Goal: Task Accomplishment & Management: Complete application form

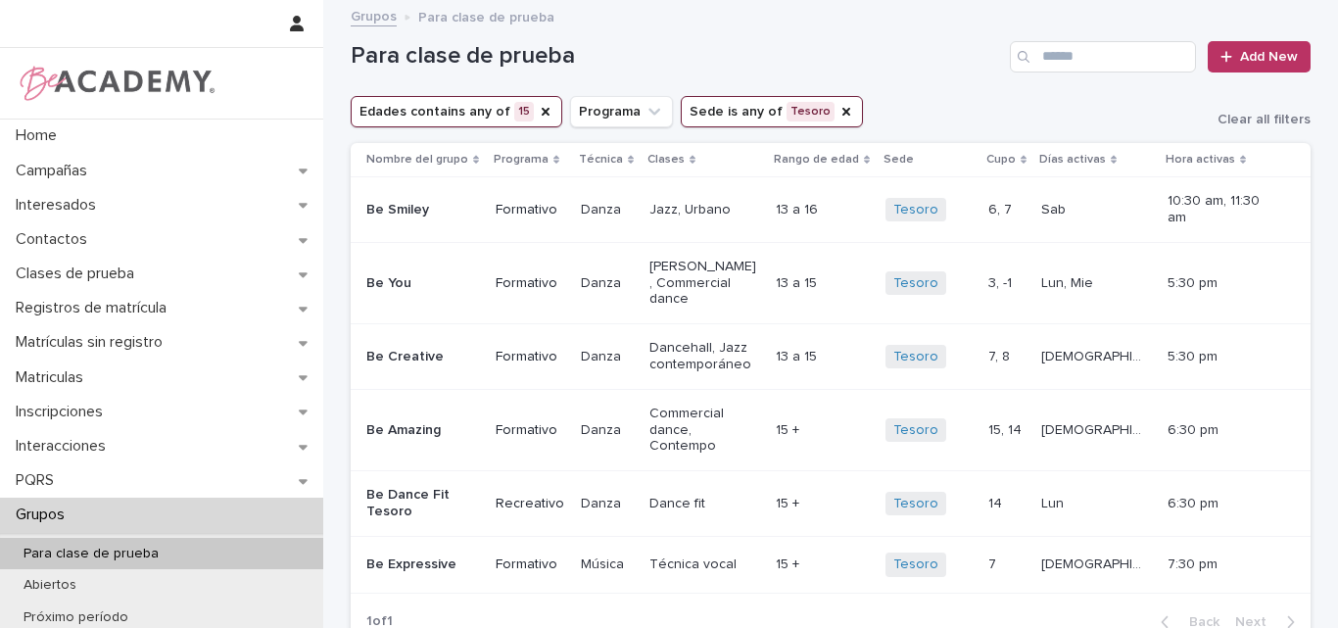
click at [538, 117] on icon "Edades" at bounding box center [546, 112] width 16 height 16
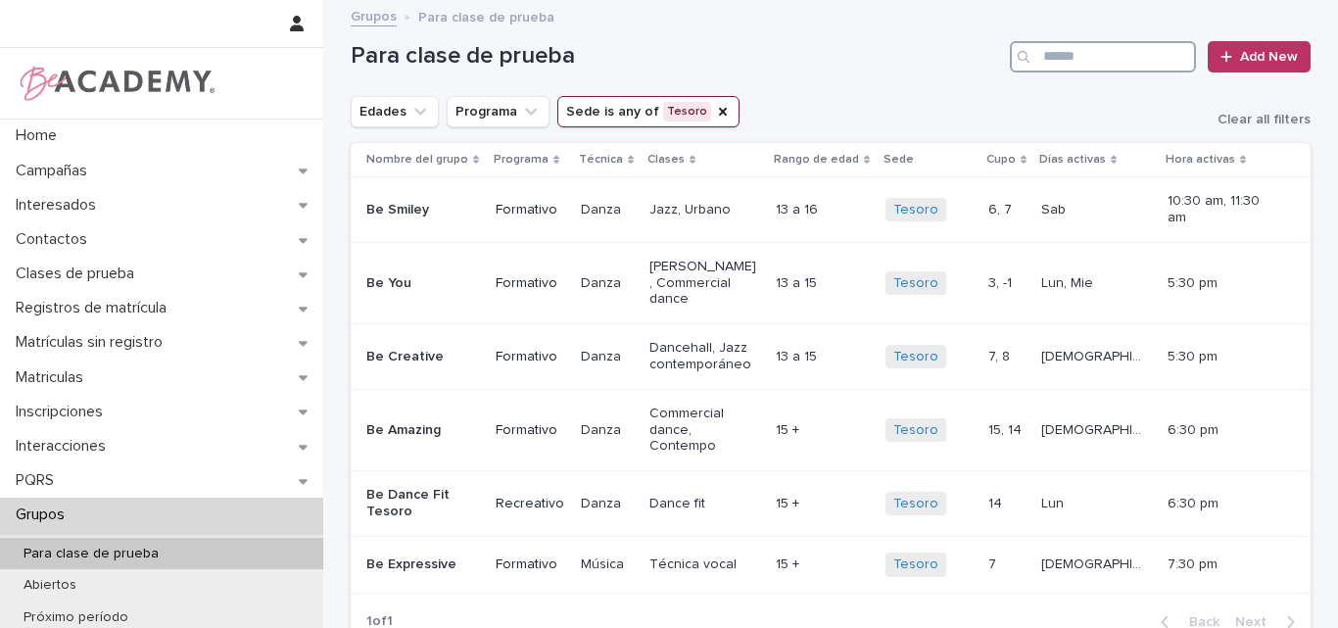
click at [1051, 46] on input "Search" at bounding box center [1103, 56] width 186 height 31
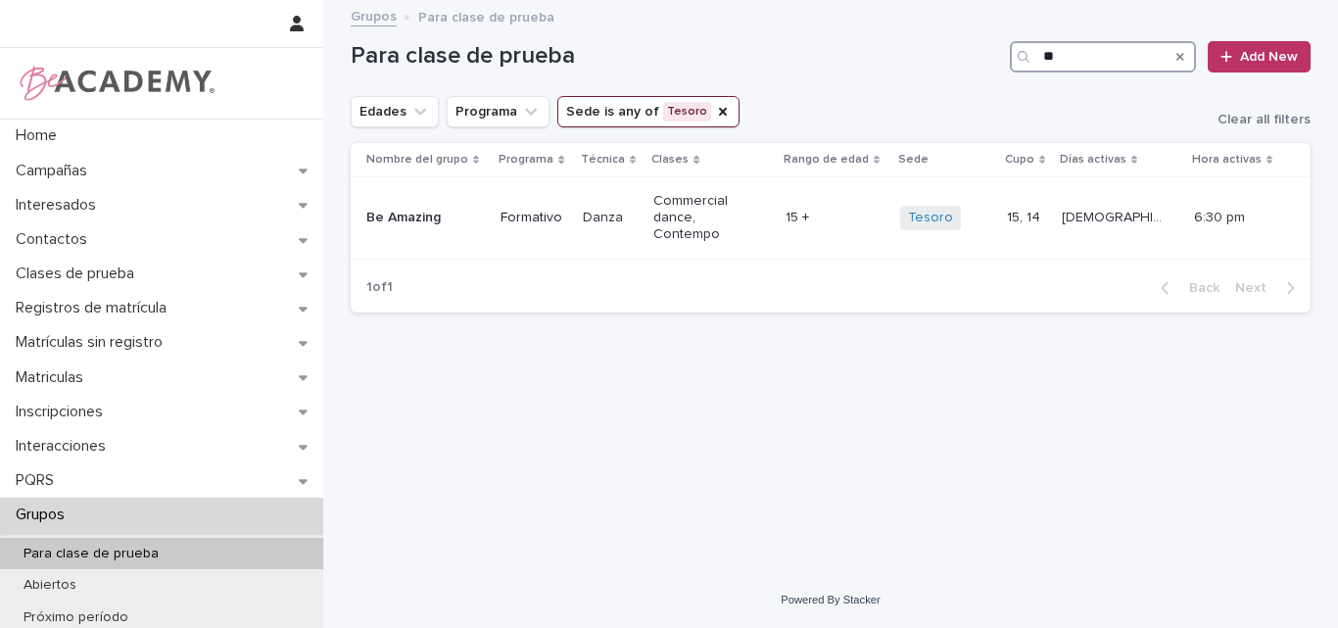
type input "*"
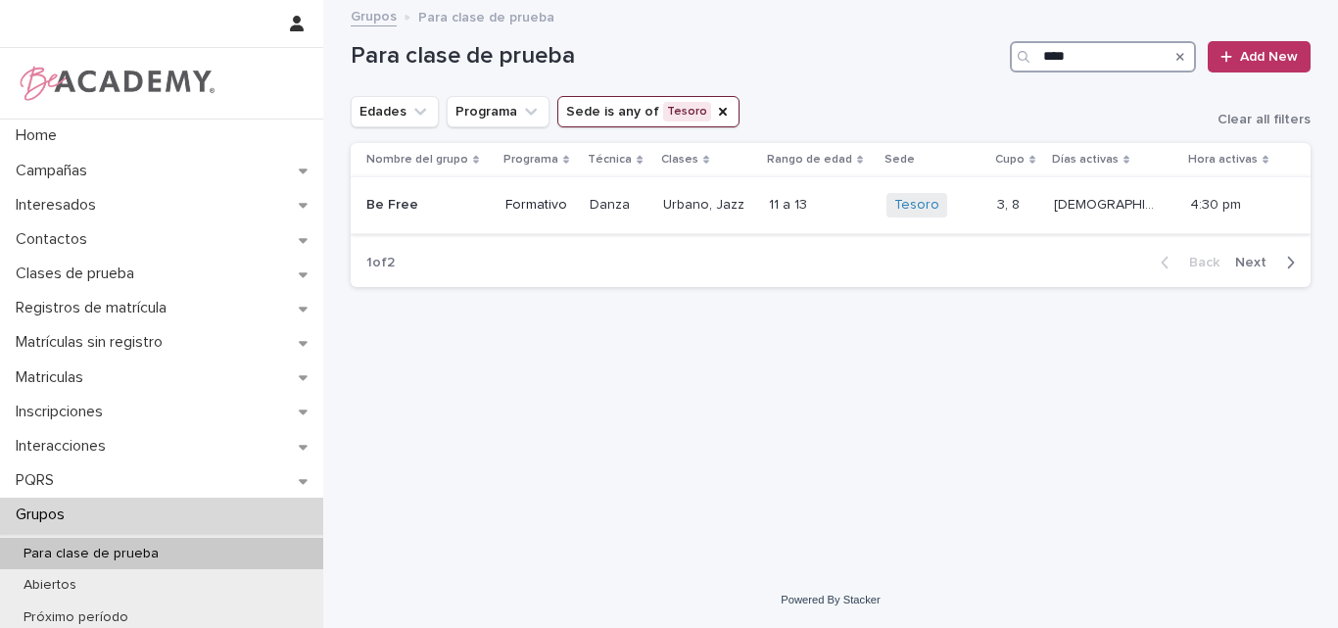
type input "****"
click at [424, 217] on div "Be Free" at bounding box center [427, 205] width 123 height 32
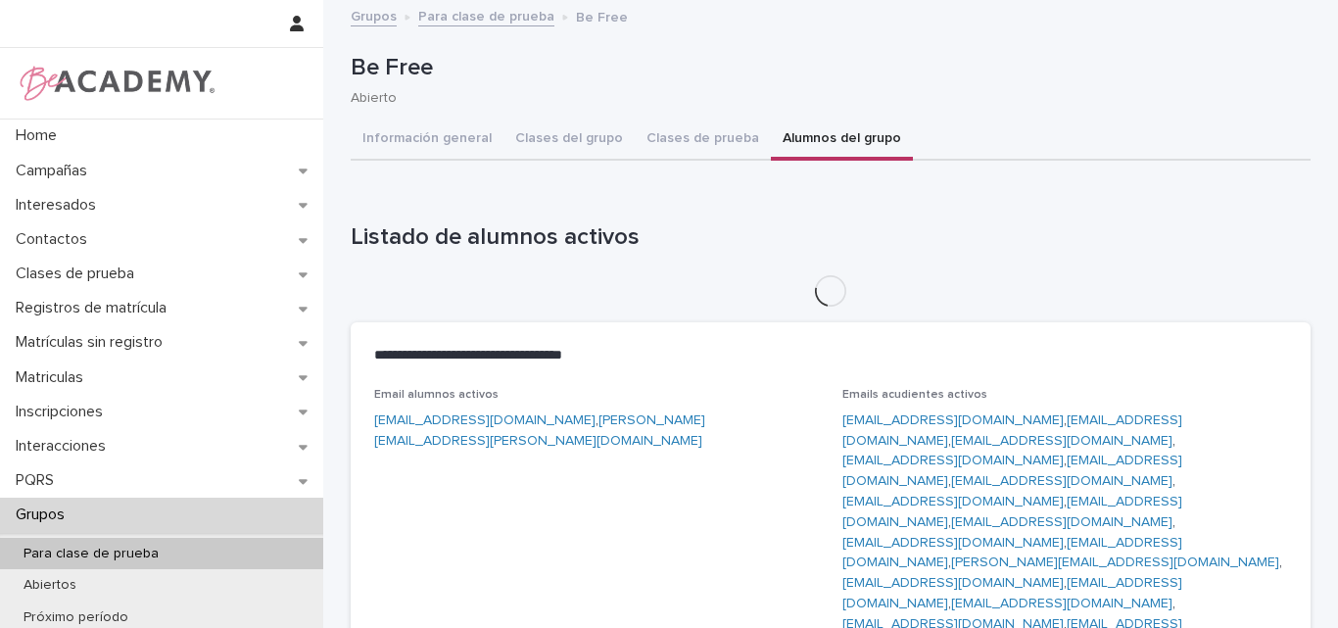
click at [827, 138] on button "Alumnos del grupo" at bounding box center [842, 140] width 142 height 41
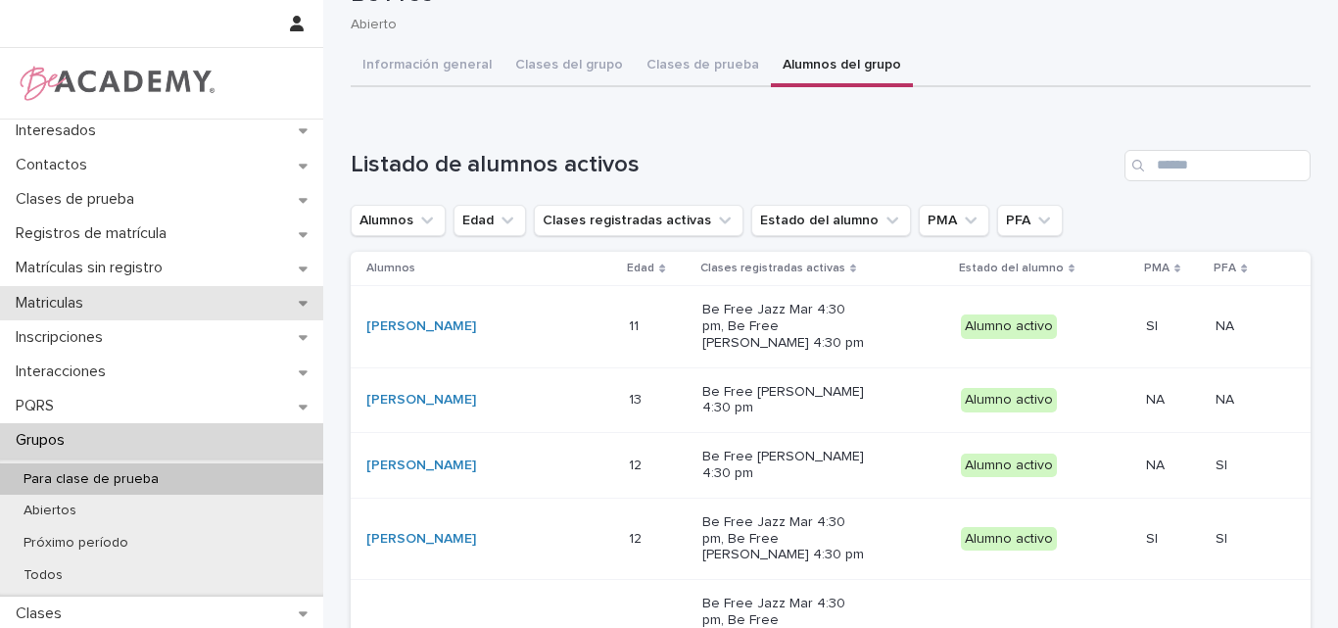
scroll to position [250, 0]
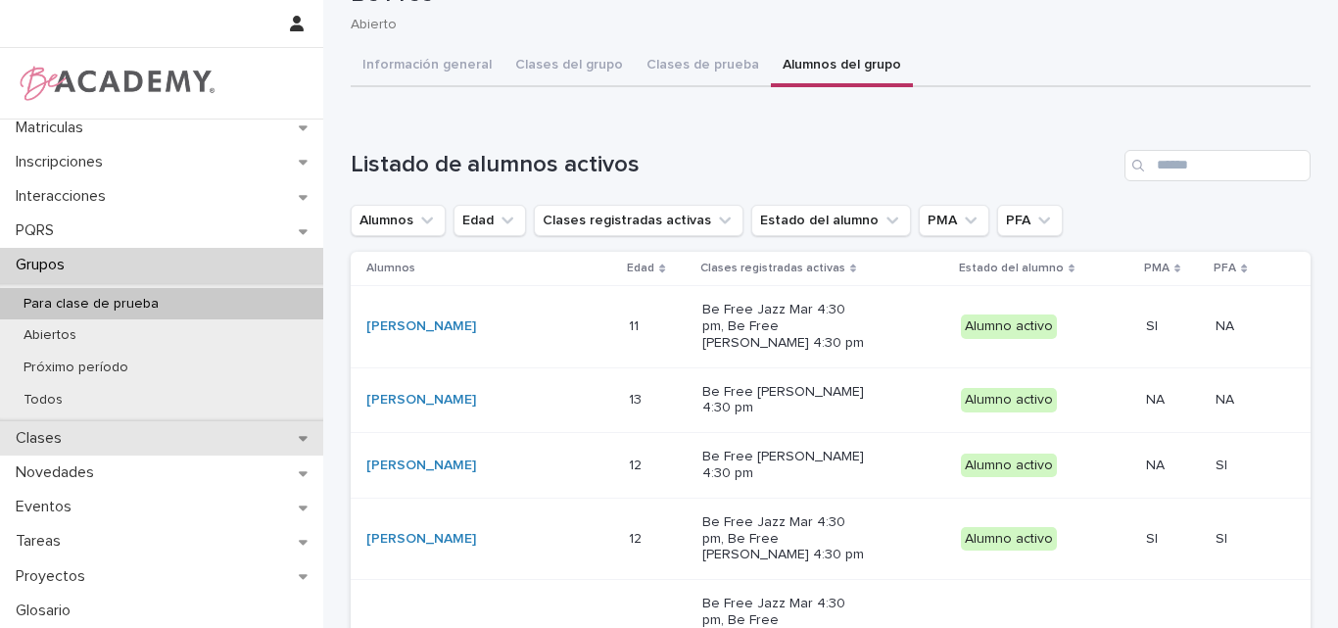
click at [76, 436] on p "Clases" at bounding box center [43, 438] width 70 height 19
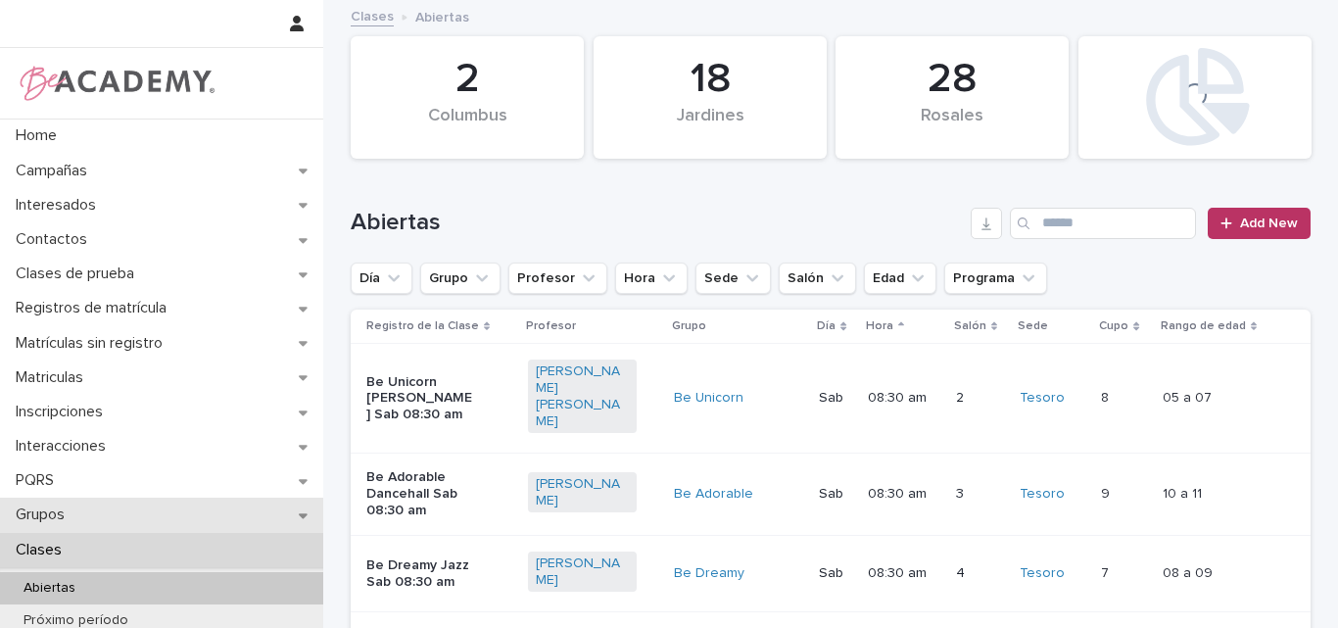
click at [49, 513] on p "Grupos" at bounding box center [44, 515] width 72 height 19
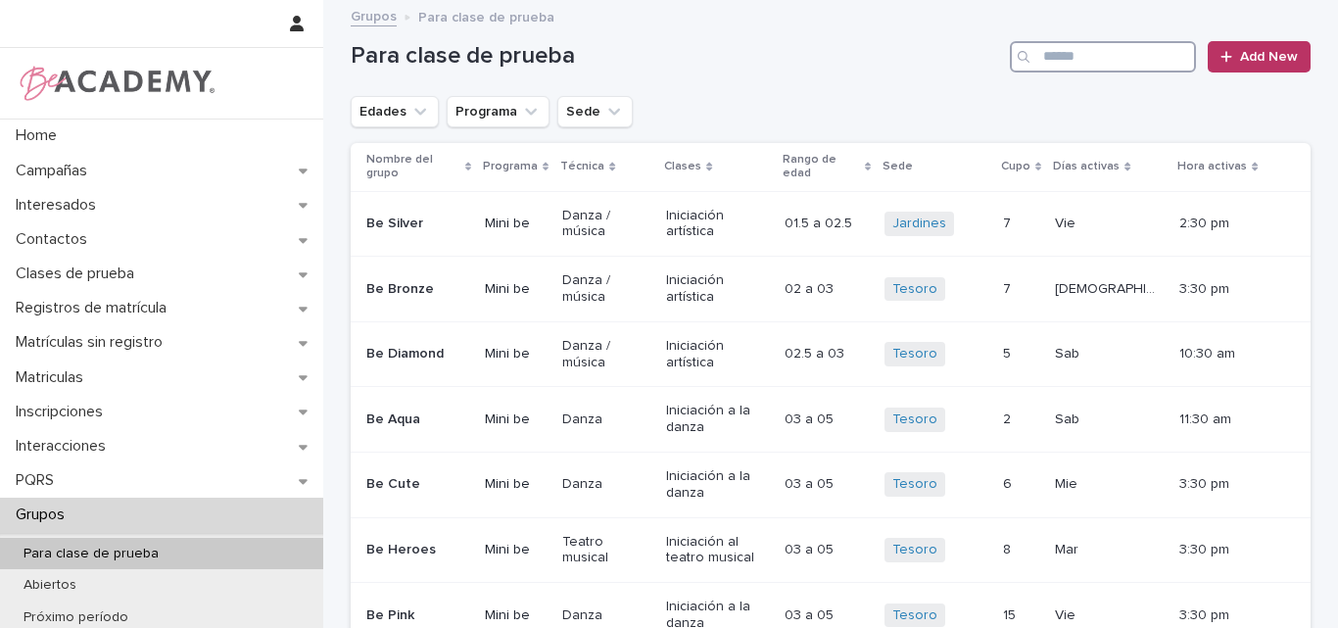
click at [1150, 58] on input "Search" at bounding box center [1103, 56] width 186 height 31
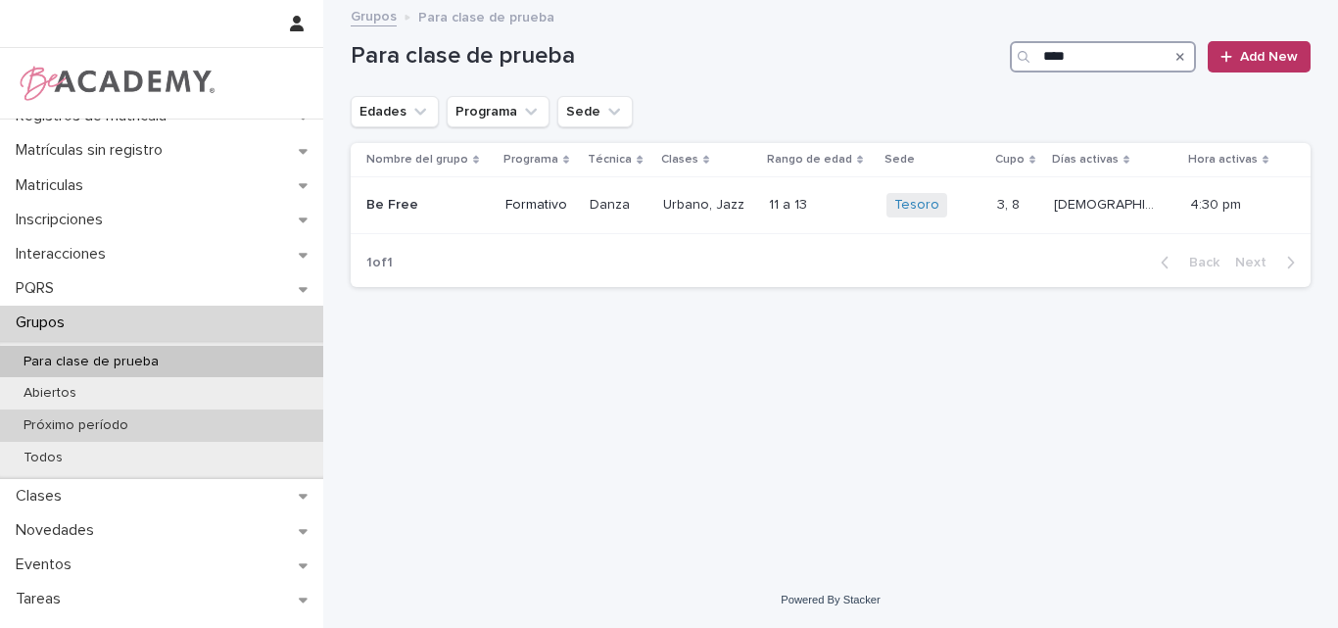
scroll to position [196, 0]
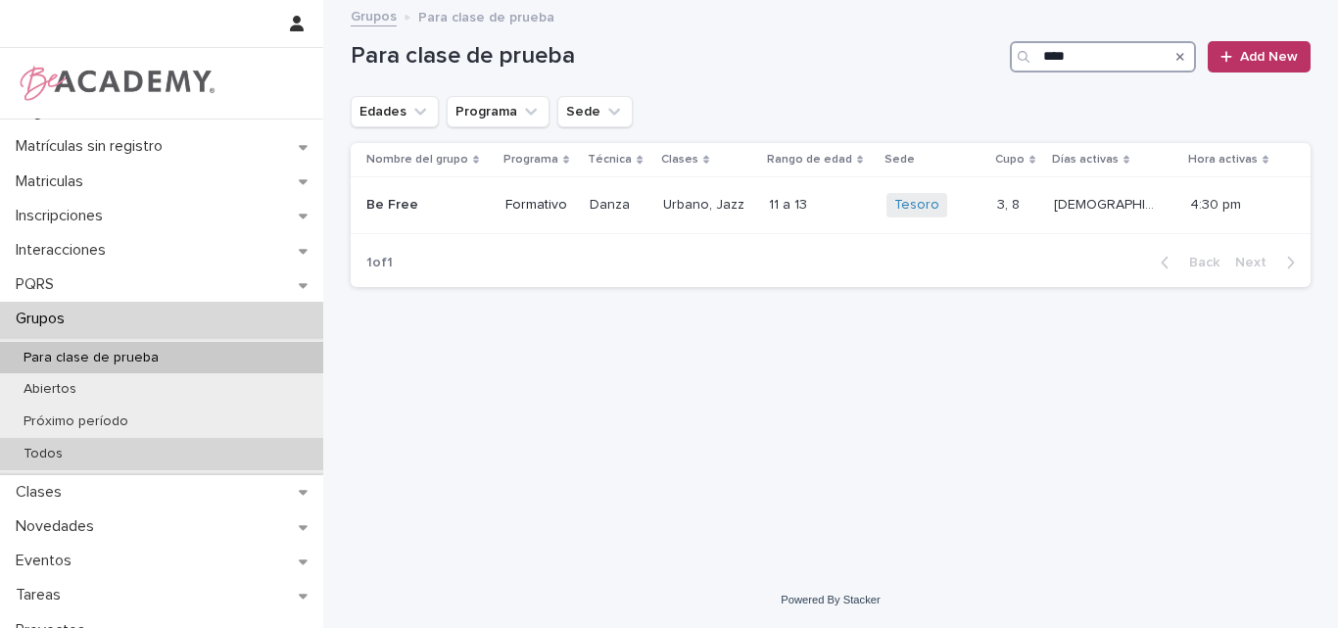
type input "****"
click at [39, 448] on p "Todos" at bounding box center [43, 454] width 71 height 17
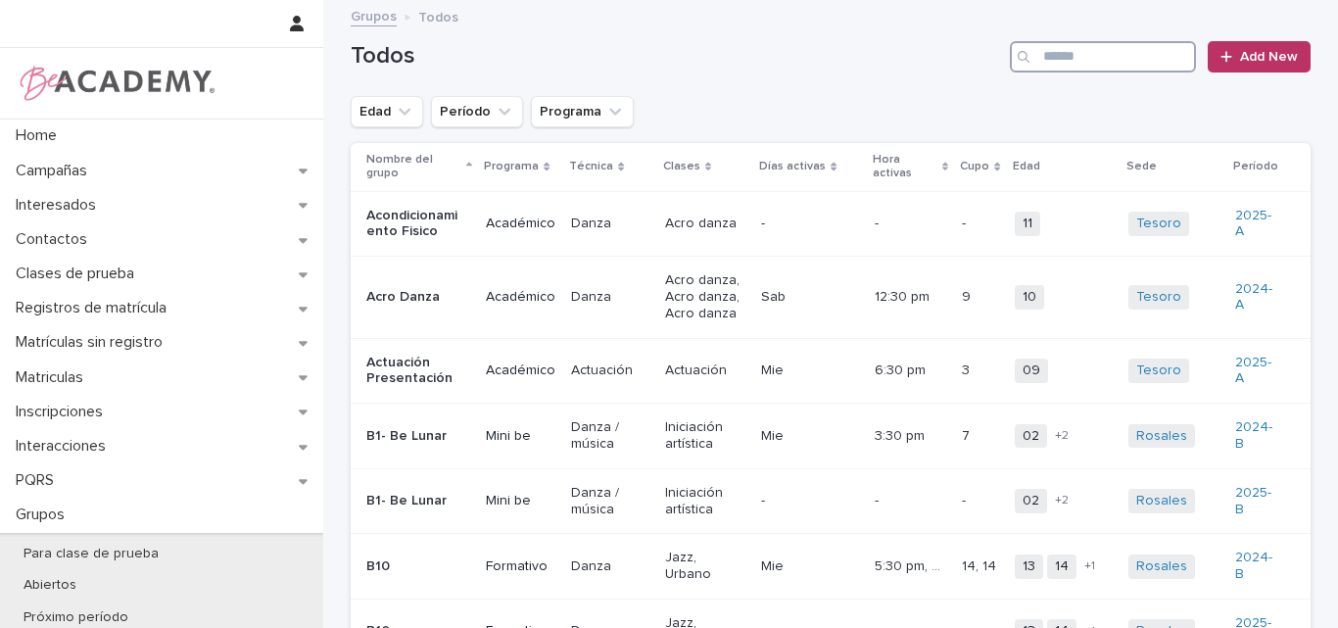
click at [1110, 64] on input "Search" at bounding box center [1103, 56] width 186 height 31
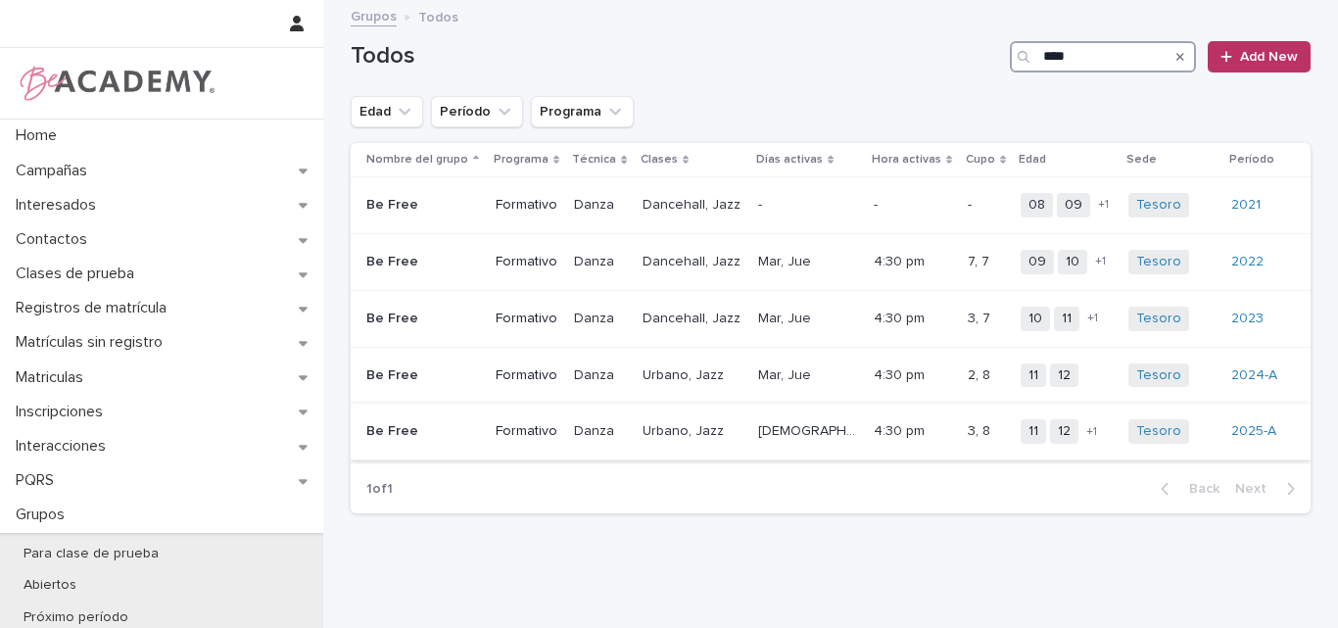
type input "****"
click at [415, 435] on p "Be Free" at bounding box center [415, 431] width 98 height 17
drag, startPoint x: 1174, startPoint y: 55, endPoint x: 465, endPoint y: 188, distance: 720.7
click at [1177, 55] on icon "Search" at bounding box center [1181, 57] width 8 height 12
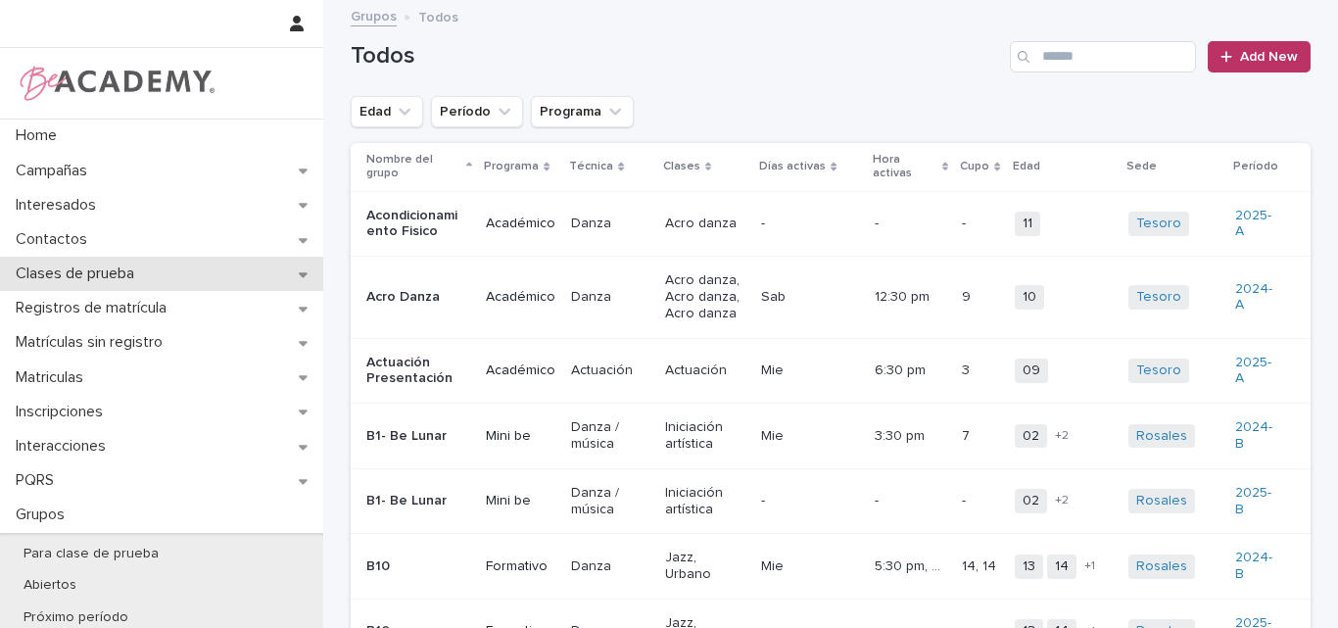
click at [89, 276] on p "Clases de prueba" at bounding box center [79, 274] width 142 height 19
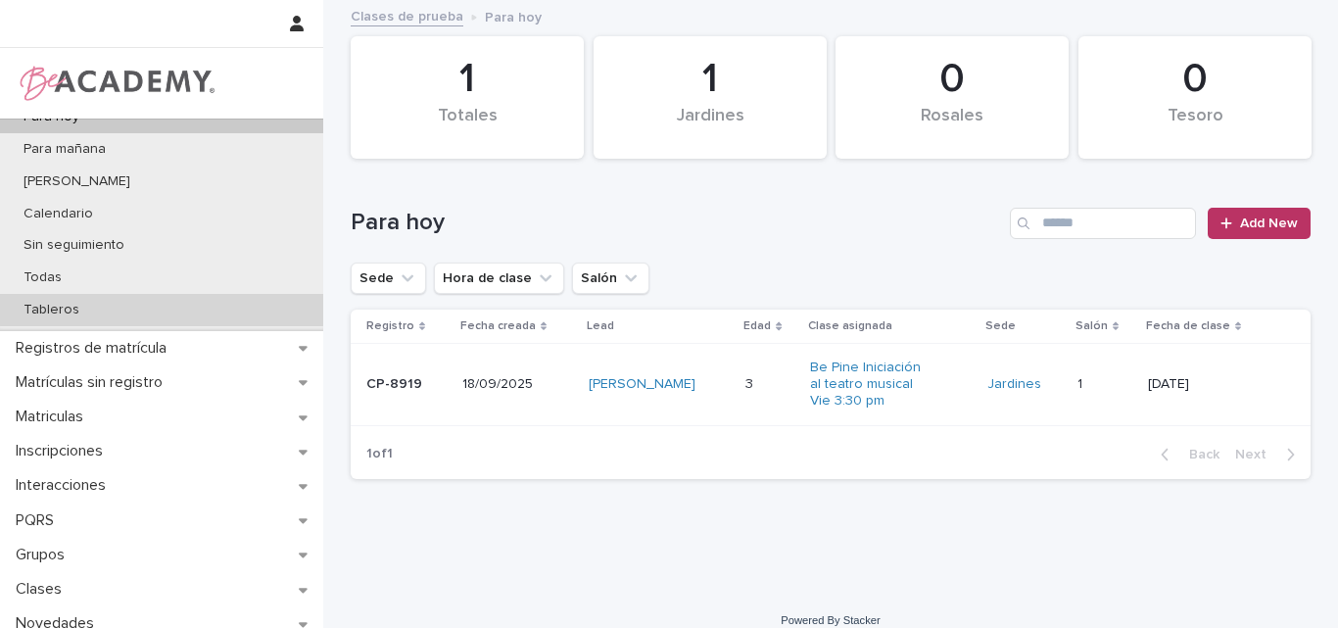
scroll to position [196, 0]
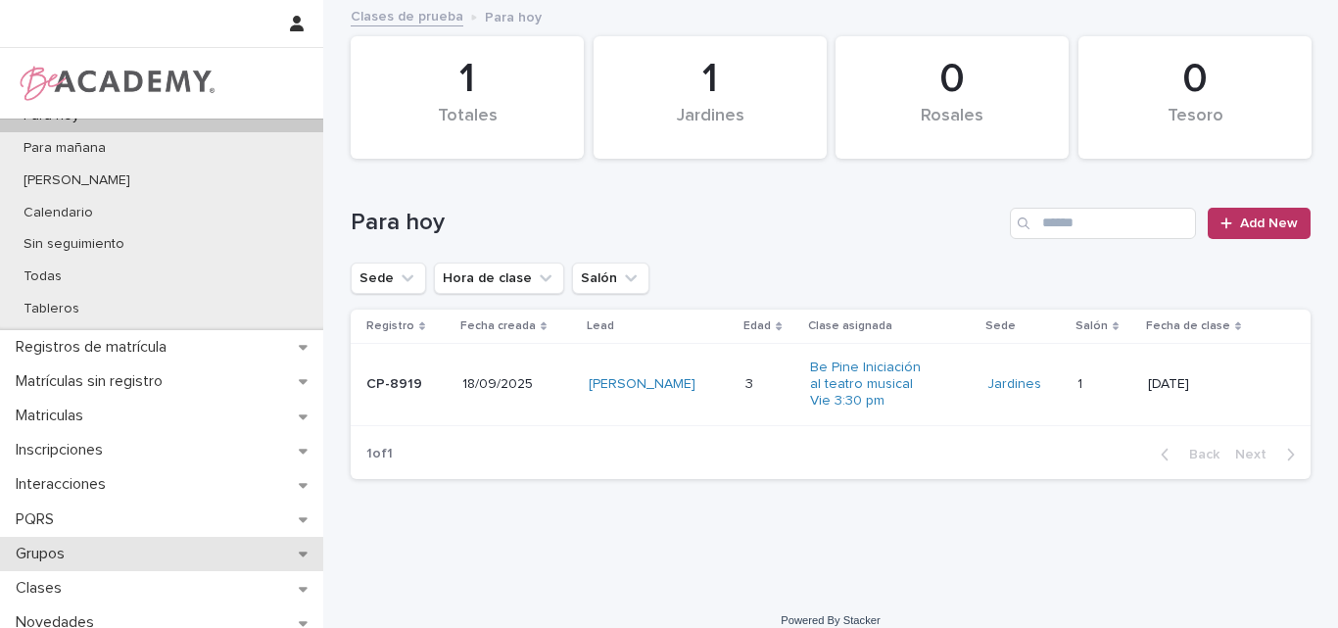
click at [62, 554] on p "Grupos" at bounding box center [44, 554] width 72 height 19
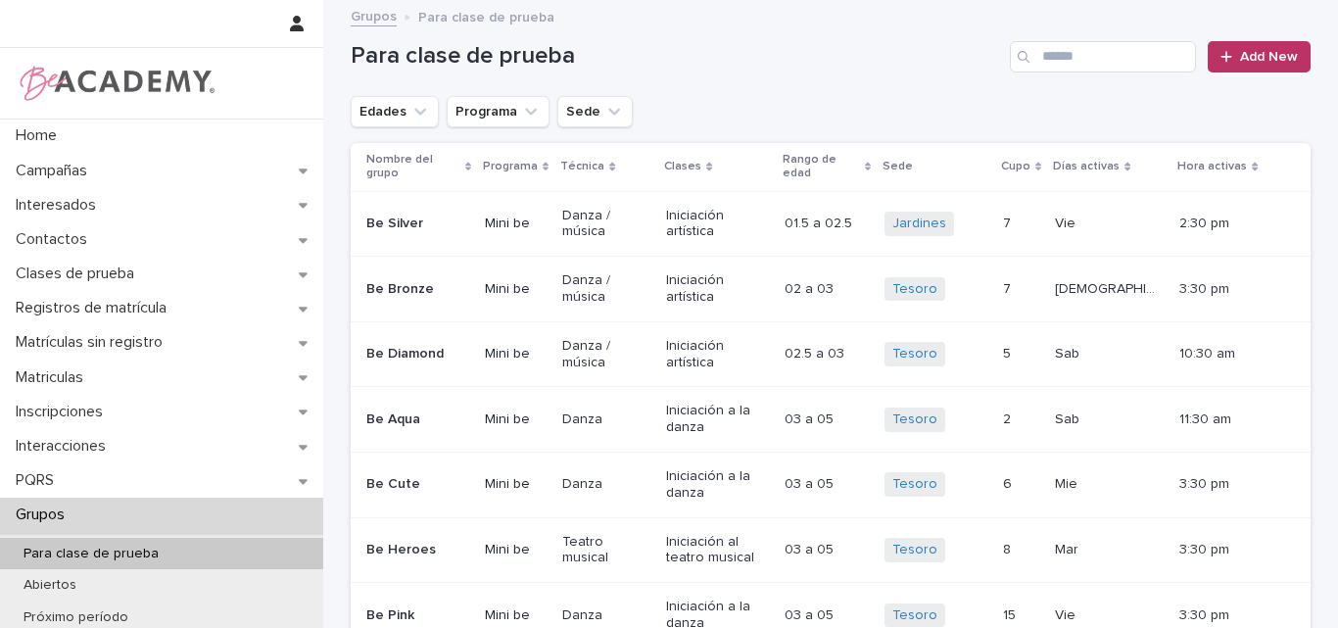
click at [89, 546] on p "Para clase de prueba" at bounding box center [91, 554] width 167 height 17
click at [410, 116] on icon "Edades" at bounding box center [420, 112] width 20 height 20
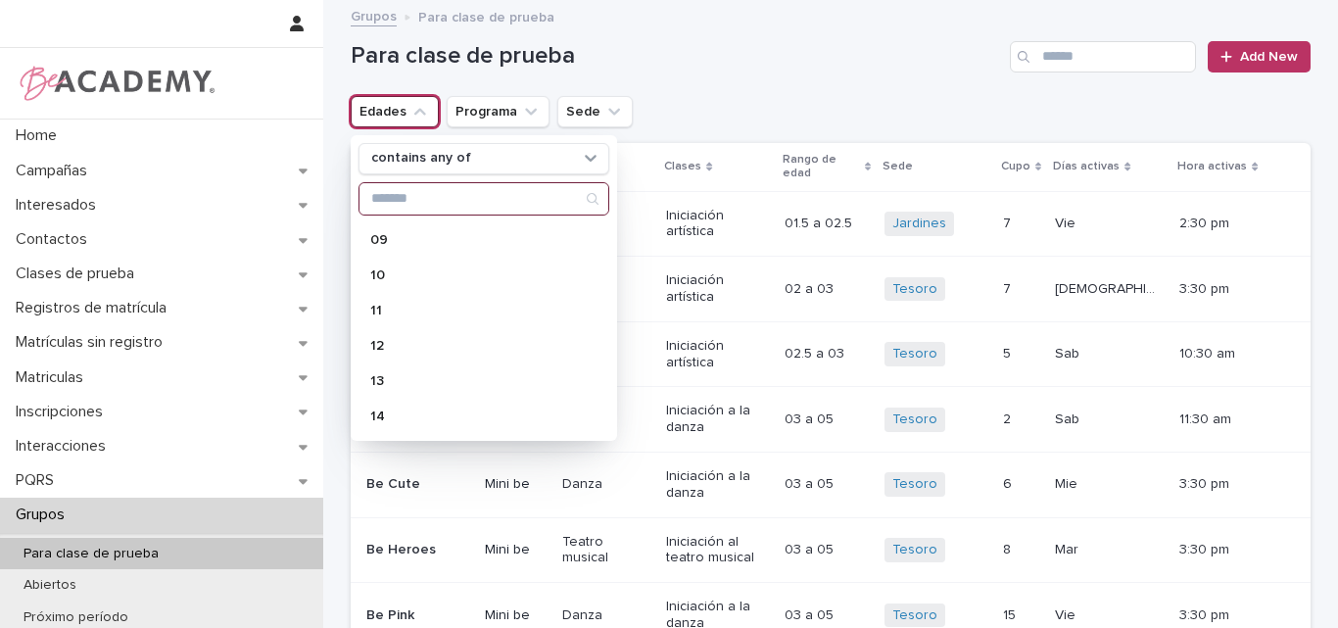
scroll to position [392, 0]
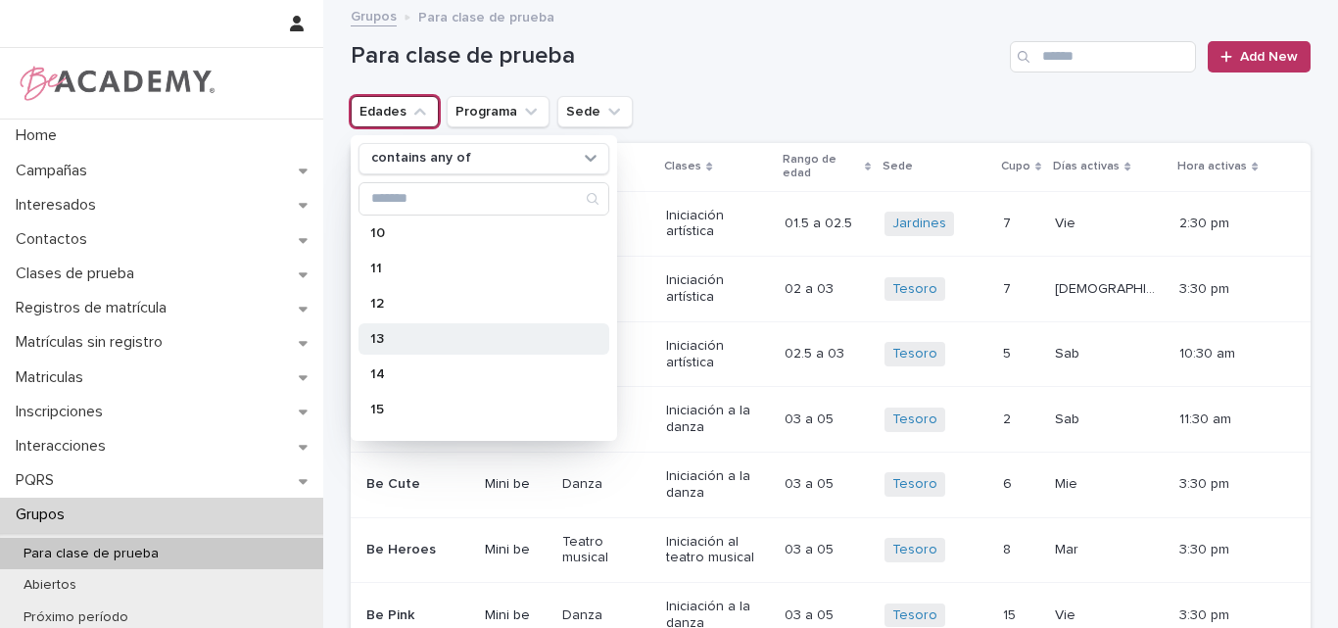
click at [404, 342] on p "13" at bounding box center [474, 339] width 208 height 14
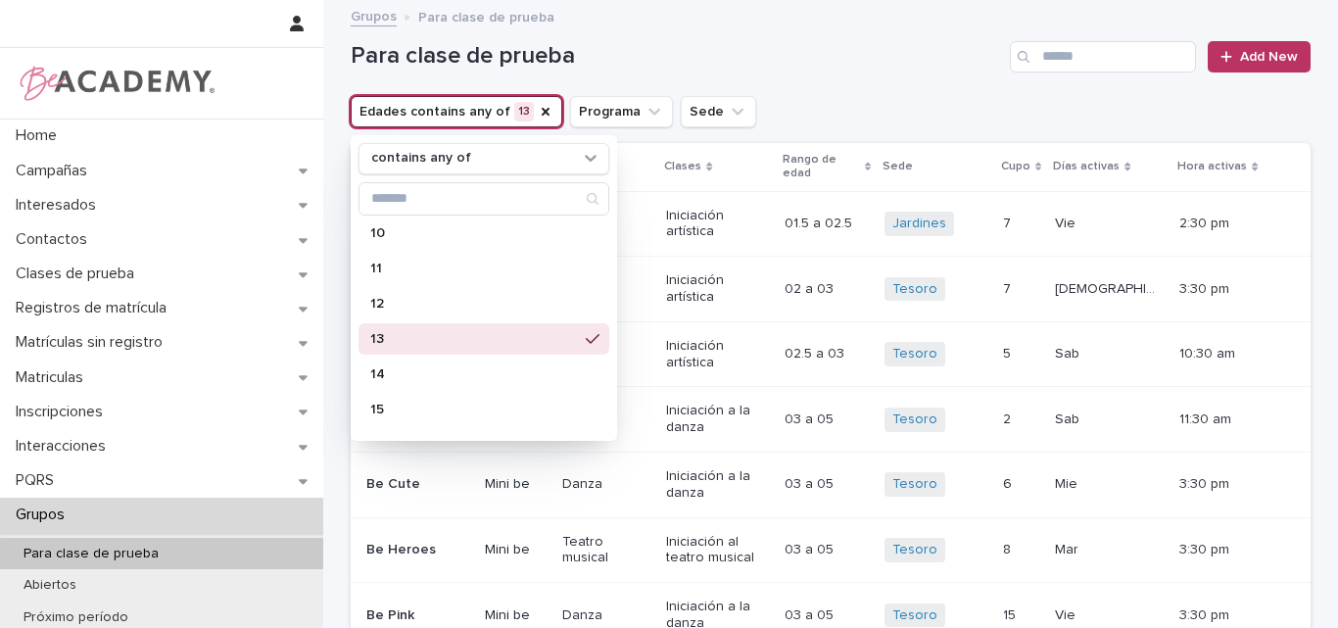
click at [841, 41] on div "Para clase de prueba Add New" at bounding box center [831, 56] width 960 height 31
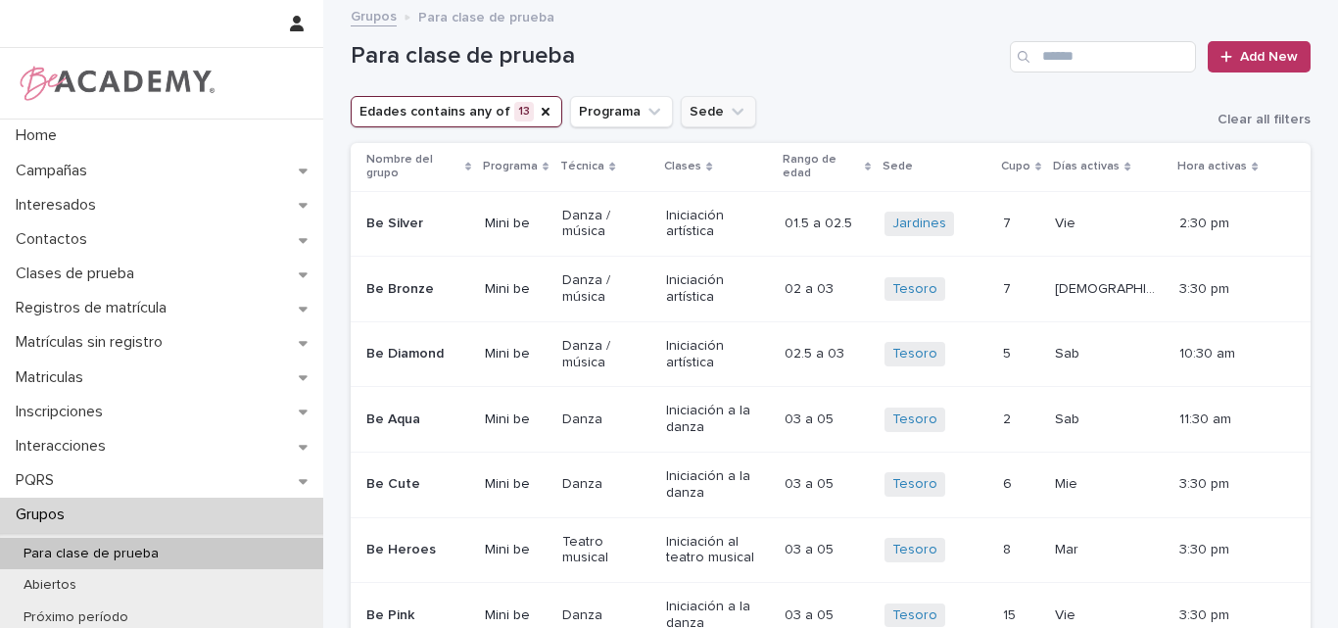
click at [732, 113] on icon "Sede" at bounding box center [738, 111] width 12 height 7
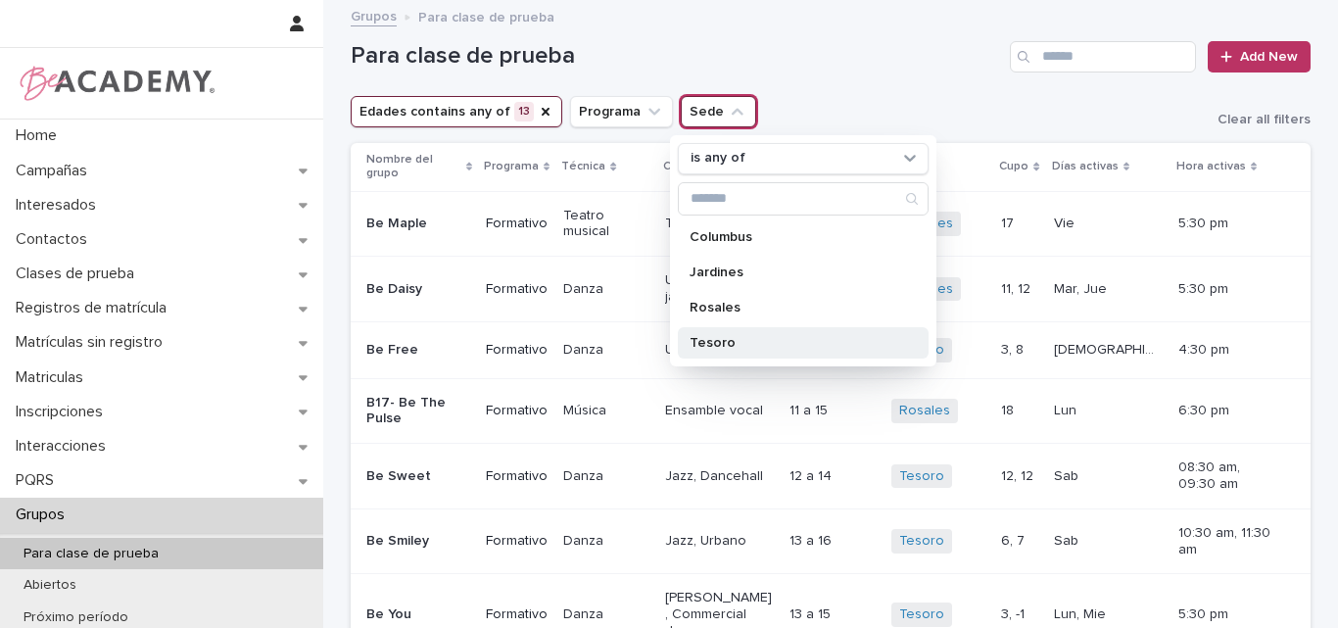
drag, startPoint x: 707, startPoint y: 339, endPoint x: 753, endPoint y: 313, distance: 52.6
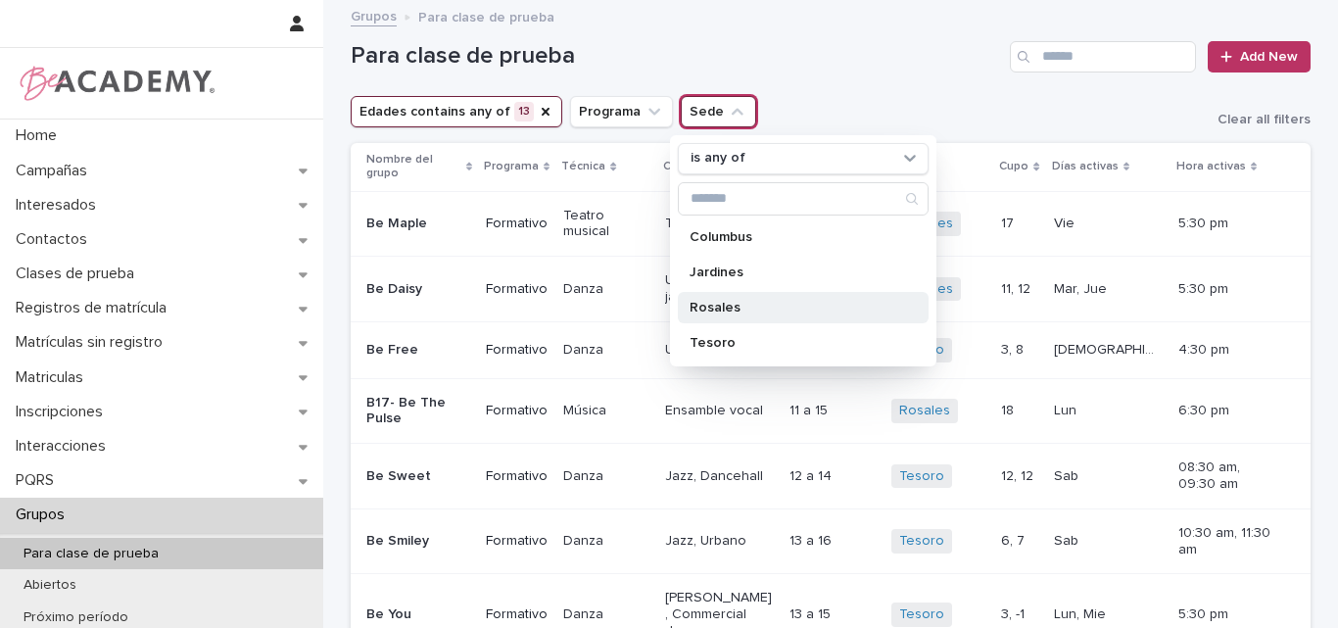
click at [707, 340] on p "Tesoro" at bounding box center [794, 343] width 208 height 14
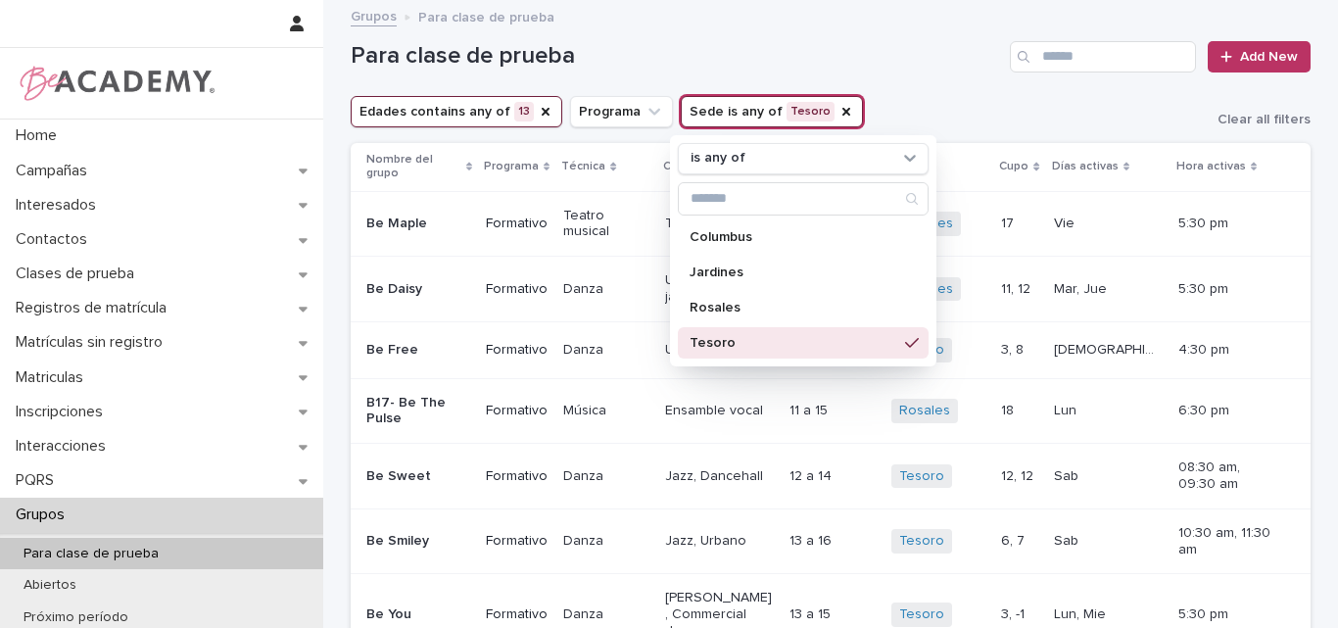
click at [880, 77] on div "Para clase de prueba Add New" at bounding box center [831, 49] width 960 height 94
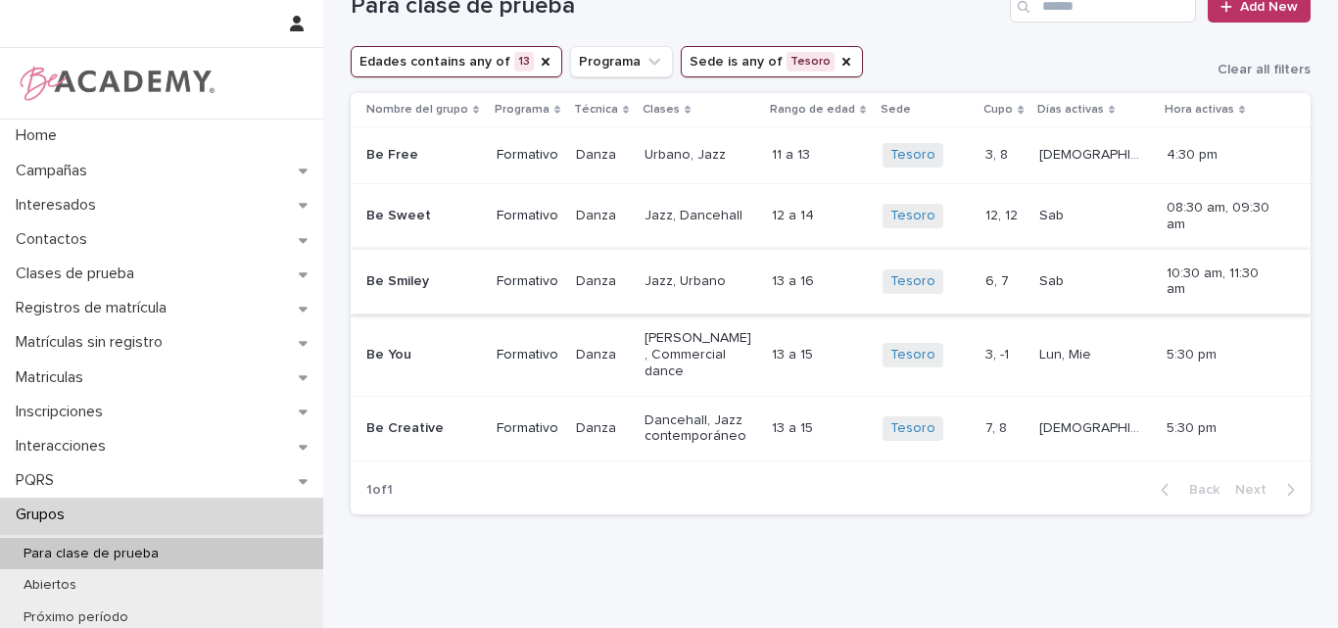
scroll to position [98, 0]
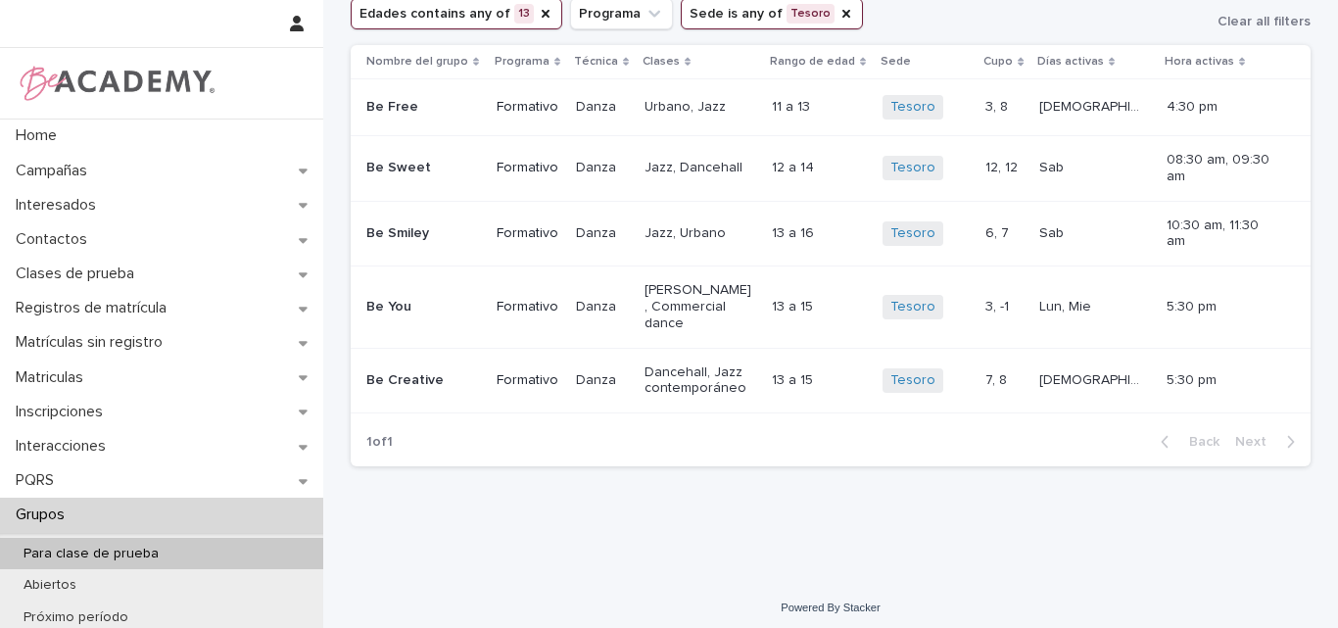
click at [803, 11] on button "Sede is any of Tesoro" at bounding box center [772, 13] width 182 height 31
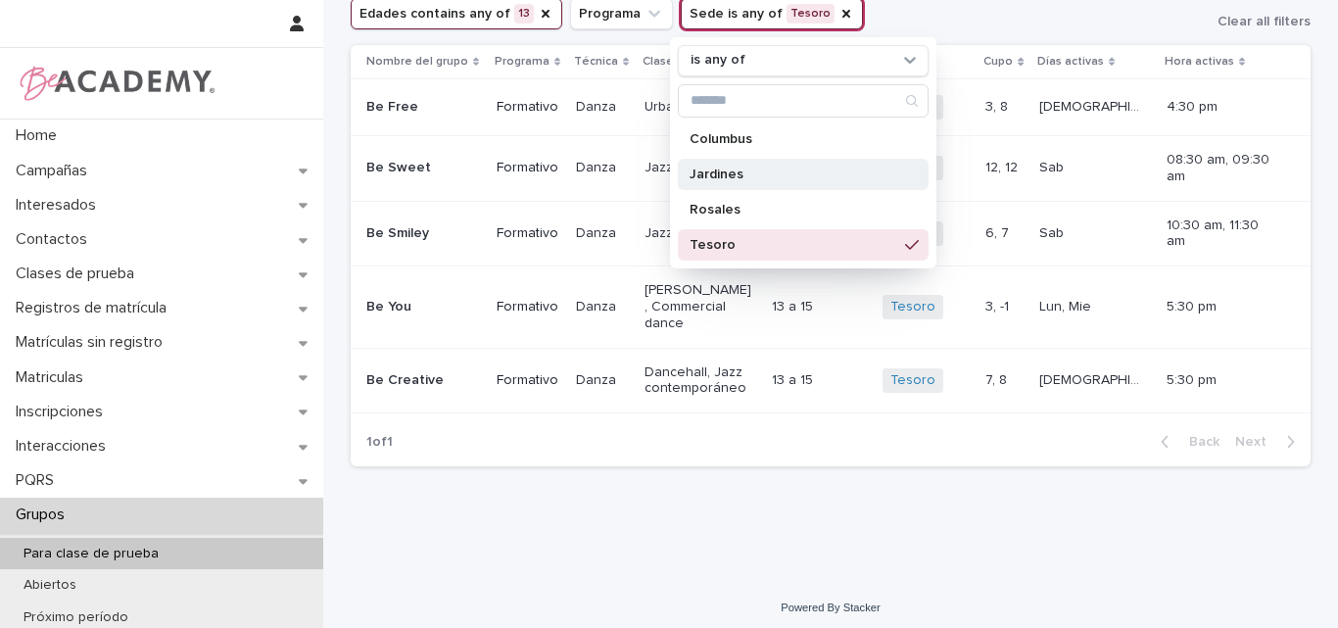
click at [738, 172] on p "Jardines" at bounding box center [794, 175] width 208 height 14
drag, startPoint x: 743, startPoint y: 245, endPoint x: 737, endPoint y: 265, distance: 21.4
click at [743, 246] on p "Tesoro" at bounding box center [794, 245] width 208 height 14
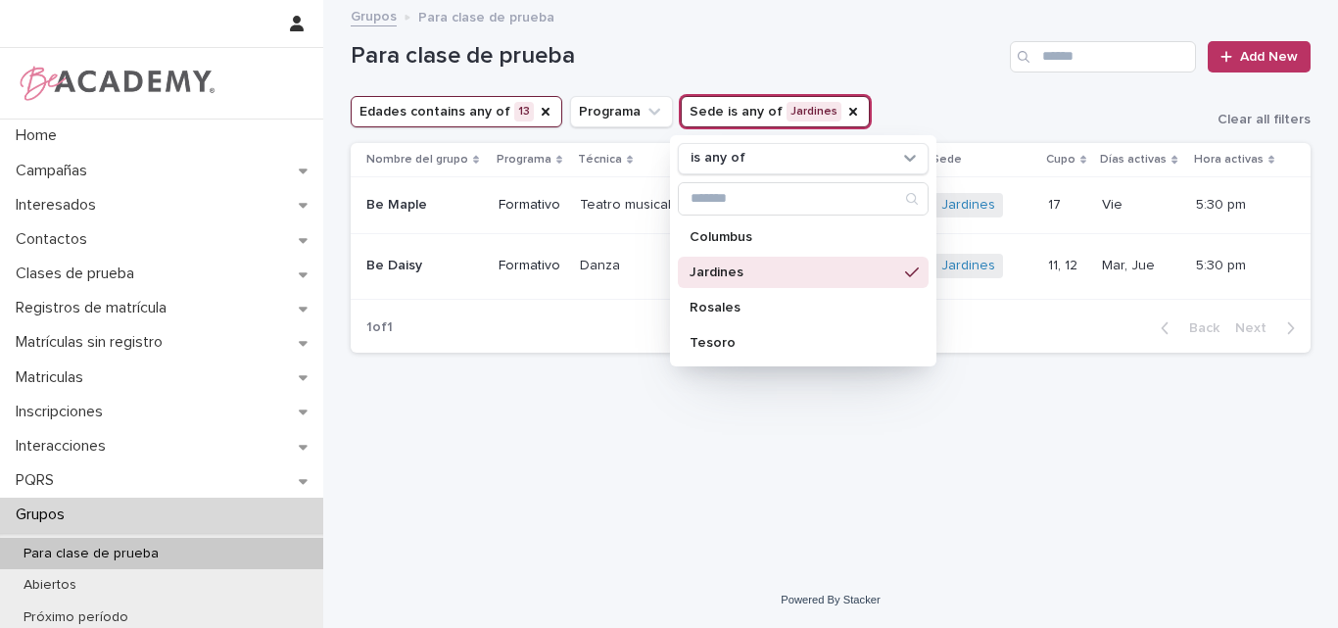
click at [943, 63] on h1 "Para clase de prueba" at bounding box center [676, 56] width 651 height 28
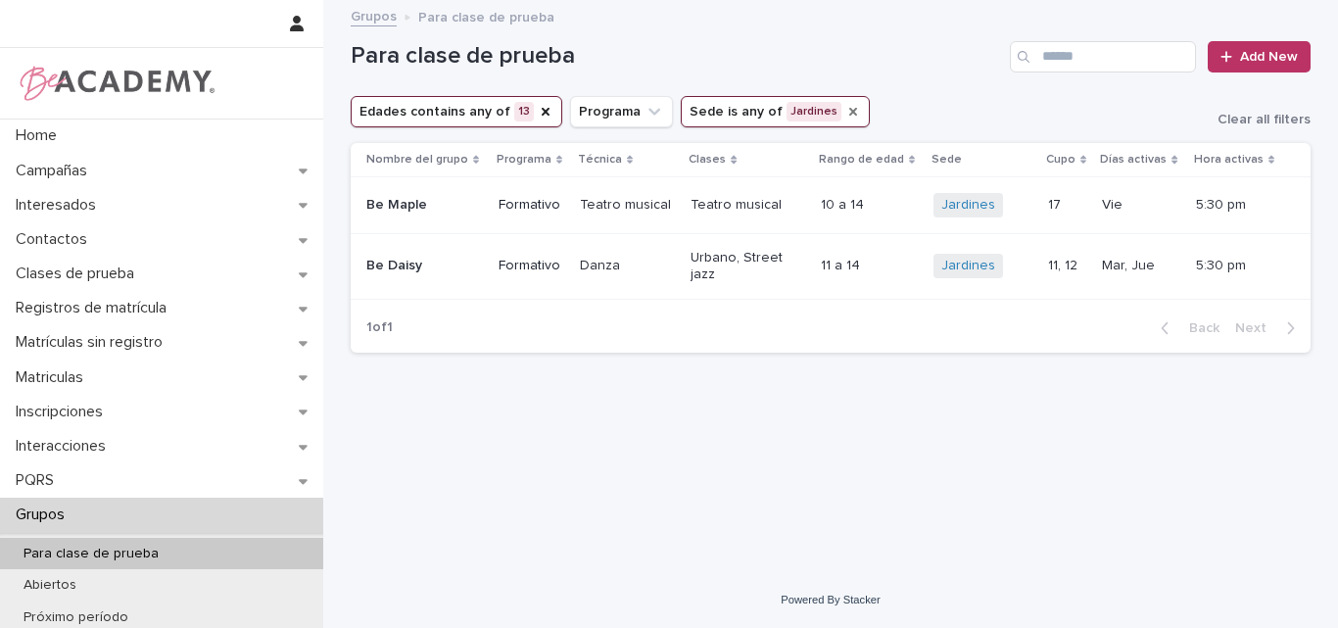
click at [845, 112] on icon "Sede" at bounding box center [853, 112] width 16 height 16
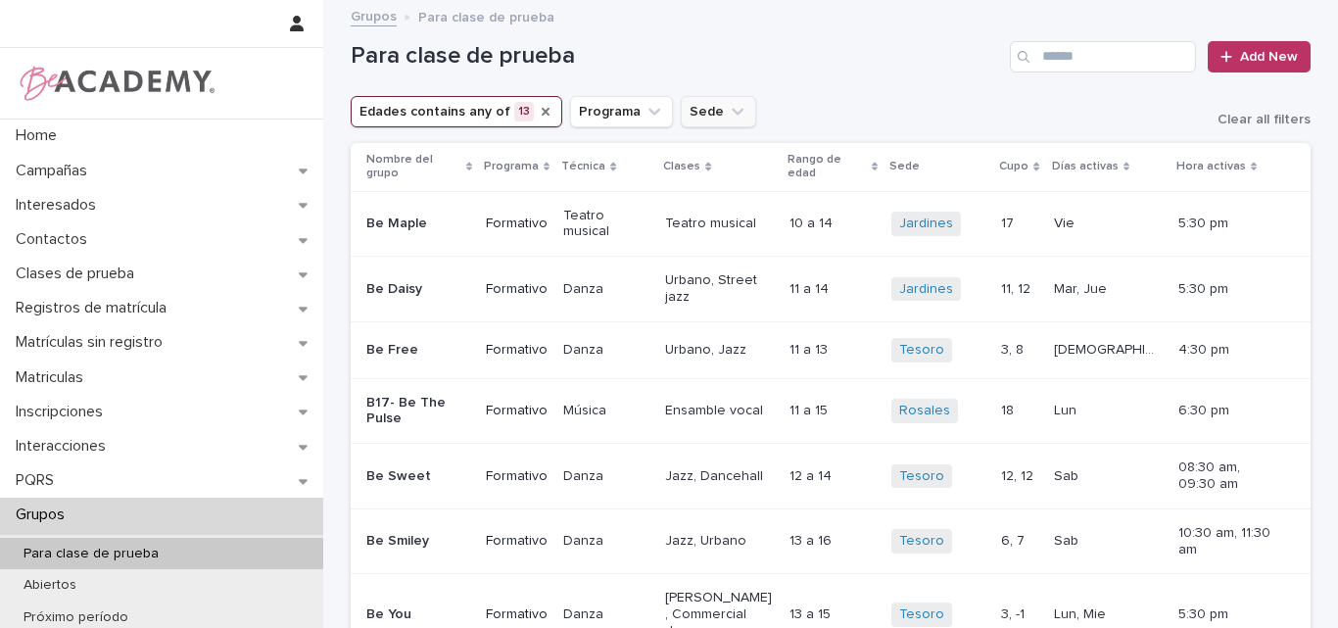
click at [538, 112] on icon "Edades" at bounding box center [546, 112] width 16 height 16
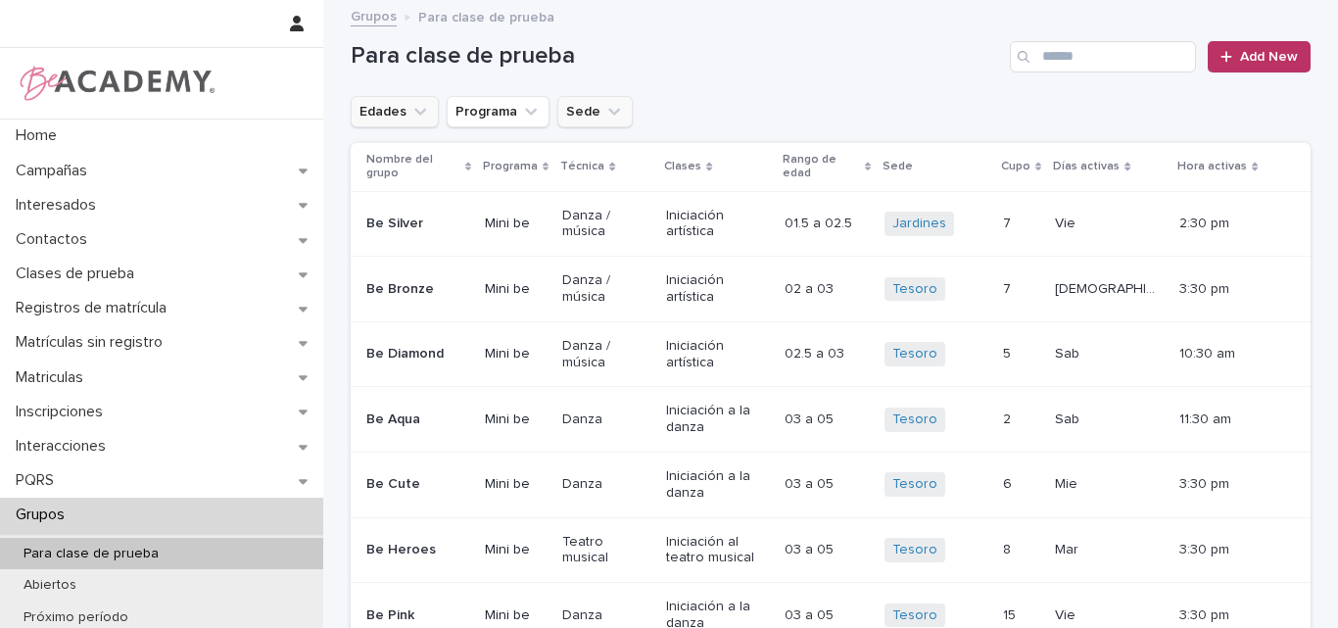
click at [400, 106] on button "Edades" at bounding box center [395, 111] width 88 height 31
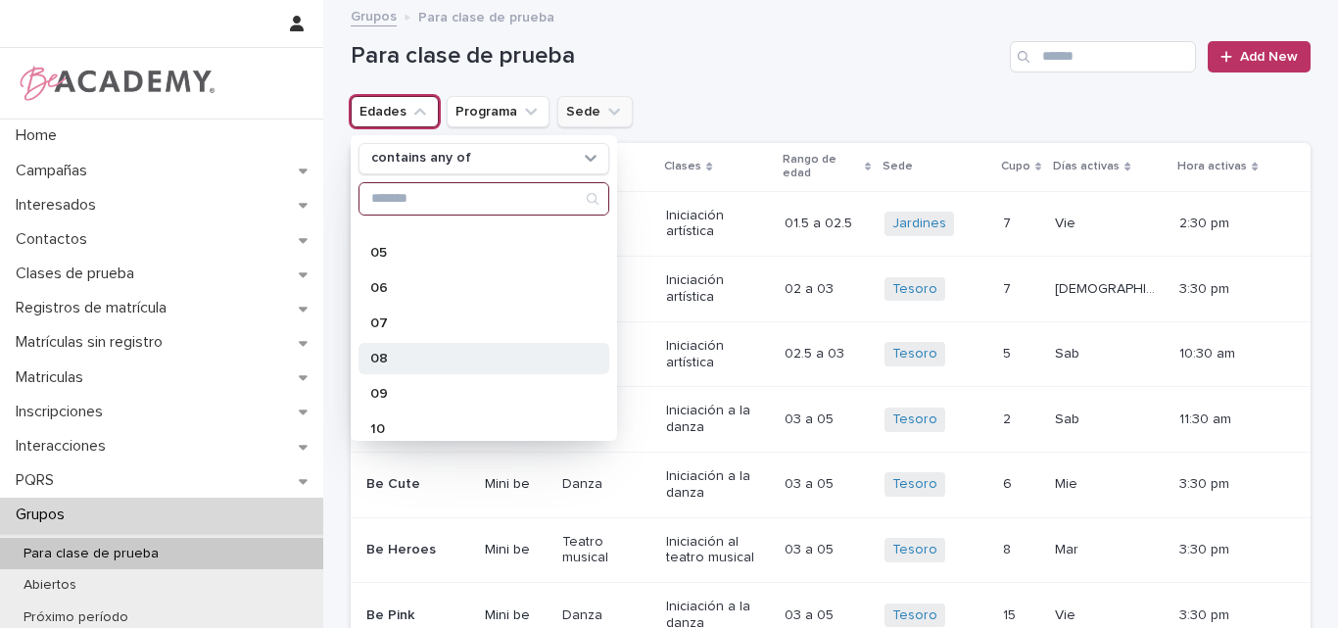
scroll to position [294, 0]
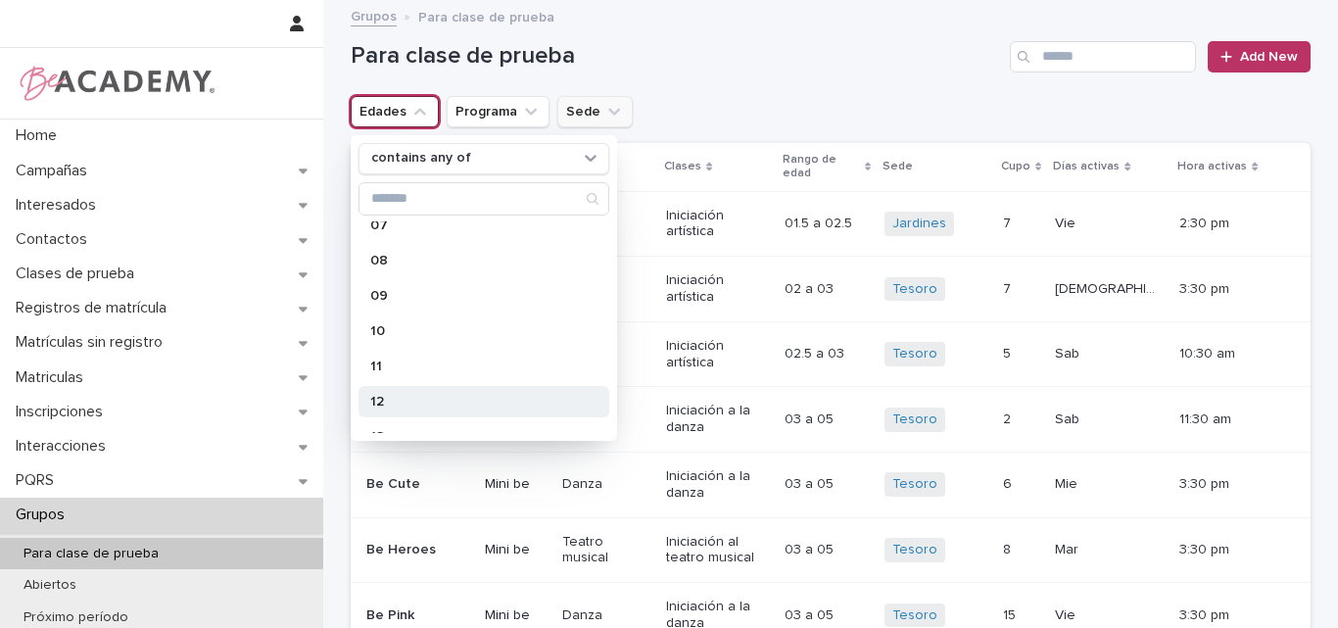
click at [399, 402] on p "12" at bounding box center [474, 402] width 208 height 14
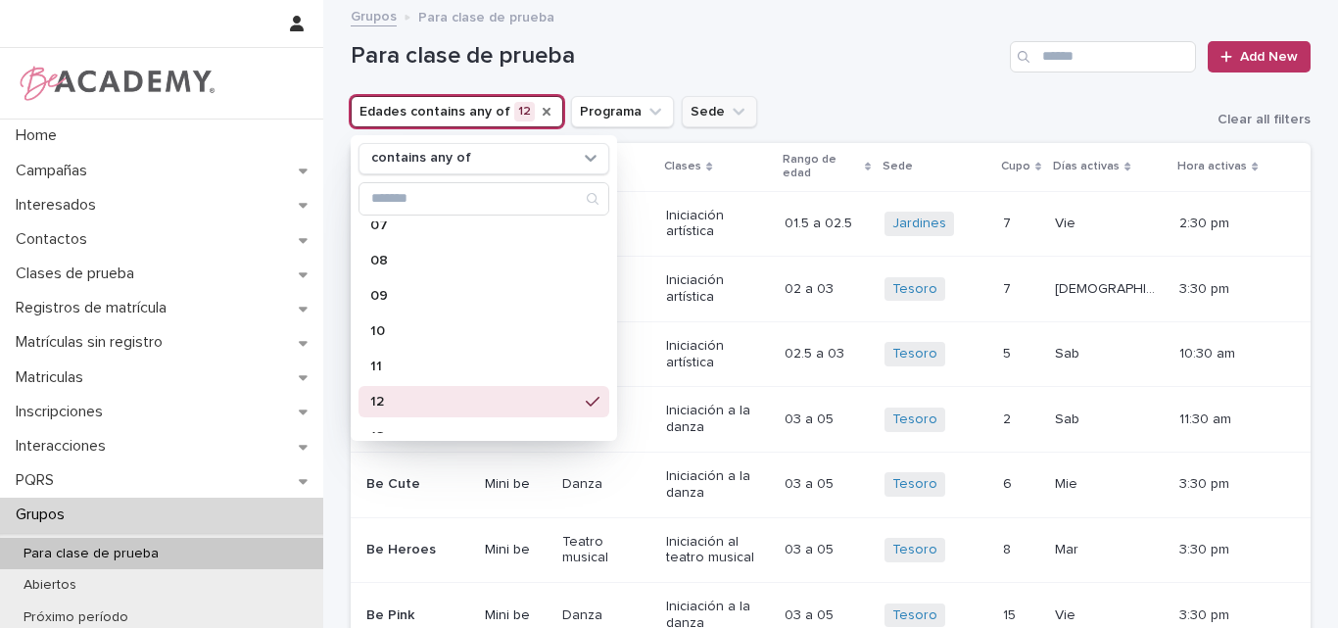
drag, startPoint x: 750, startPoint y: 58, endPoint x: 721, endPoint y: 118, distance: 66.6
click at [750, 56] on h1 "Para clase de prueba" at bounding box center [676, 56] width 651 height 28
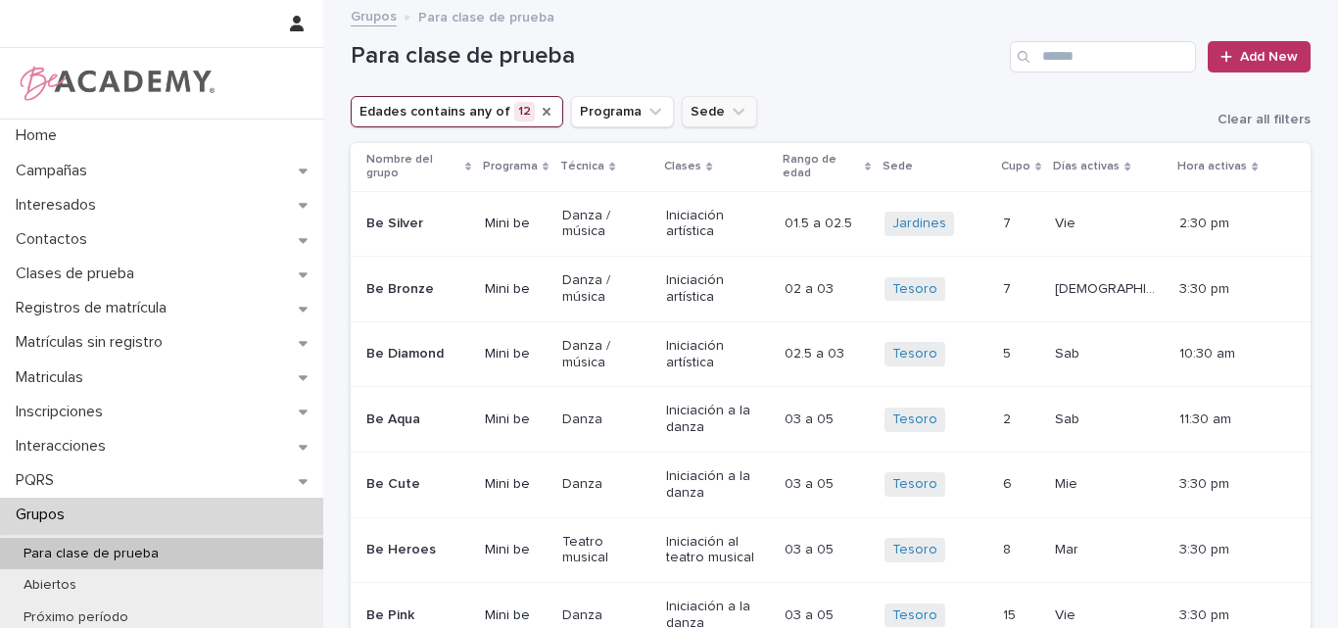
click at [729, 113] on icon "Sede" at bounding box center [739, 112] width 20 height 20
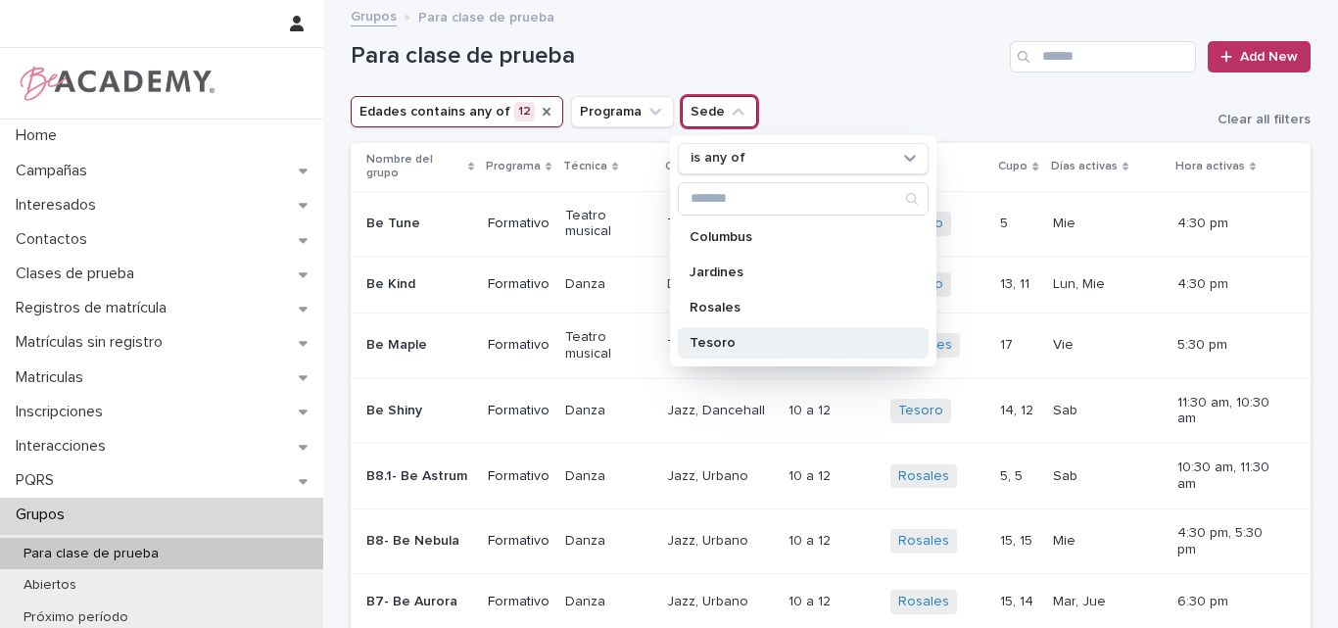
click at [697, 340] on p "Tesoro" at bounding box center [794, 343] width 208 height 14
click at [855, 55] on h1 "Para clase de prueba" at bounding box center [676, 56] width 651 height 28
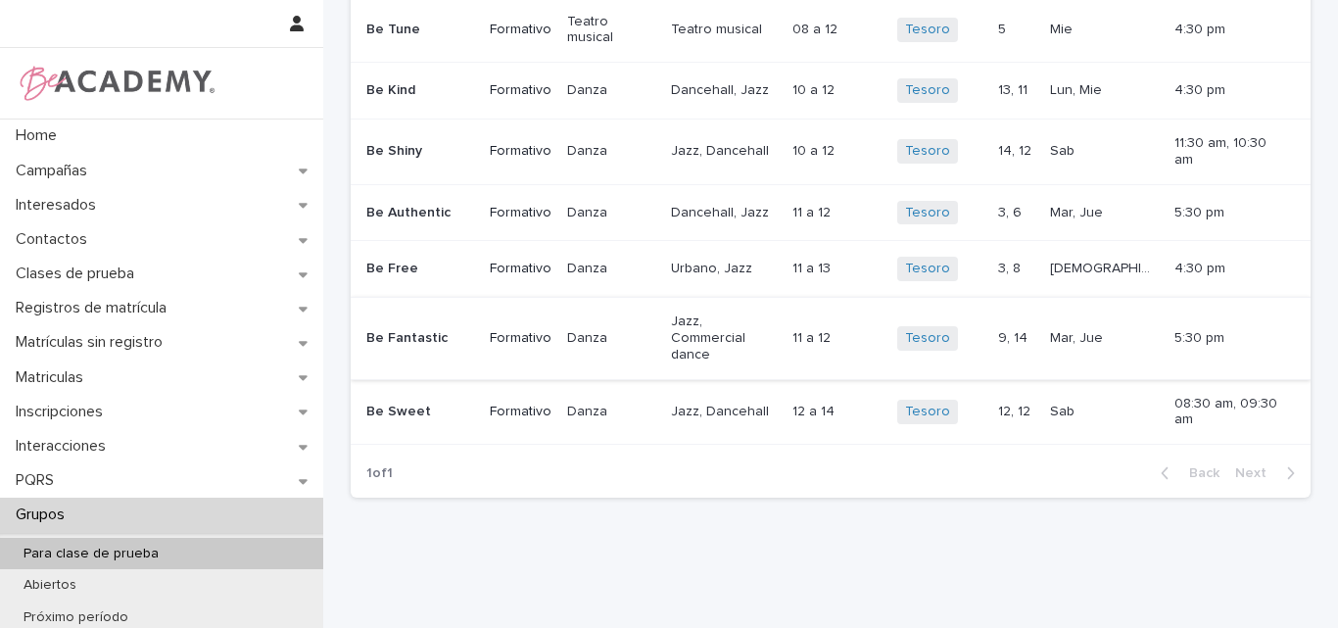
scroll to position [96, 0]
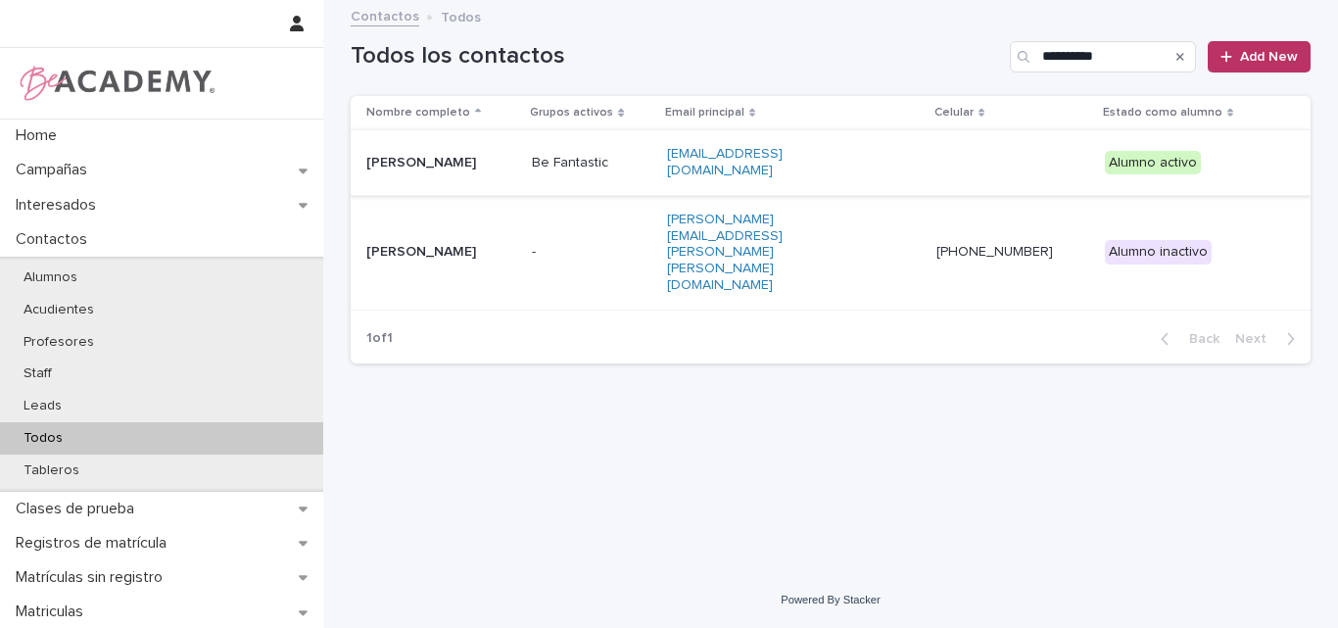
type input "**********"
click at [466, 160] on p "[PERSON_NAME]" at bounding box center [441, 163] width 150 height 17
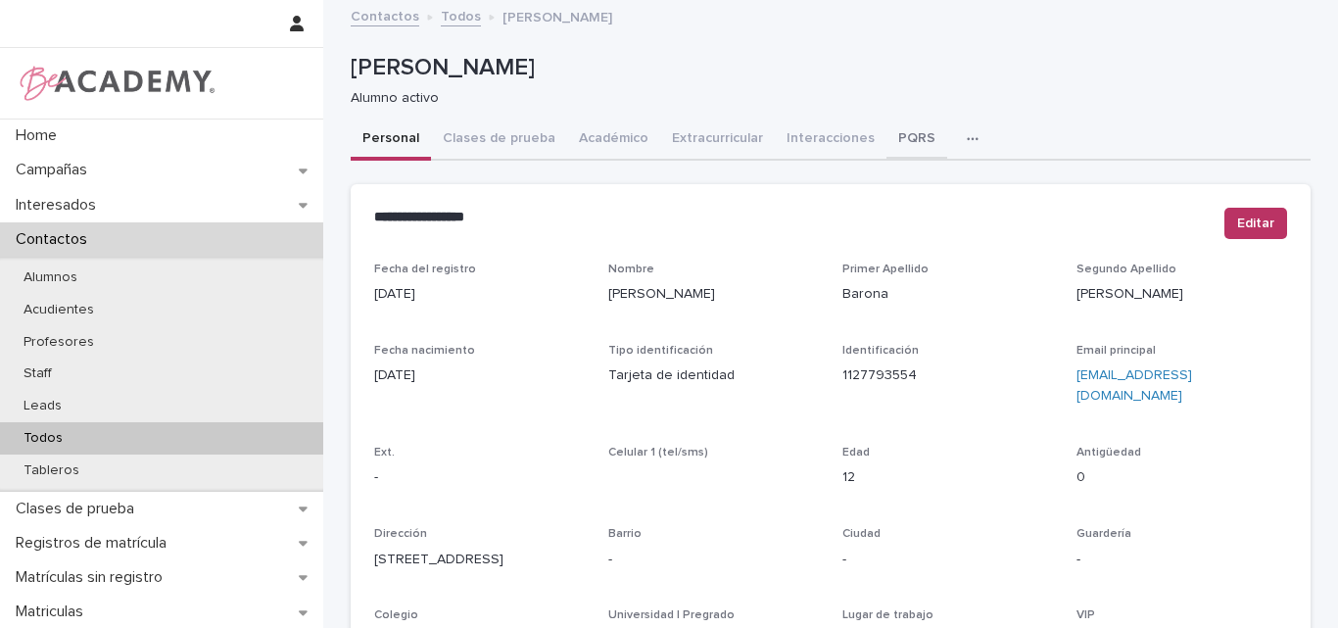
click at [887, 138] on button "PQRS" at bounding box center [917, 140] width 61 height 41
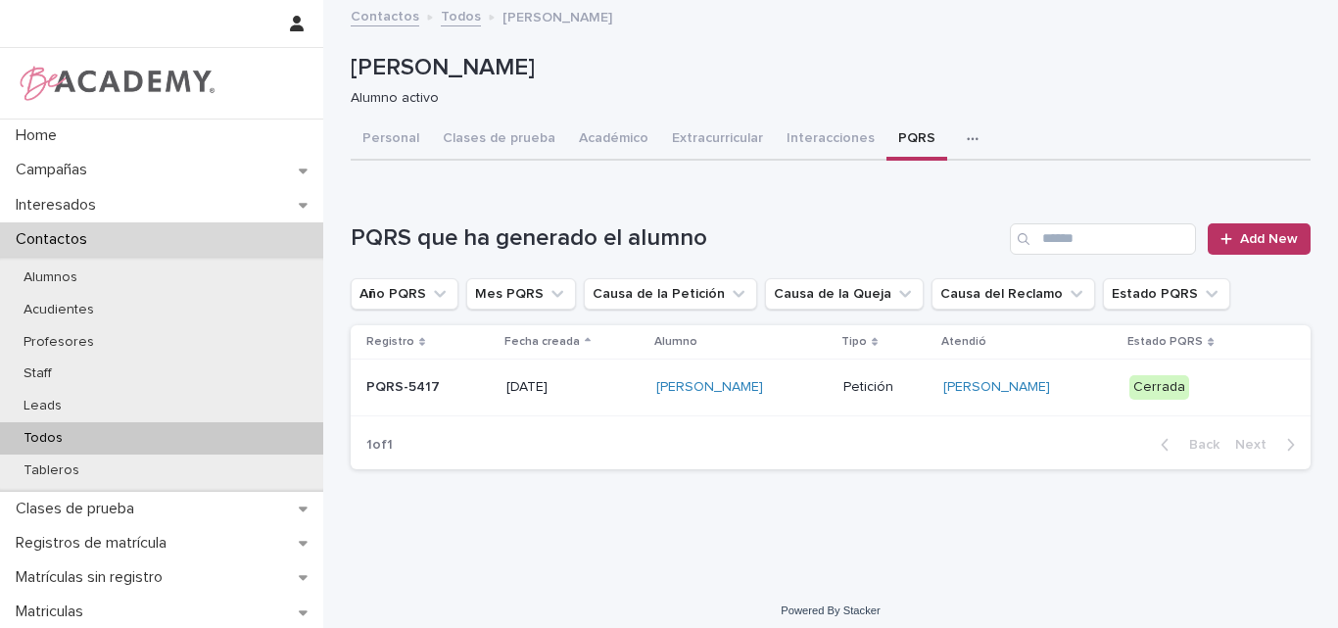
click at [396, 386] on p "PQRS-5417" at bounding box center [428, 387] width 124 height 17
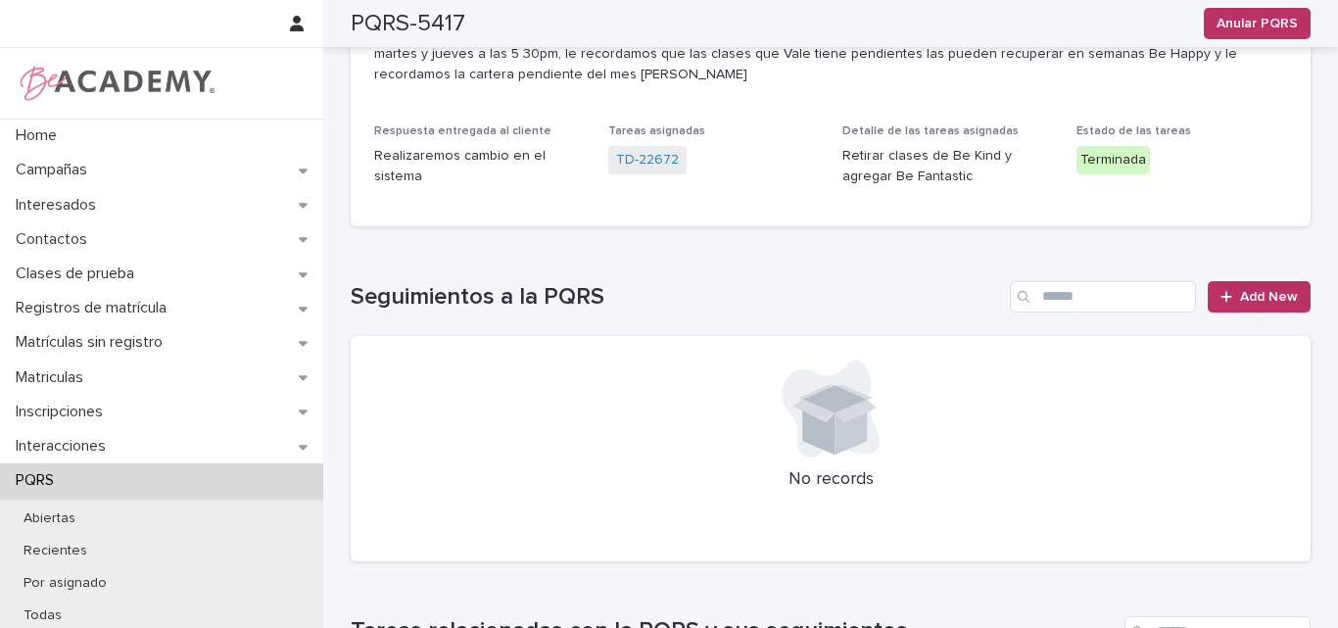
scroll to position [392, 0]
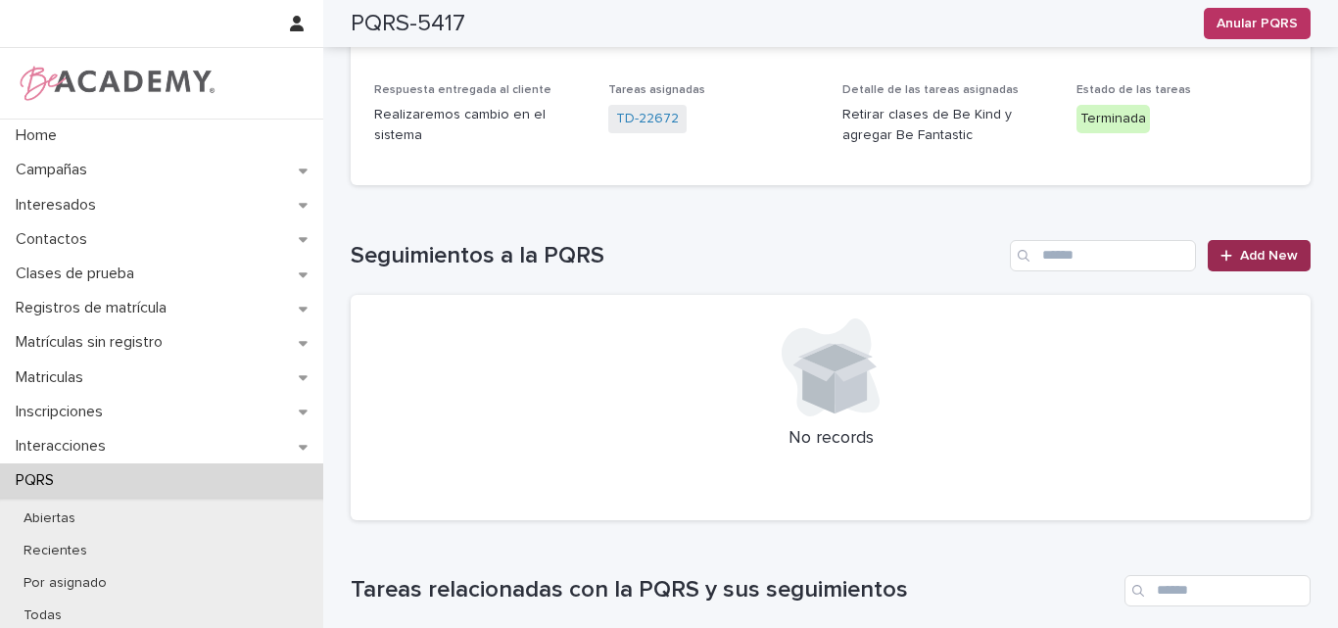
click at [1250, 250] on span "Add New" at bounding box center [1269, 256] width 58 height 14
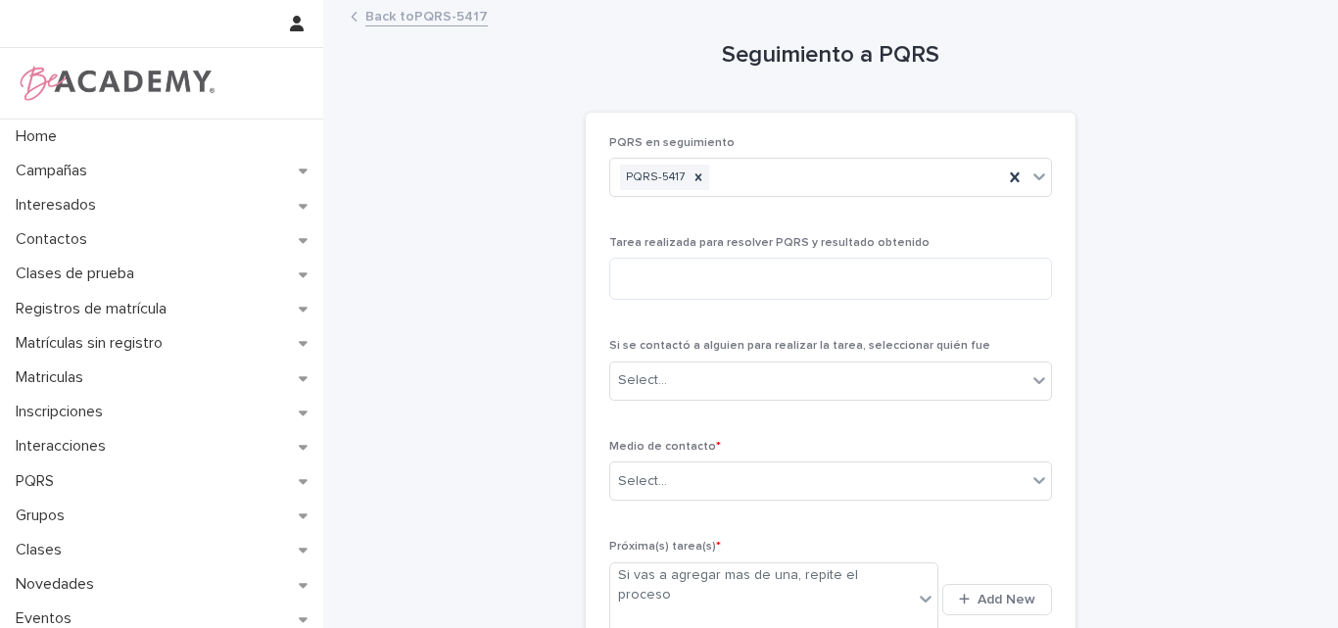
click at [440, 11] on link "Back to PQRS-5417" at bounding box center [426, 15] width 122 height 23
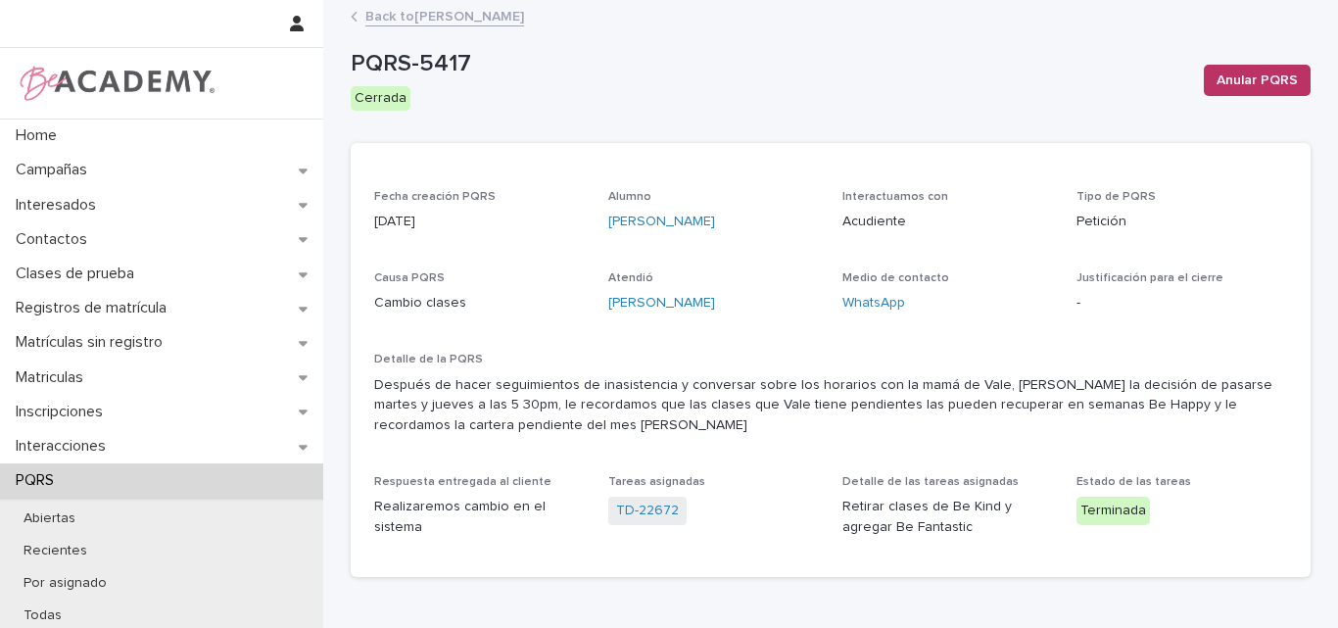
click at [457, 14] on link "Back to Valeria Barona Gomez" at bounding box center [444, 15] width 159 height 23
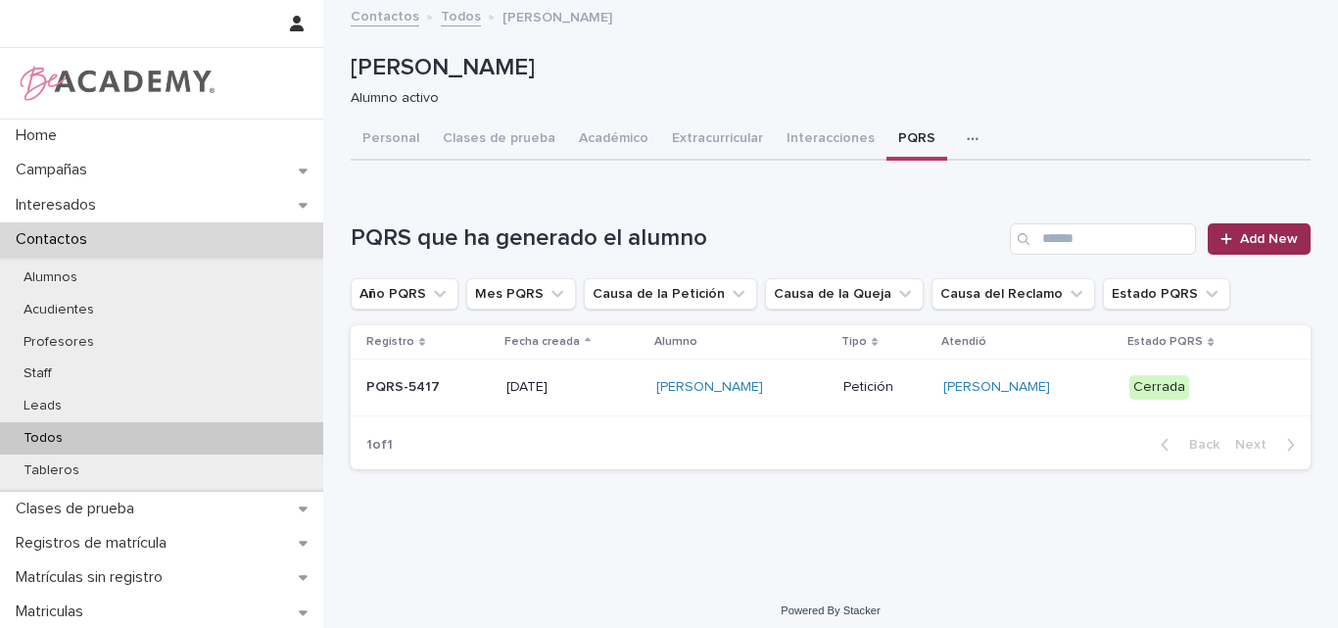
click at [1248, 234] on span "Add New" at bounding box center [1269, 239] width 58 height 14
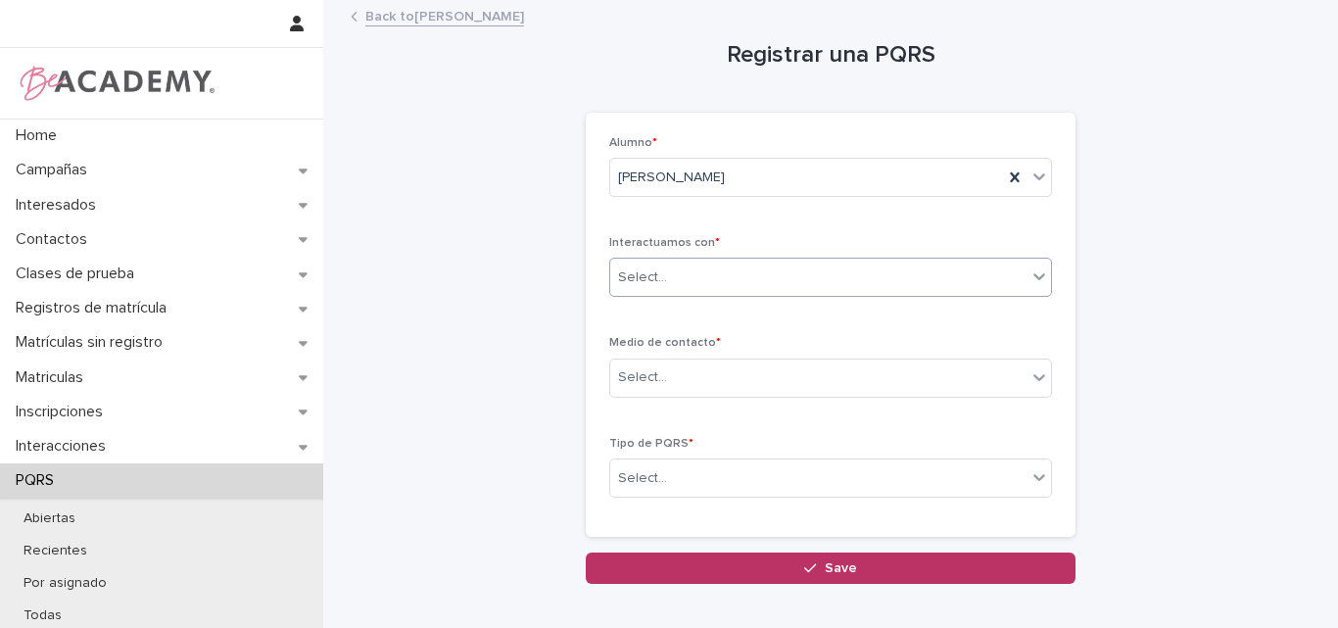
click at [764, 276] on div "Select..." at bounding box center [818, 278] width 416 height 32
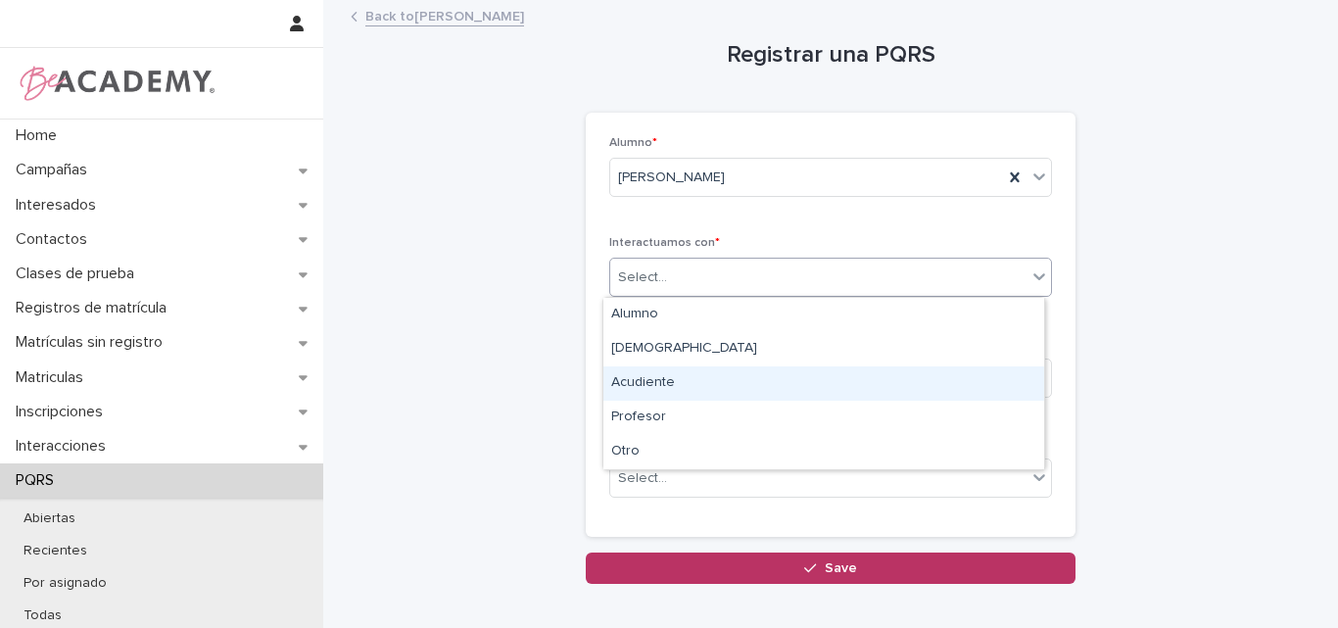
click at [651, 384] on div "Acudiente" at bounding box center [823, 383] width 441 height 34
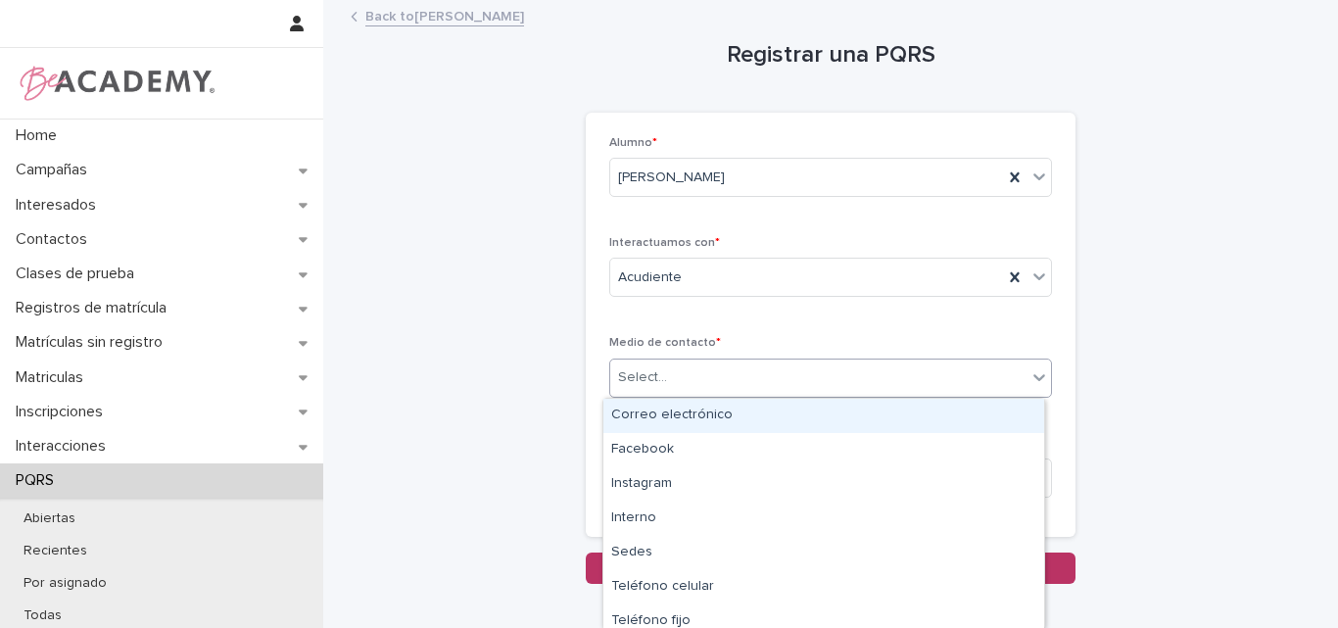
click at [668, 374] on div "Select..." at bounding box center [818, 378] width 416 height 32
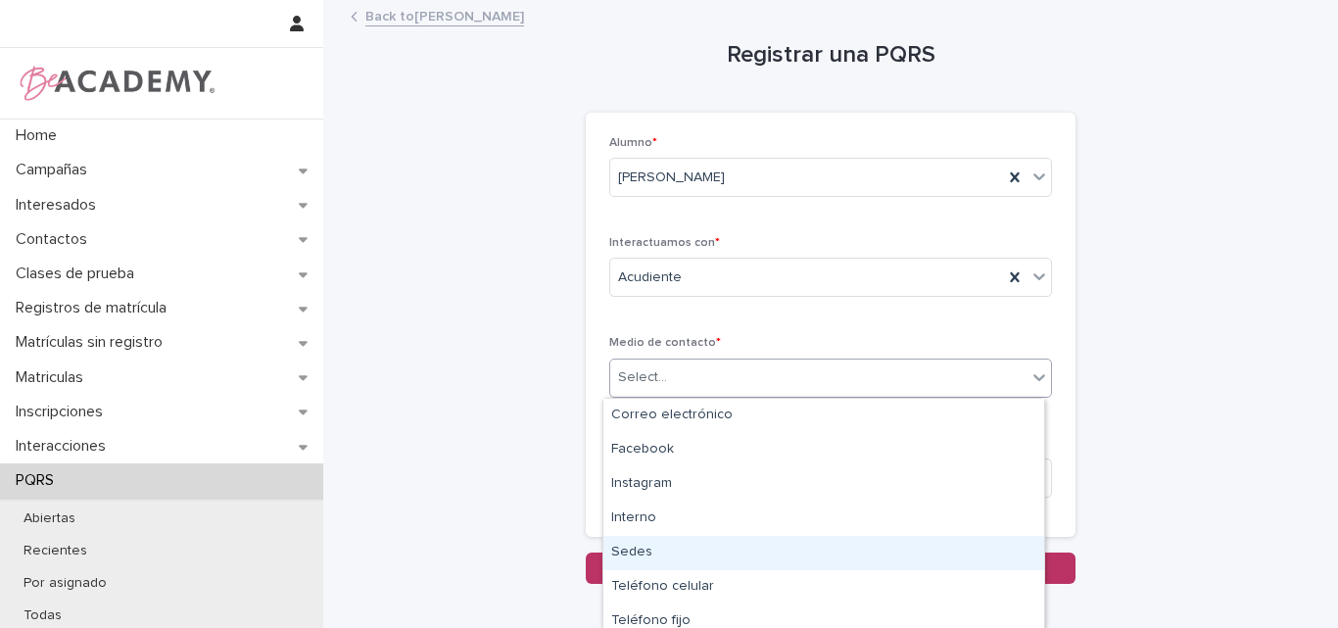
type input "*"
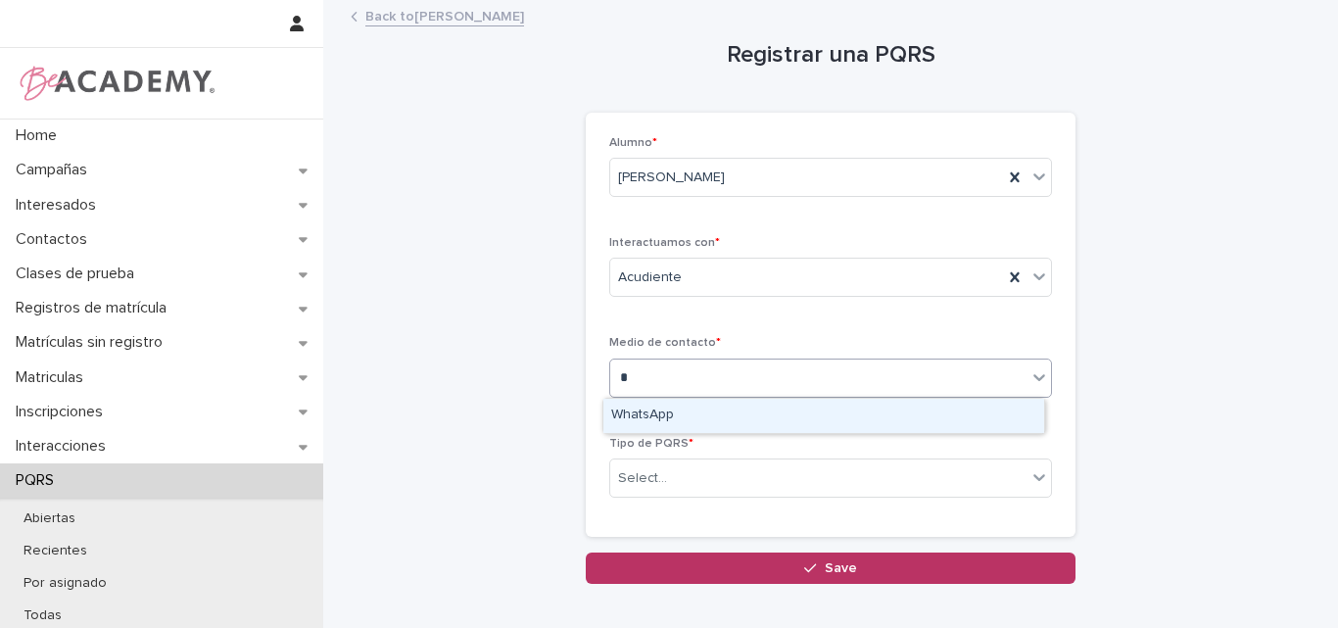
click at [661, 409] on div "WhatsApp" at bounding box center [823, 416] width 441 height 34
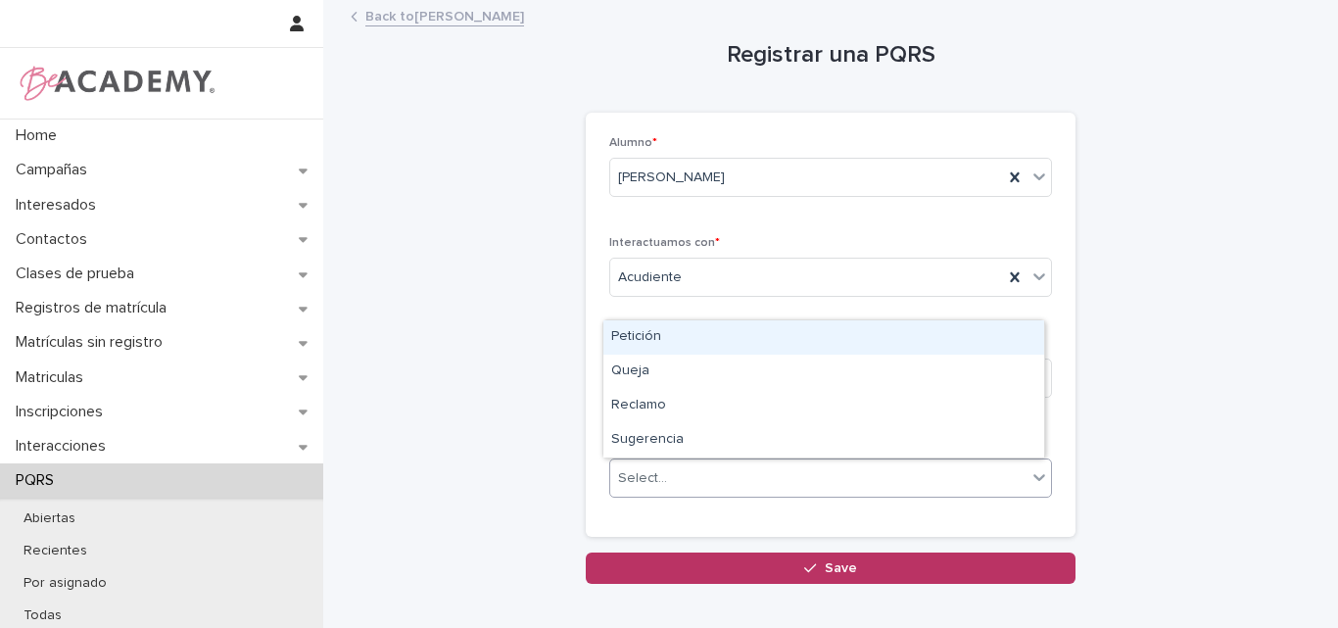
click at [695, 471] on div "Select..." at bounding box center [818, 478] width 416 height 32
click at [660, 343] on div "Petición" at bounding box center [823, 337] width 441 height 34
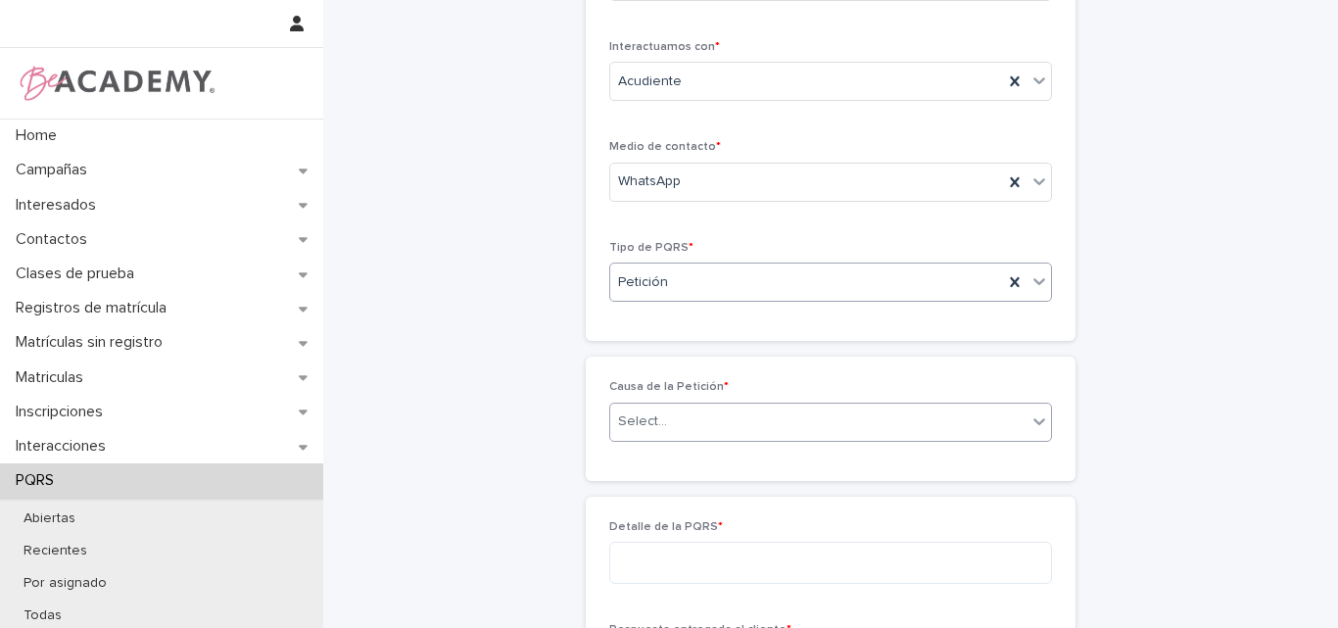
scroll to position [178, 0]
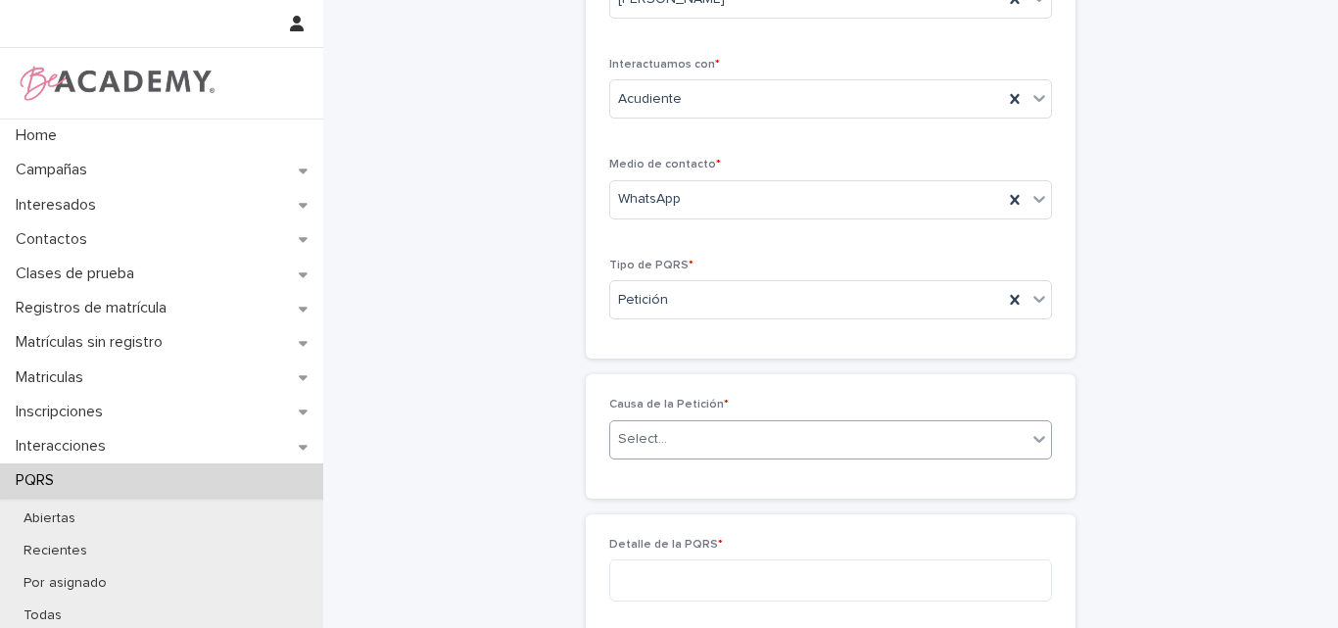
click at [689, 418] on div "Causa de la Petición * Select..." at bounding box center [830, 436] width 443 height 76
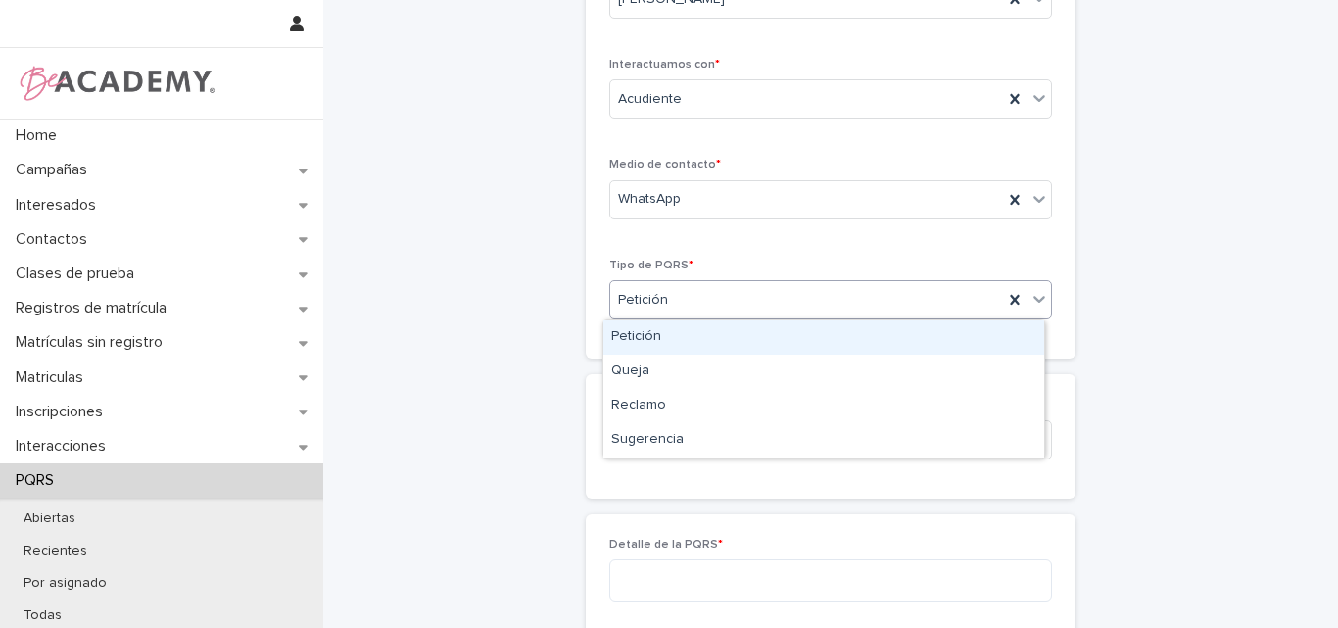
click at [711, 295] on div "Petición" at bounding box center [806, 300] width 393 height 32
click at [688, 339] on div "Petición" at bounding box center [823, 337] width 441 height 34
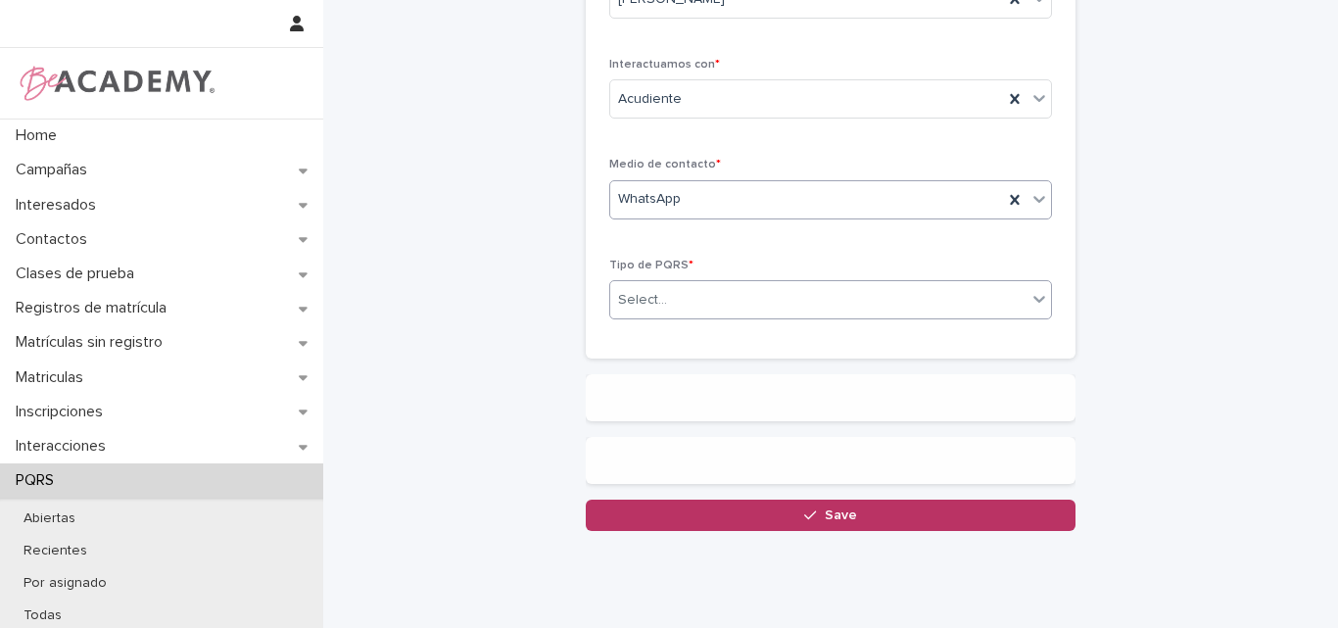
scroll to position [0, 0]
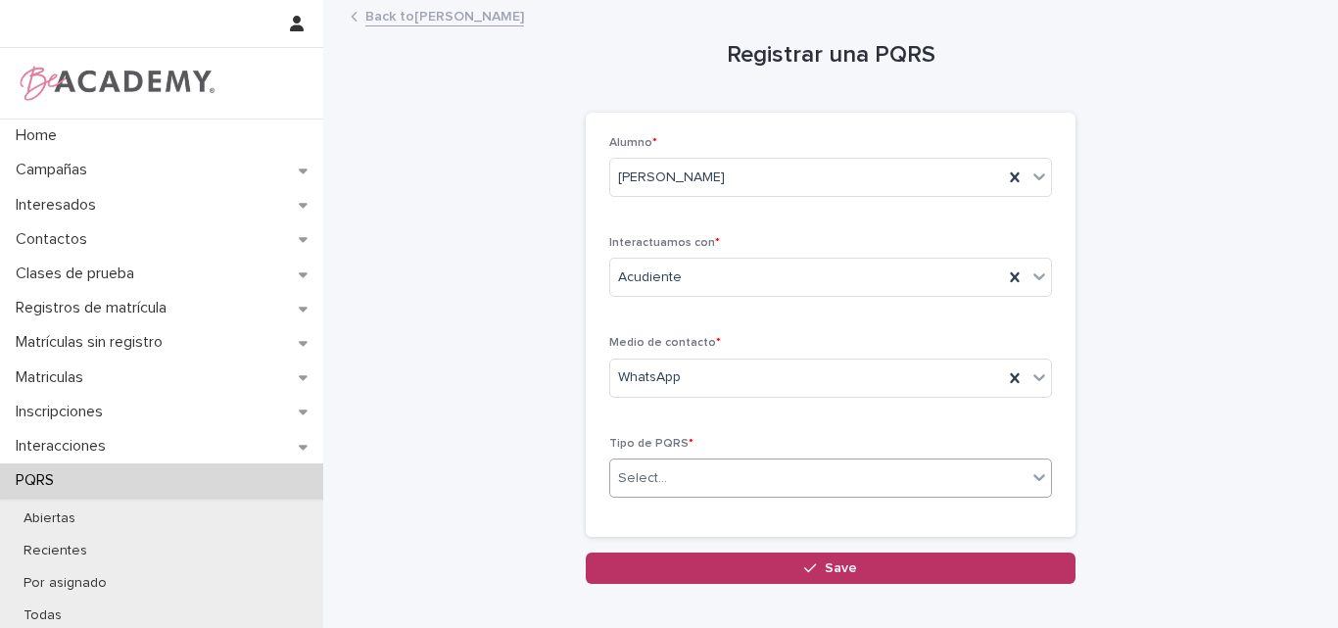
click at [714, 485] on div "Select..." at bounding box center [818, 478] width 416 height 32
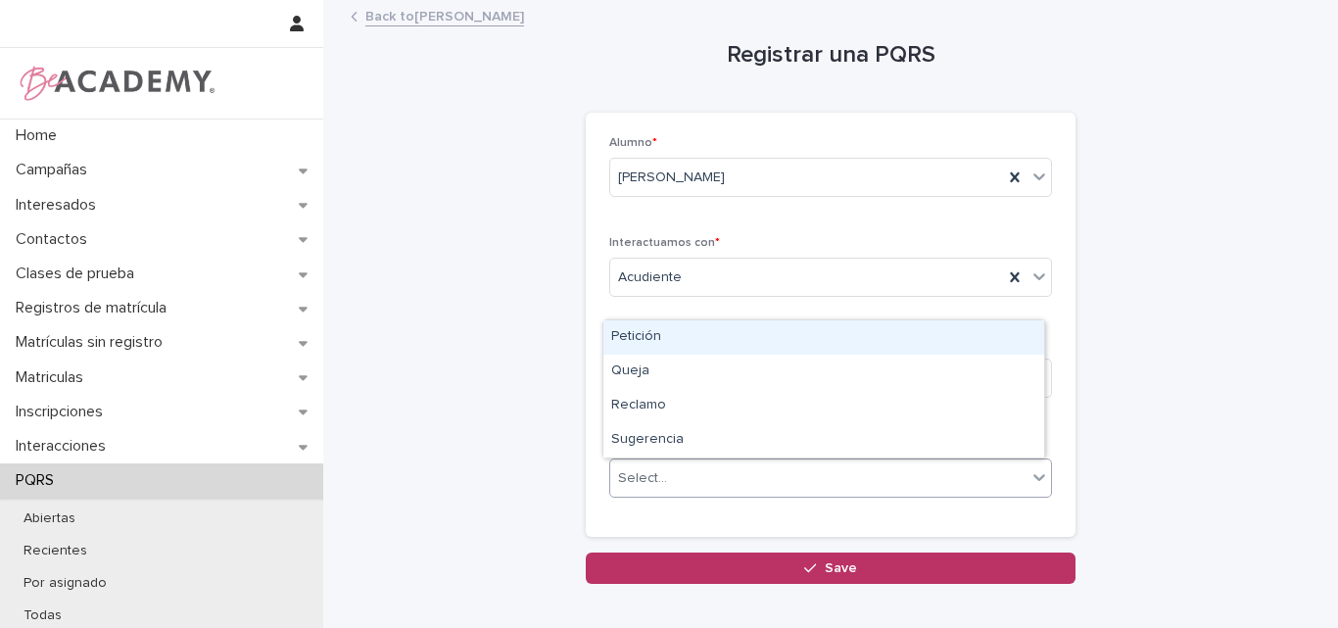
click at [653, 329] on div "Petición" at bounding box center [823, 337] width 441 height 34
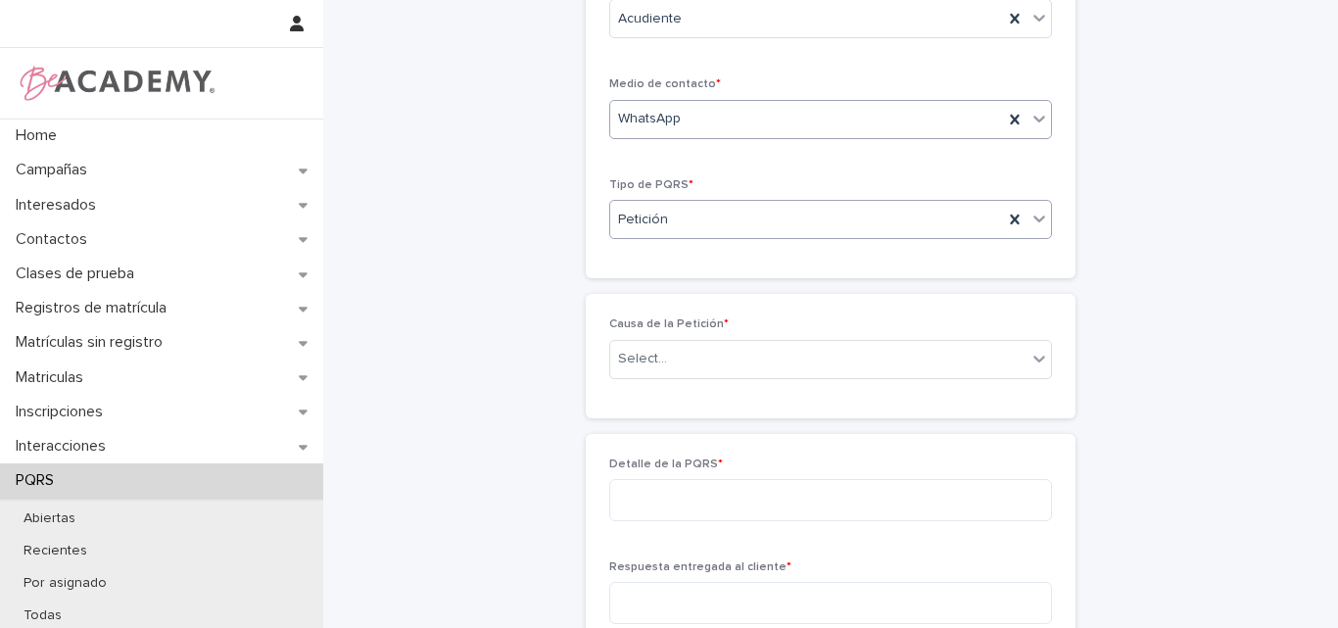
scroll to position [264, 0]
click at [718, 343] on div "Select..." at bounding box center [818, 354] width 416 height 32
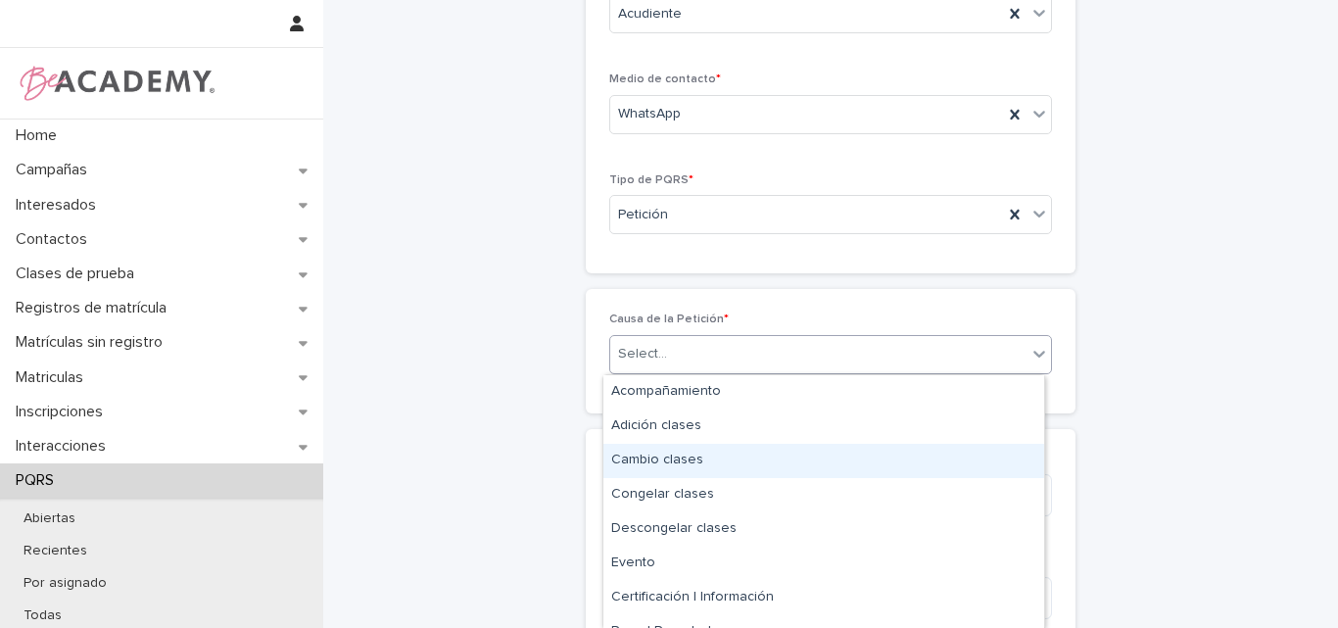
drag, startPoint x: 678, startPoint y: 442, endPoint x: 692, endPoint y: 455, distance: 18.7
click at [671, 460] on div "Cambio clases" at bounding box center [823, 461] width 441 height 34
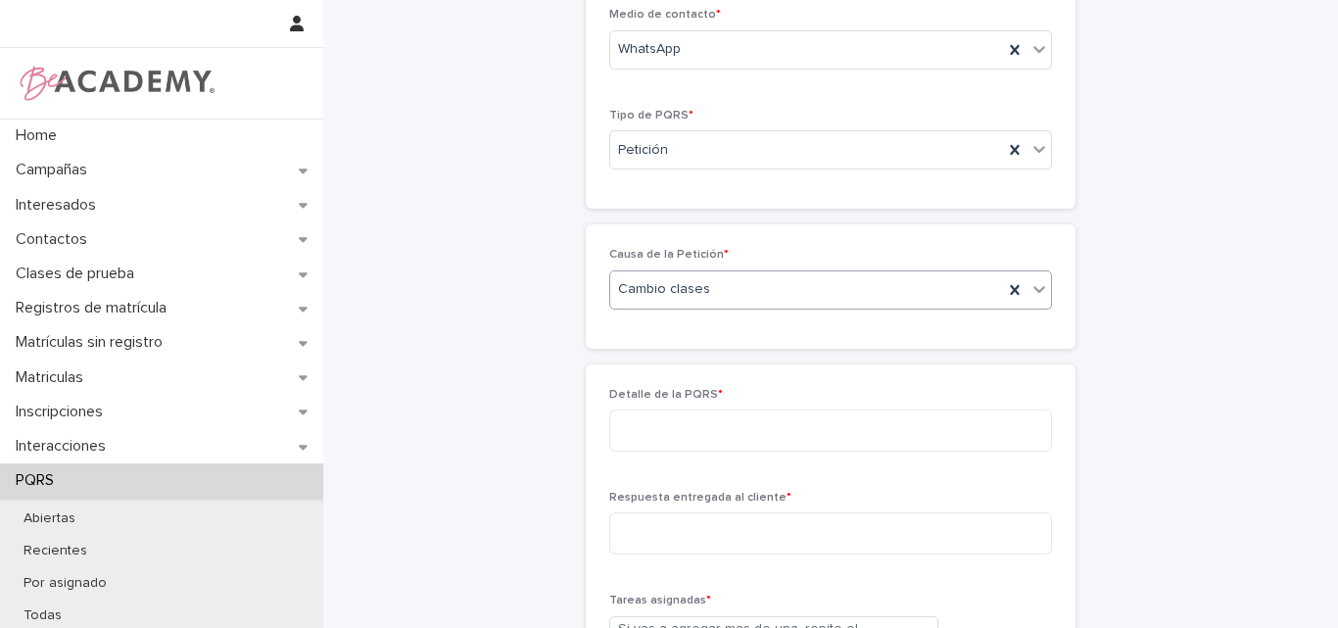
scroll to position [362, 0]
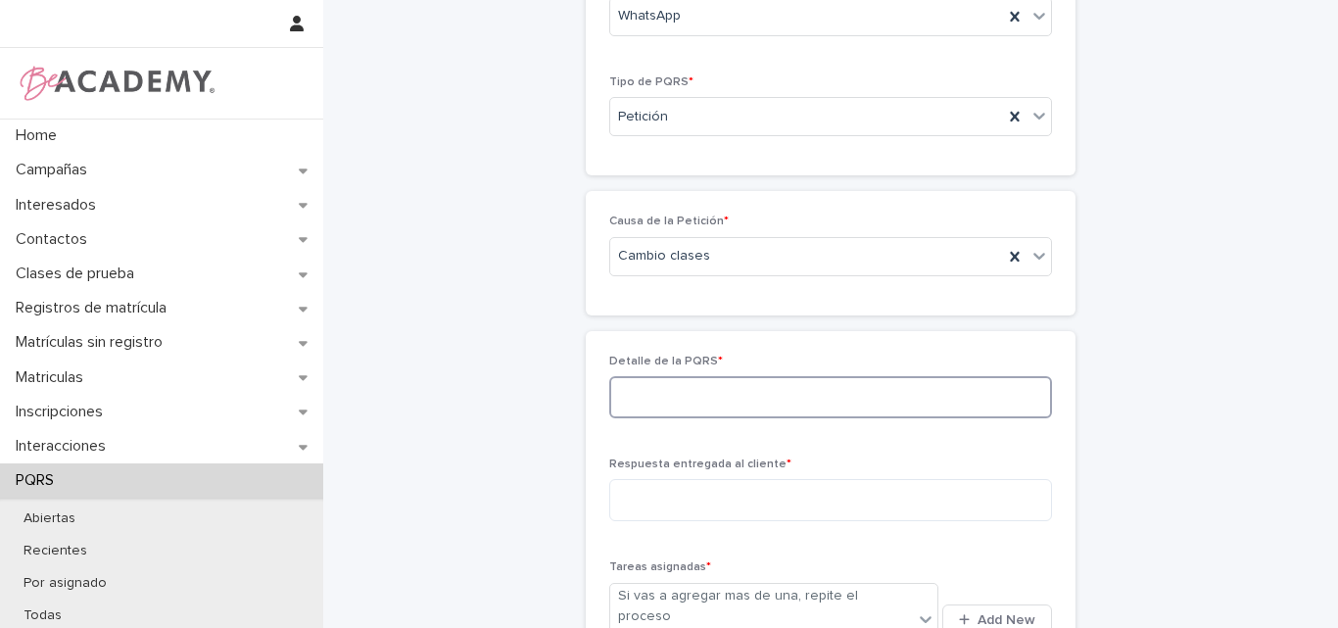
click at [741, 385] on textarea at bounding box center [830, 397] width 443 height 42
type textarea "*"
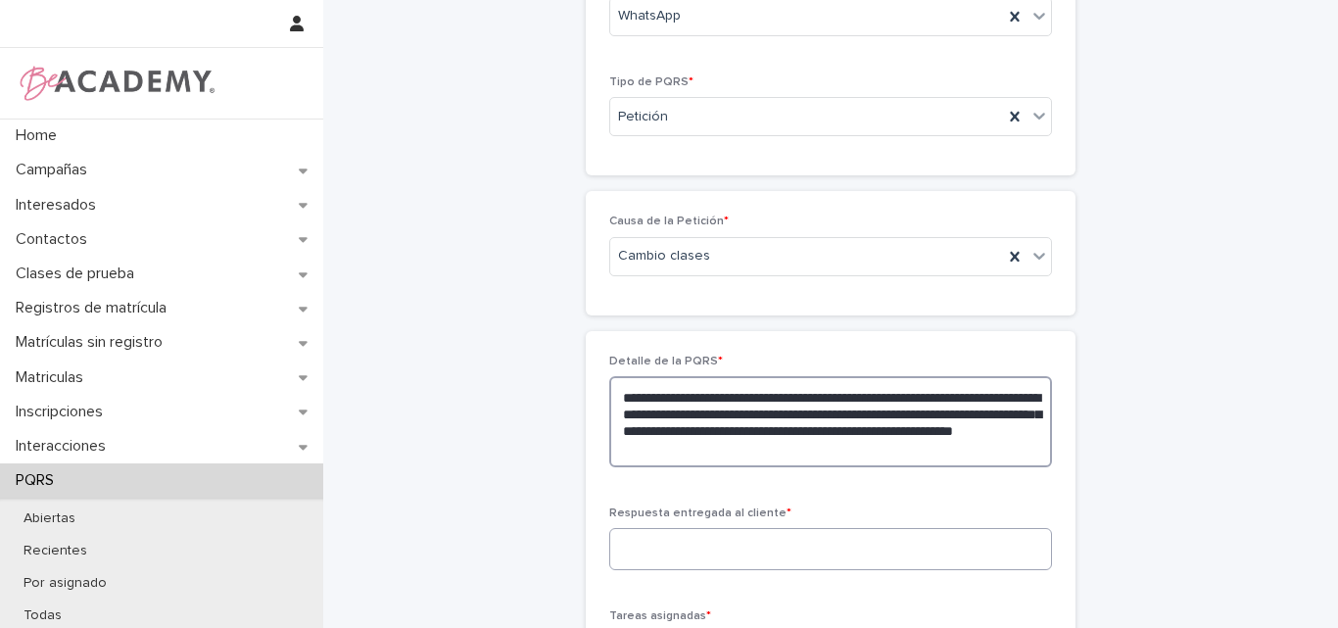
type textarea "**********"
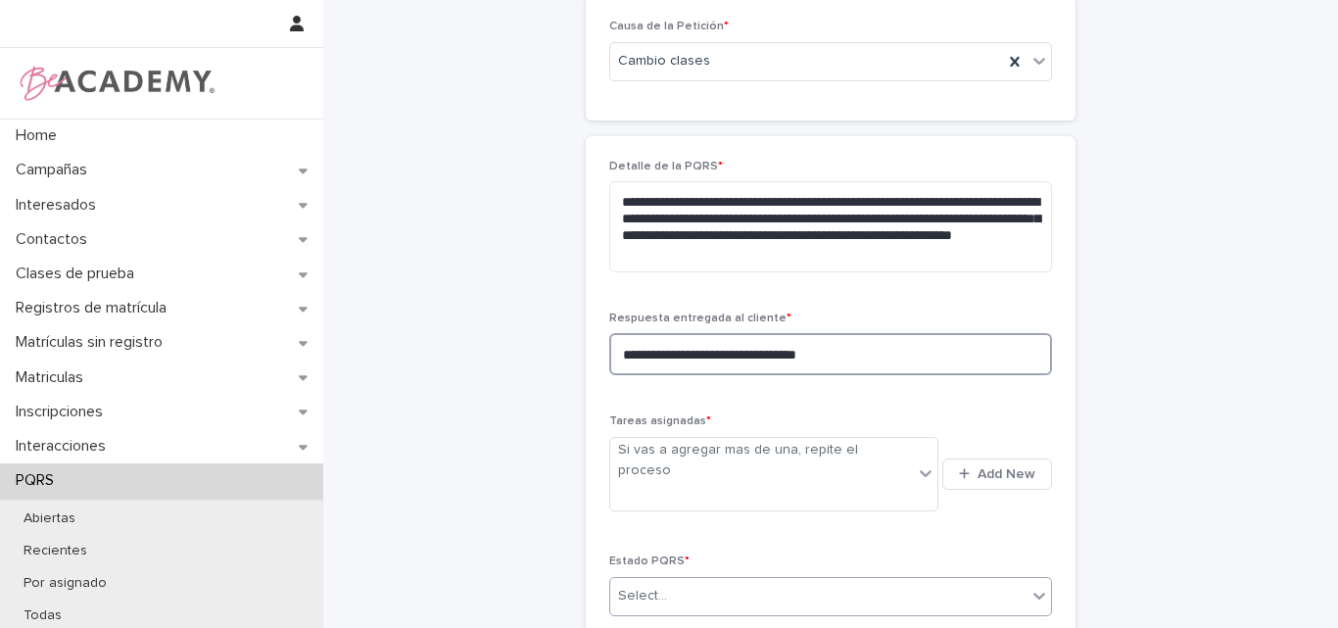
scroll to position [557, 0]
type textarea "**********"
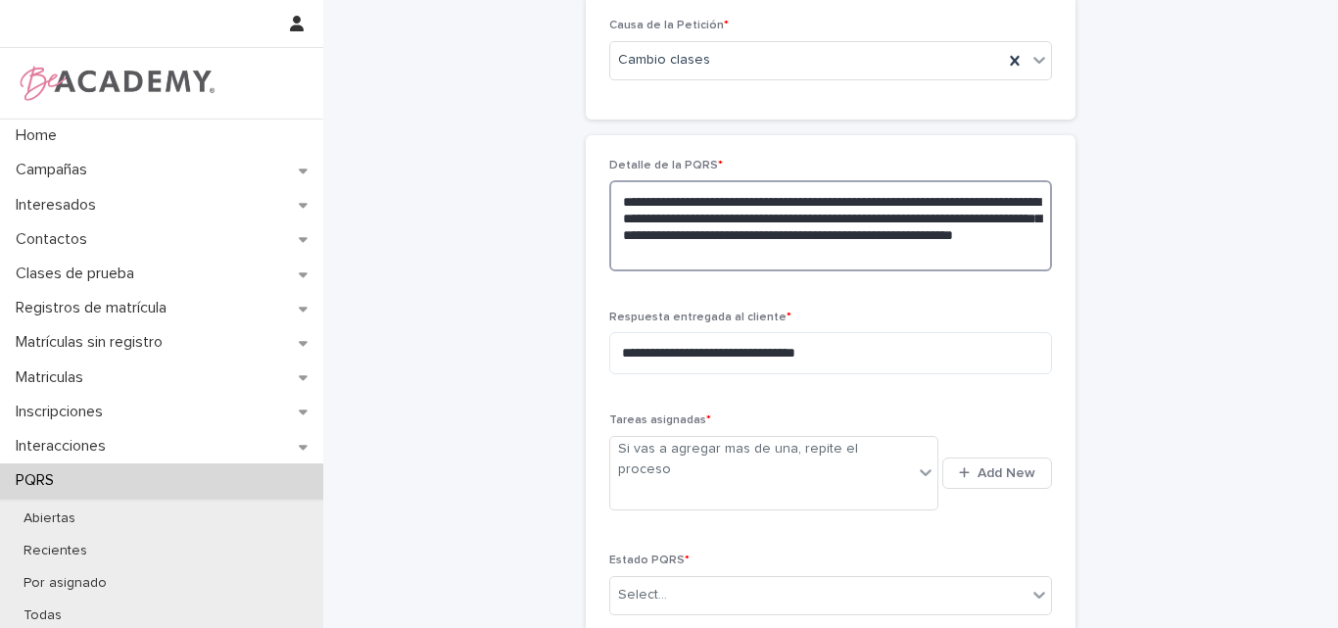
click at [871, 247] on textarea "**********" at bounding box center [830, 225] width 443 height 91
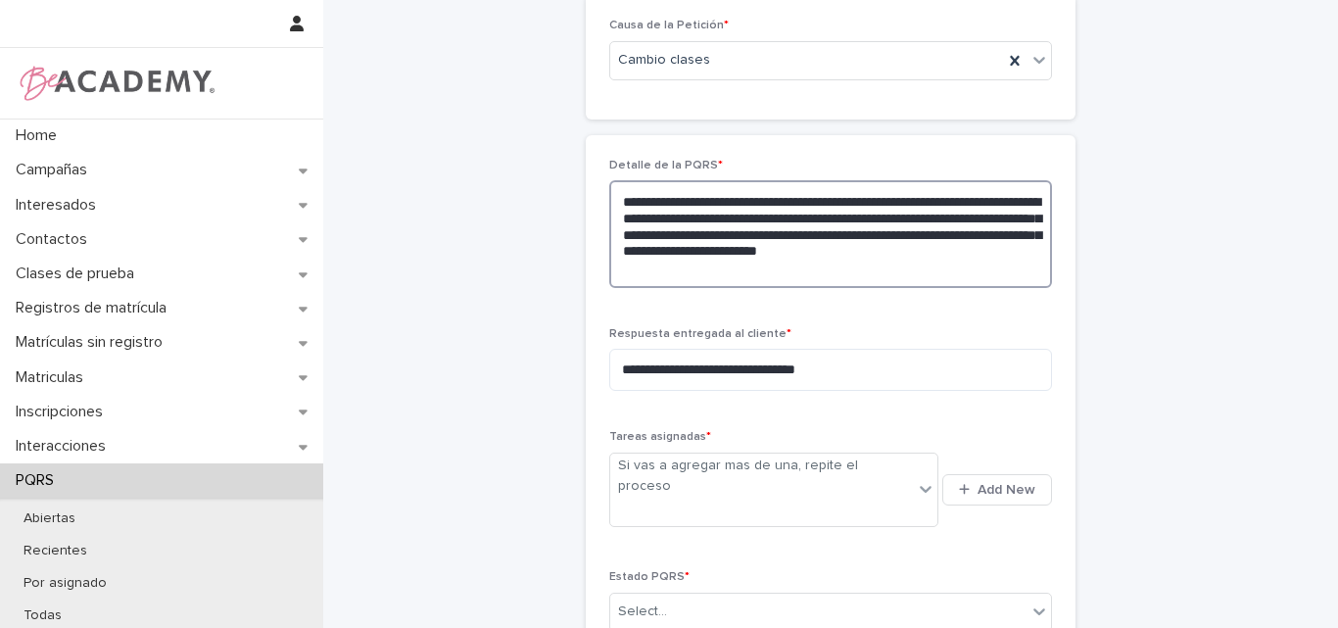
drag, startPoint x: 889, startPoint y: 246, endPoint x: 829, endPoint y: 266, distance: 63.2
click at [829, 266] on textarea "**********" at bounding box center [830, 234] width 443 height 108
click at [868, 253] on textarea "**********" at bounding box center [830, 234] width 443 height 108
click at [761, 270] on textarea "**********" at bounding box center [830, 234] width 443 height 108
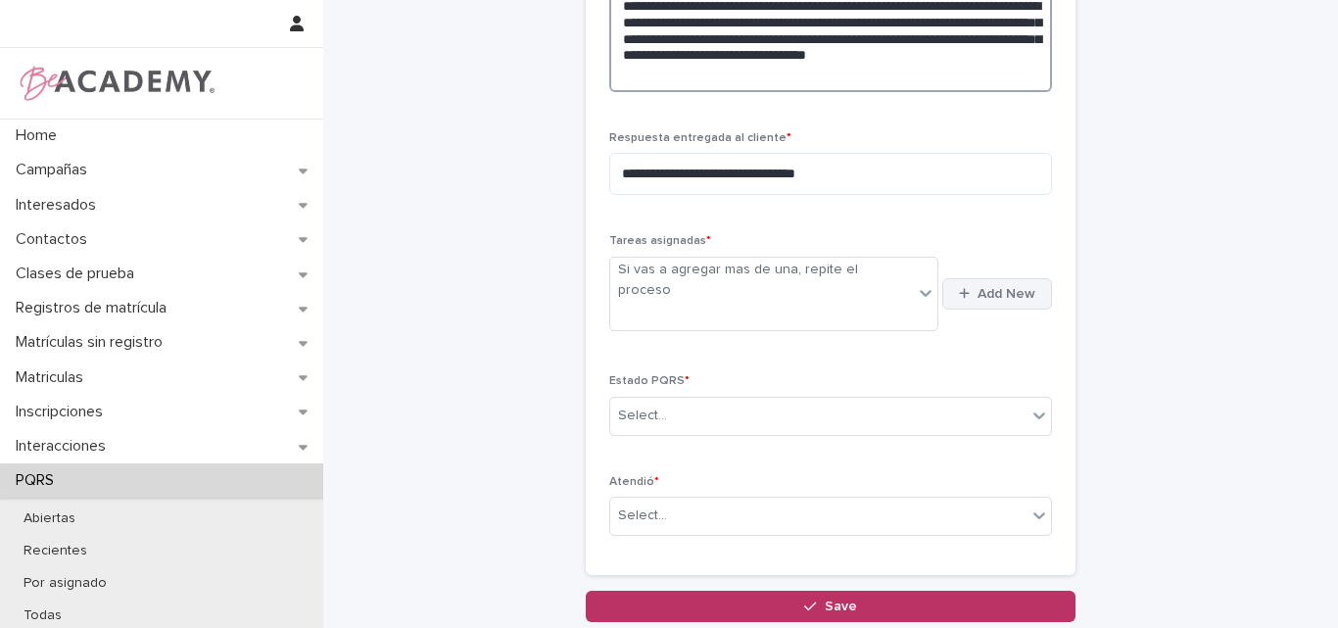
type textarea "**********"
click at [978, 287] on span "Add New" at bounding box center [1007, 294] width 58 height 14
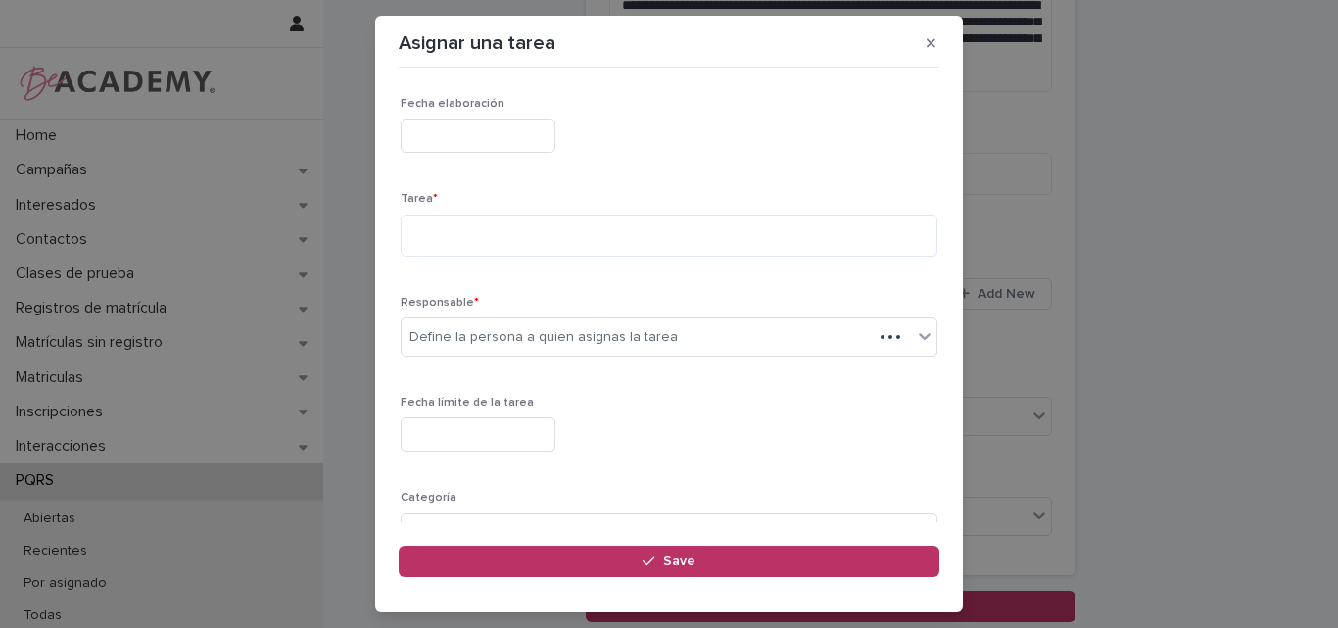
click at [555, 143] on input "text" at bounding box center [478, 136] width 155 height 34
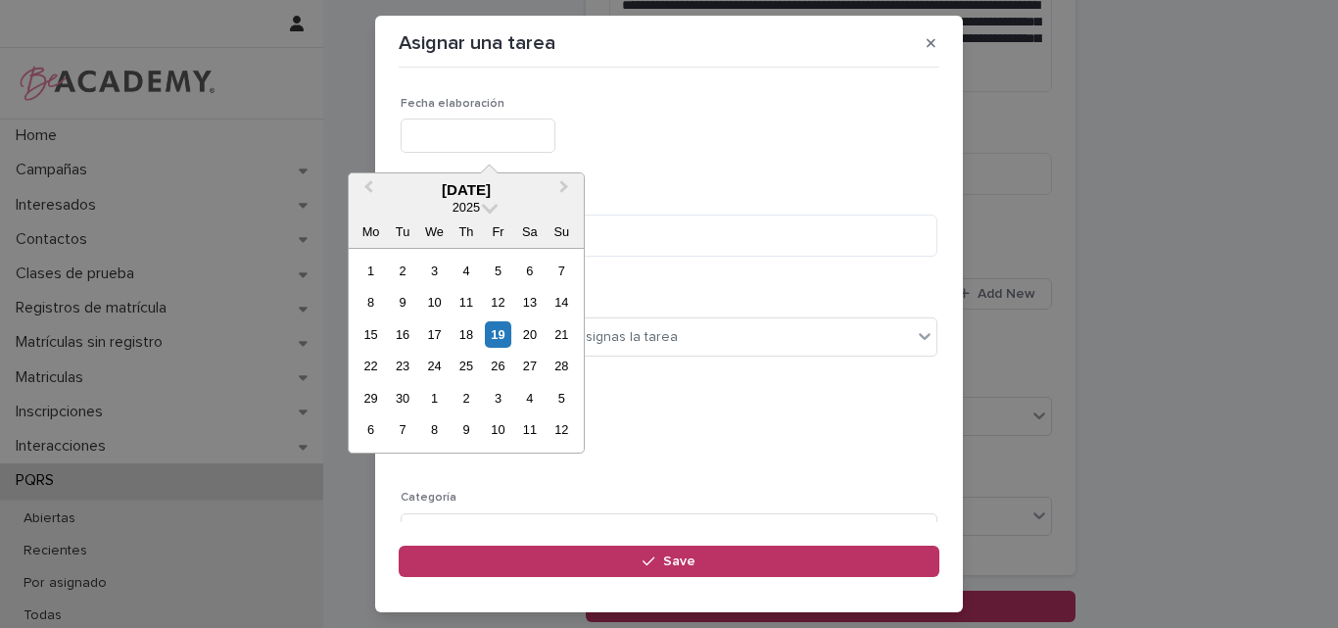
type input "**********"
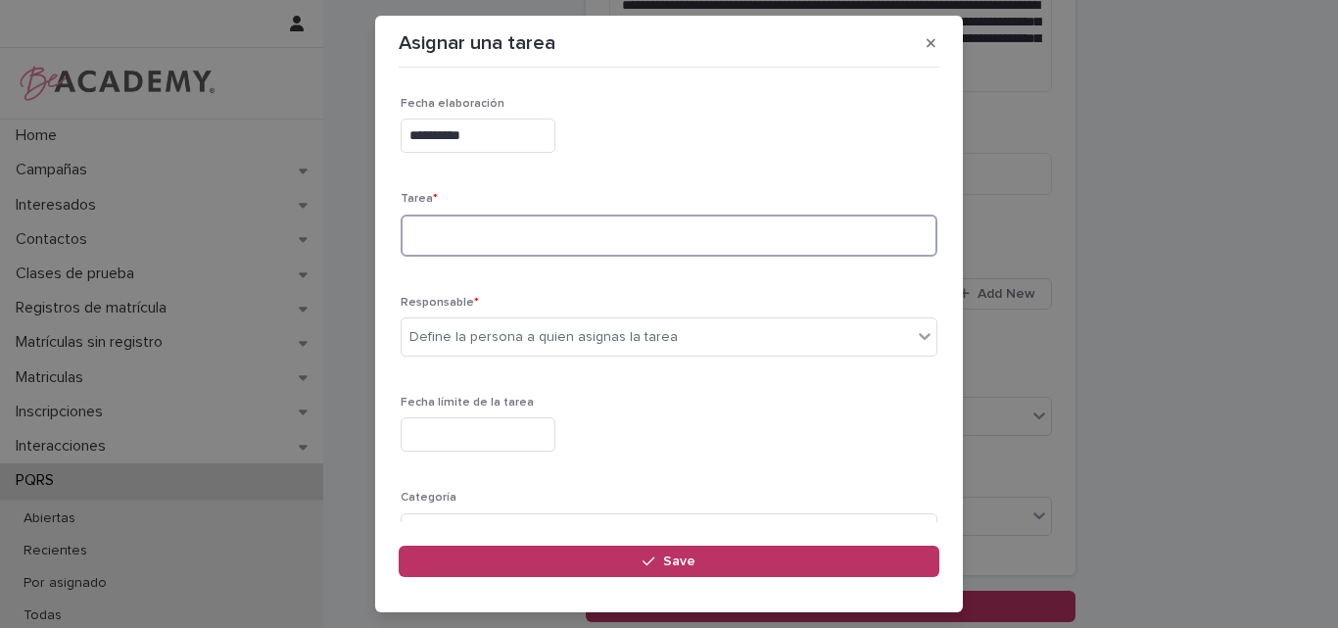
click at [577, 236] on textarea at bounding box center [669, 236] width 537 height 42
type textarea "**********"
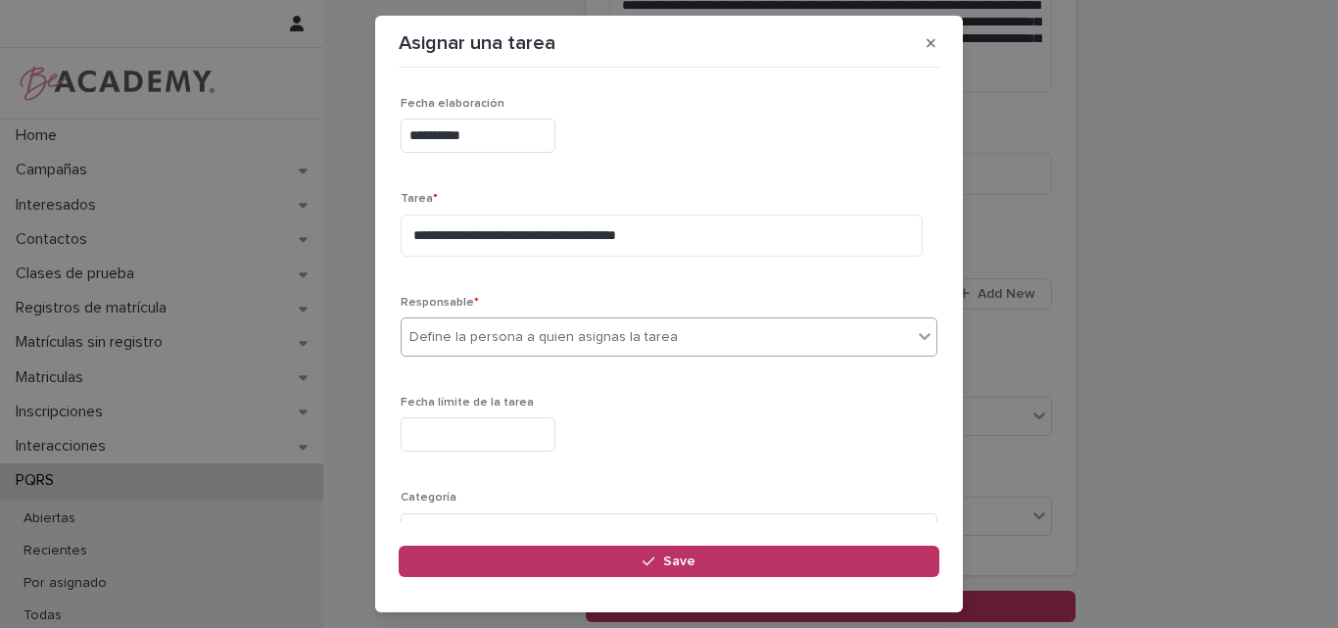
click at [566, 331] on div "Define la persona a quien asignas la tarea" at bounding box center [544, 337] width 268 height 21
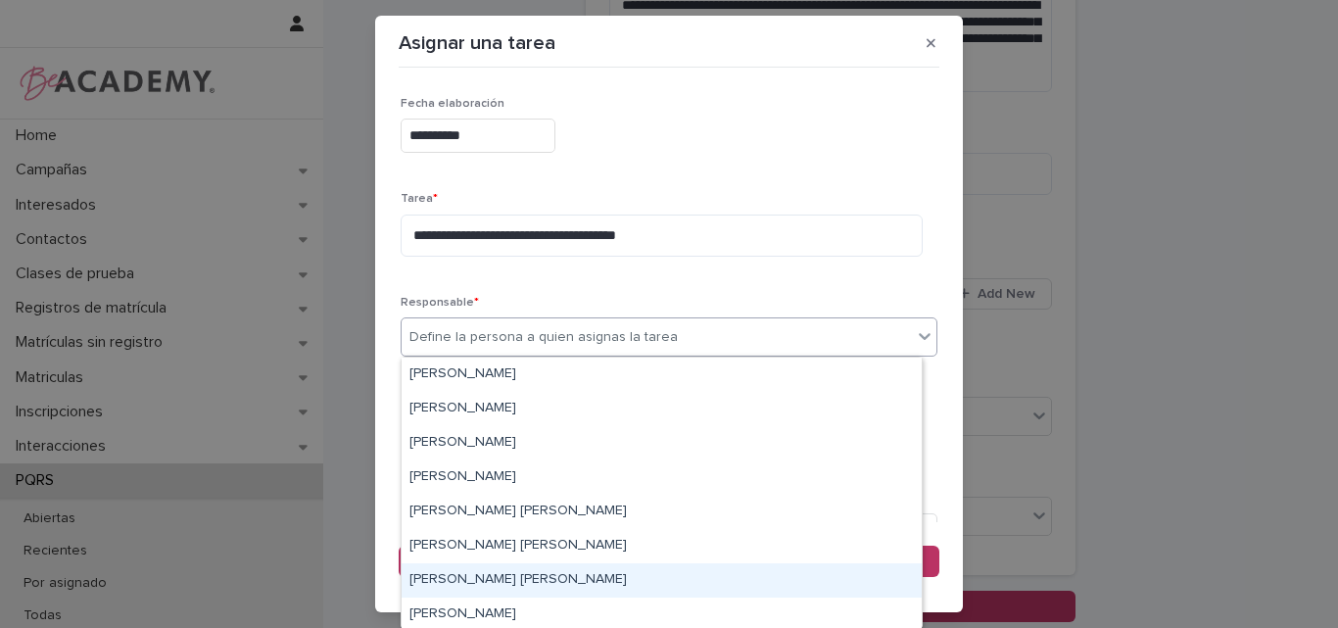
click at [467, 580] on div "Lina Rico Montoya" at bounding box center [662, 580] width 520 height 34
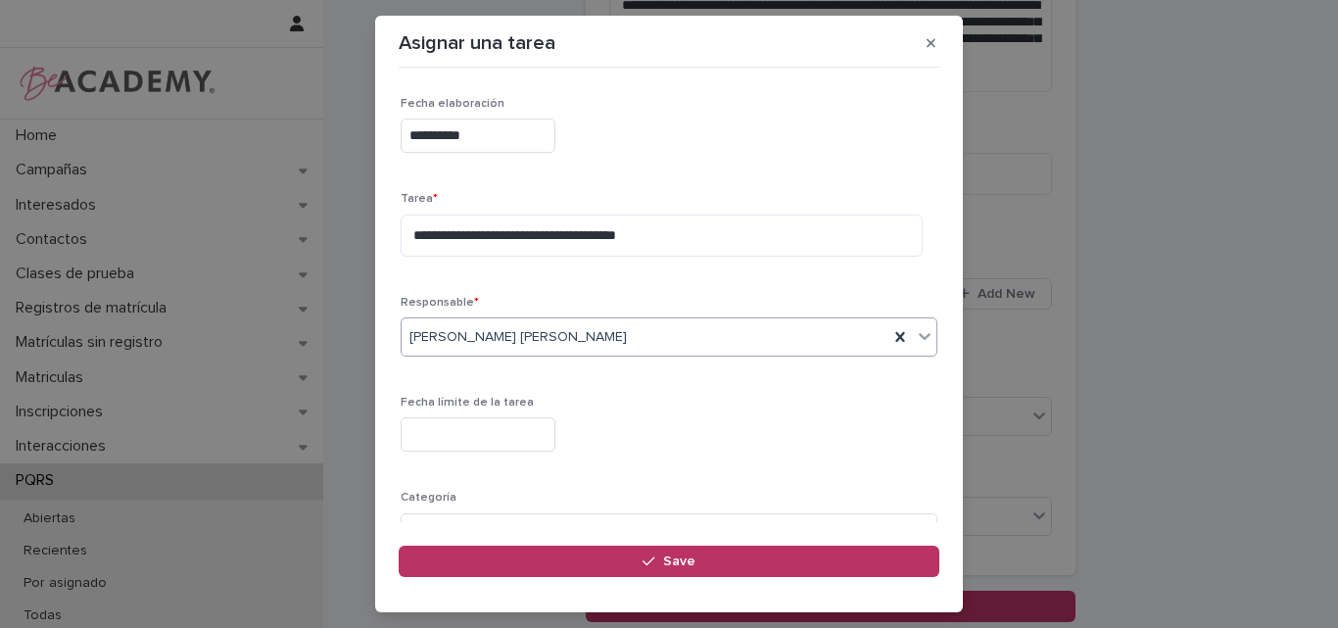
click at [502, 435] on input "text" at bounding box center [478, 434] width 155 height 34
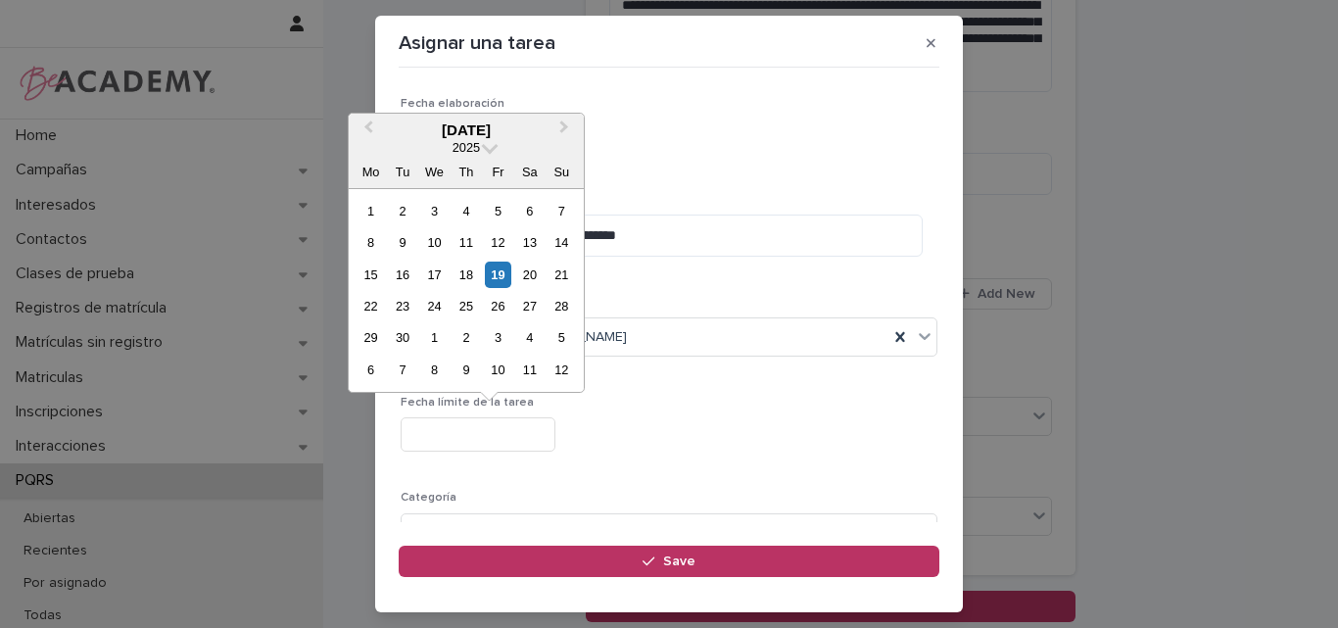
type input "**********"
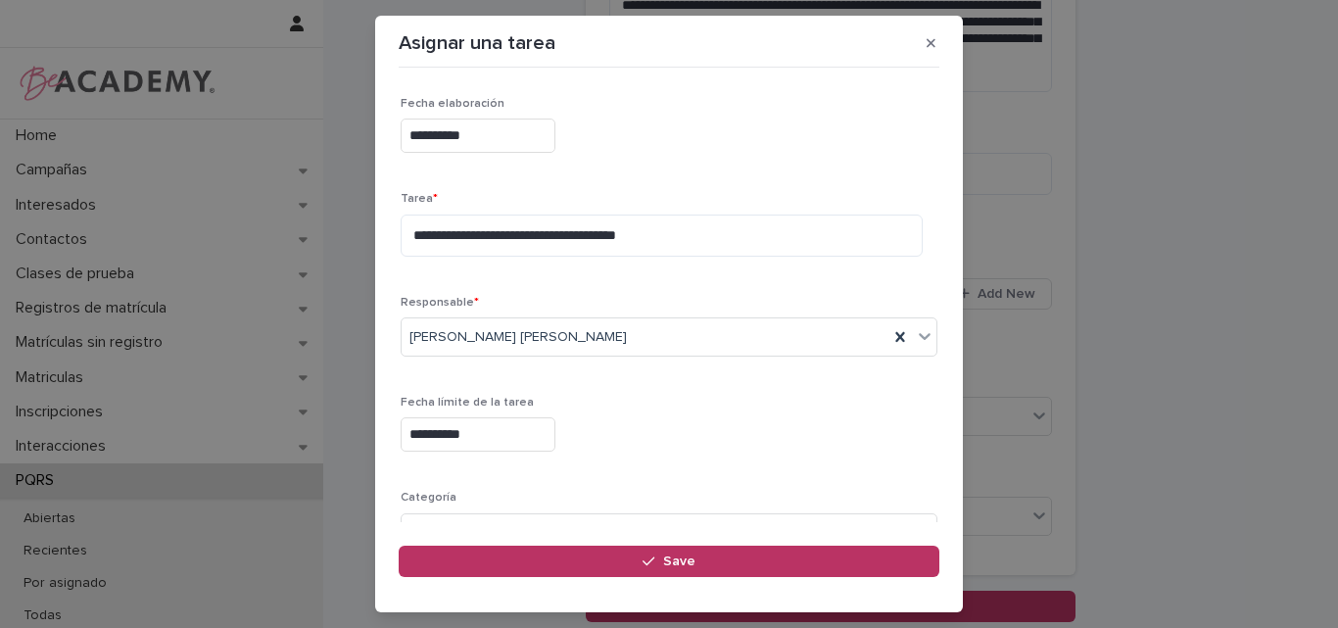
scroll to position [191, 0]
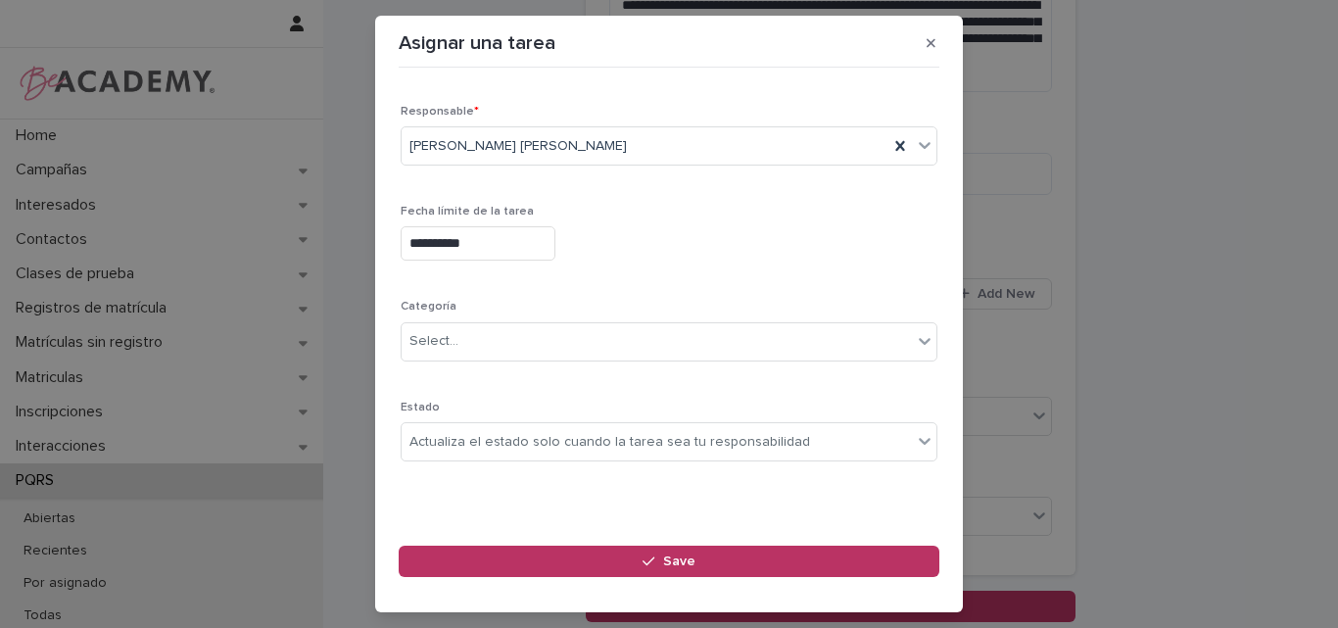
click at [502, 435] on div "Actualiza el estado solo cuando la tarea sea tu responsabilidad" at bounding box center [610, 442] width 401 height 21
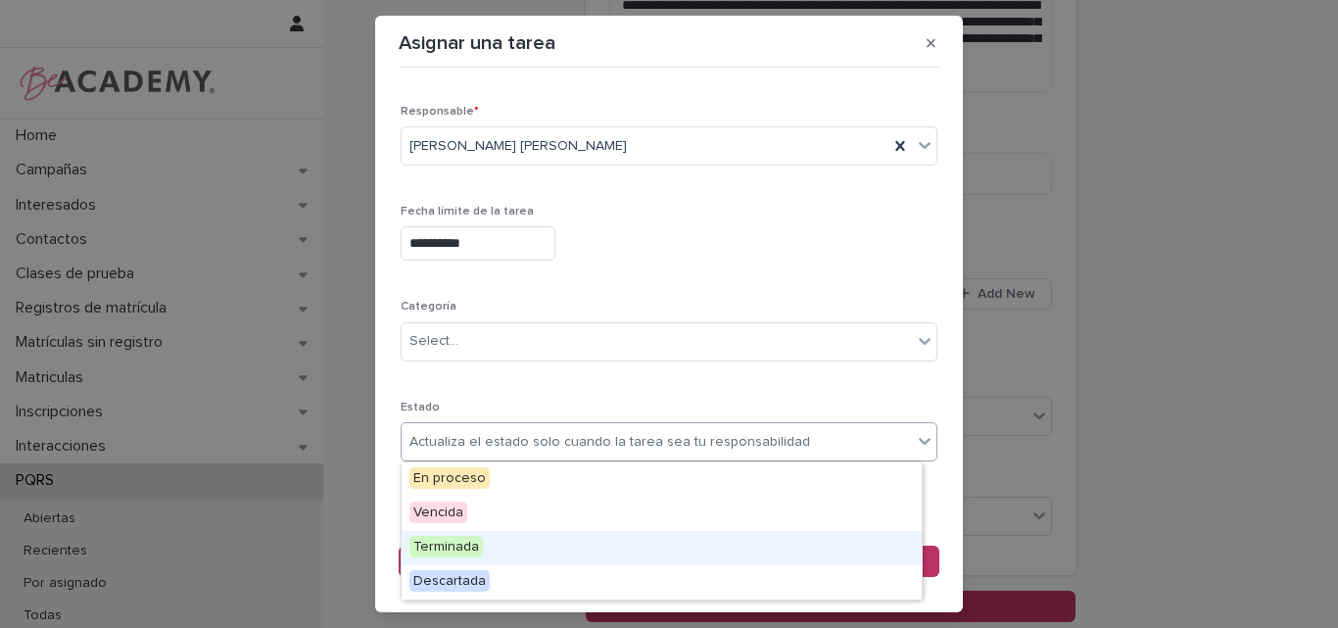
click at [473, 546] on span "Terminada" at bounding box center [446, 547] width 73 height 22
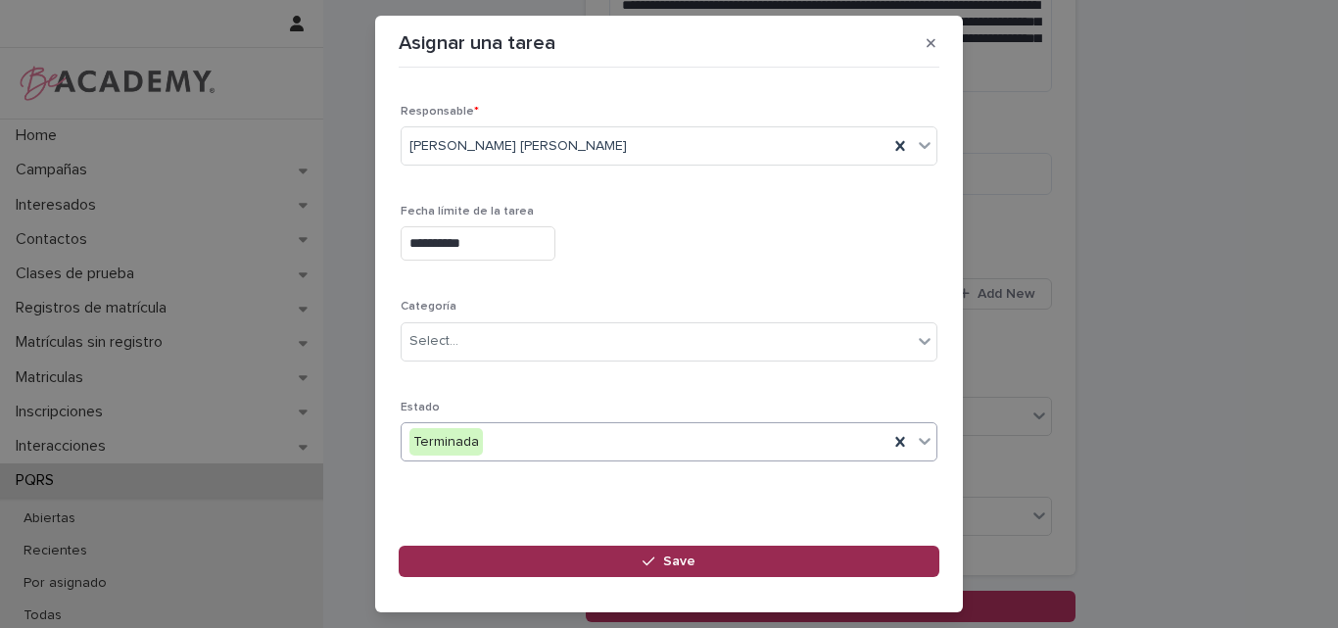
click at [665, 565] on span "Save" at bounding box center [679, 562] width 32 height 14
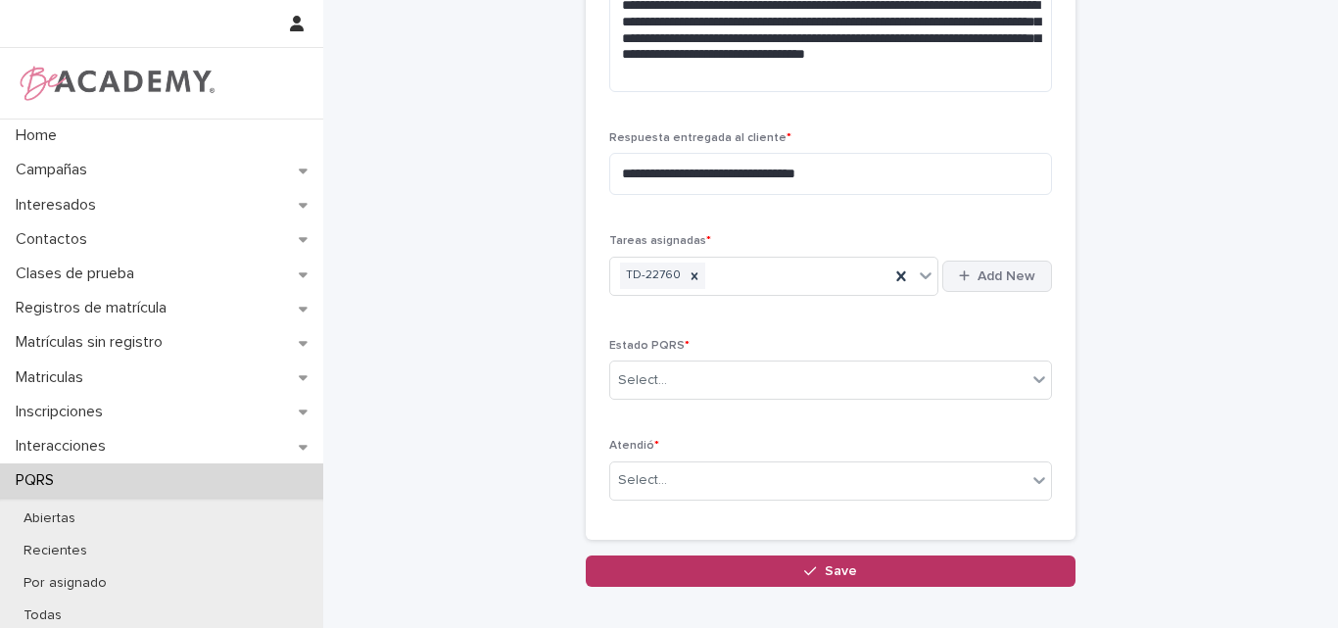
click at [984, 288] on button "Add New" at bounding box center [997, 276] width 110 height 31
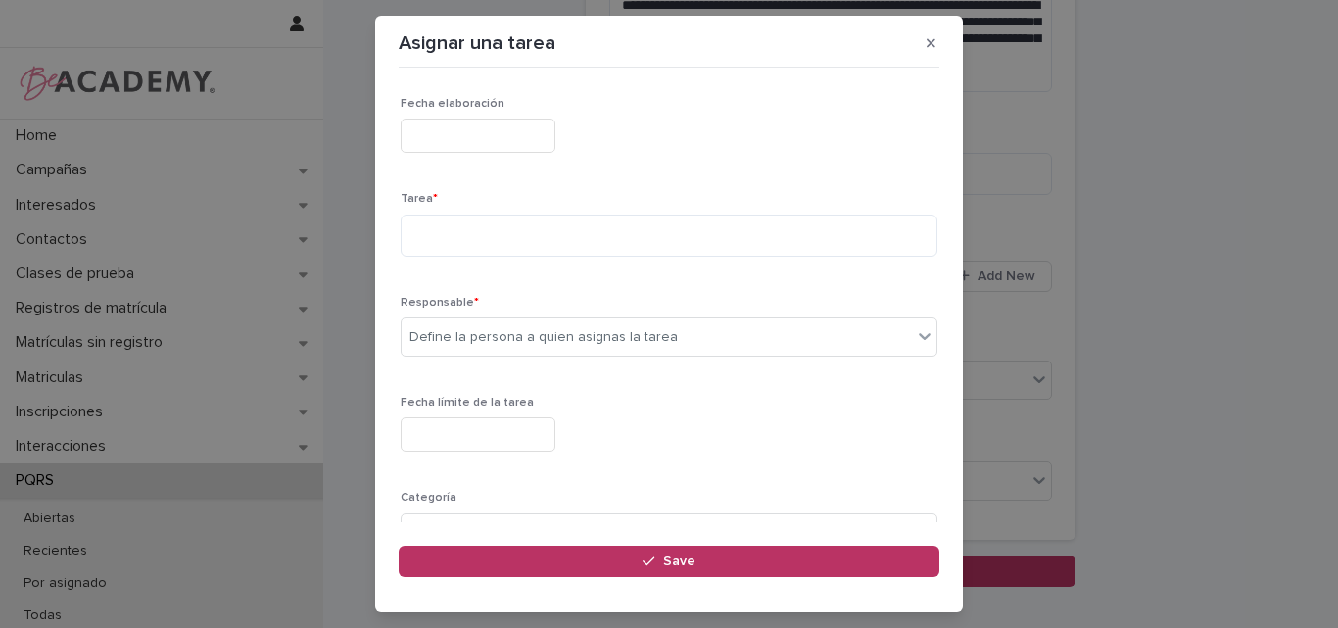
click at [488, 148] on input "text" at bounding box center [478, 136] width 155 height 34
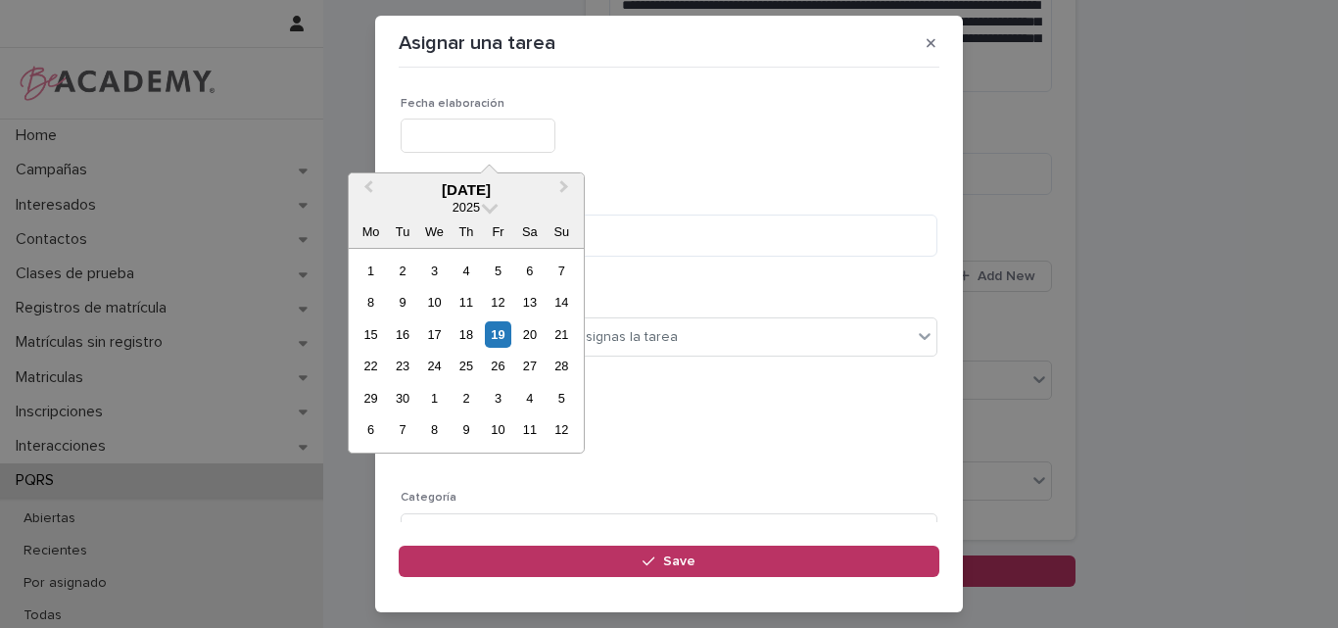
type input "**********"
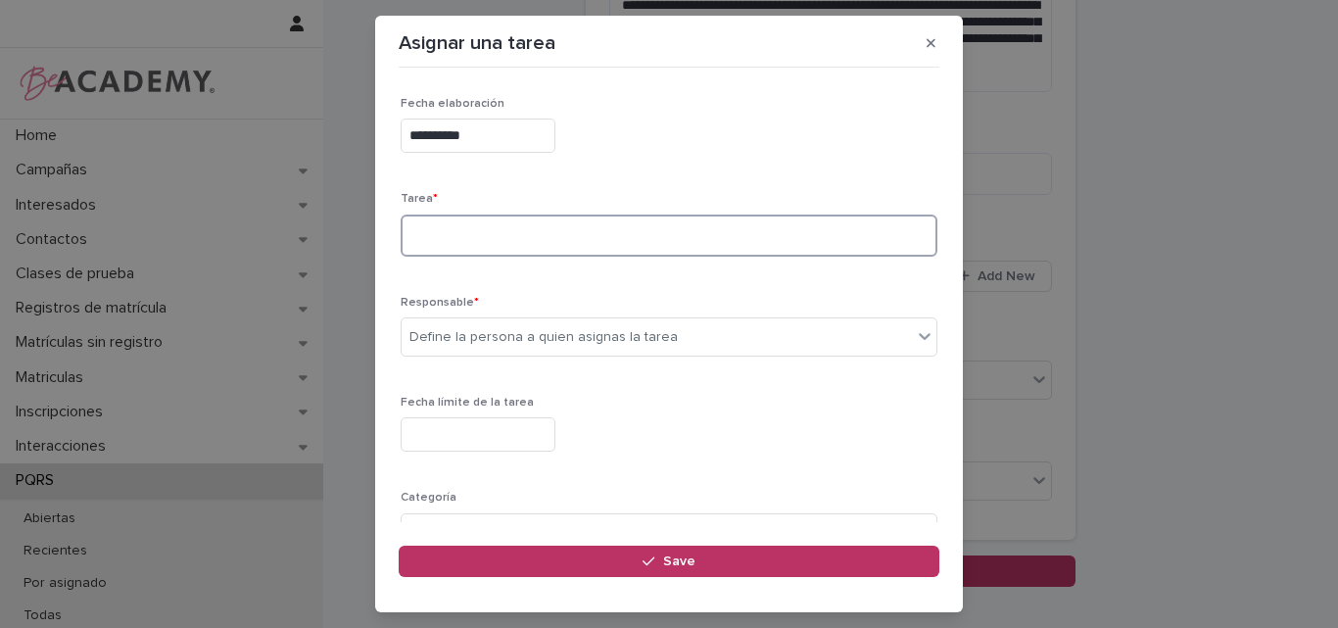
click at [458, 232] on textarea at bounding box center [669, 236] width 537 height 42
type textarea "**********"
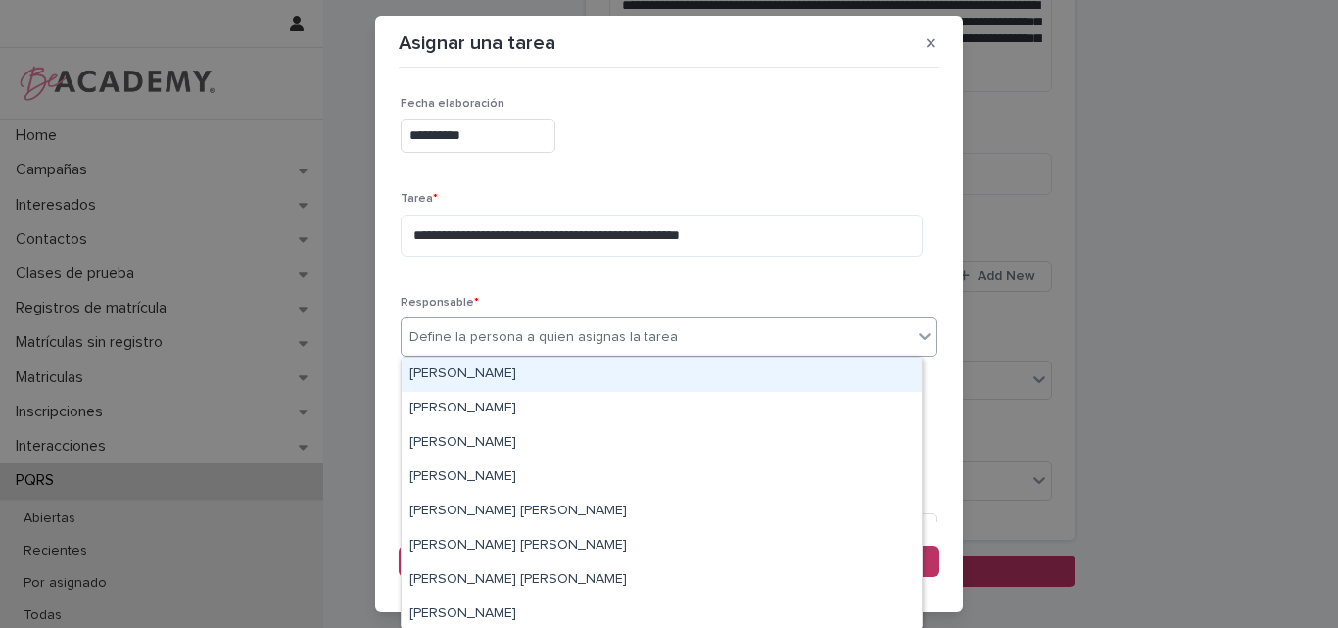
click at [594, 331] on div "Define la persona a quien asignas la tarea" at bounding box center [544, 337] width 268 height 21
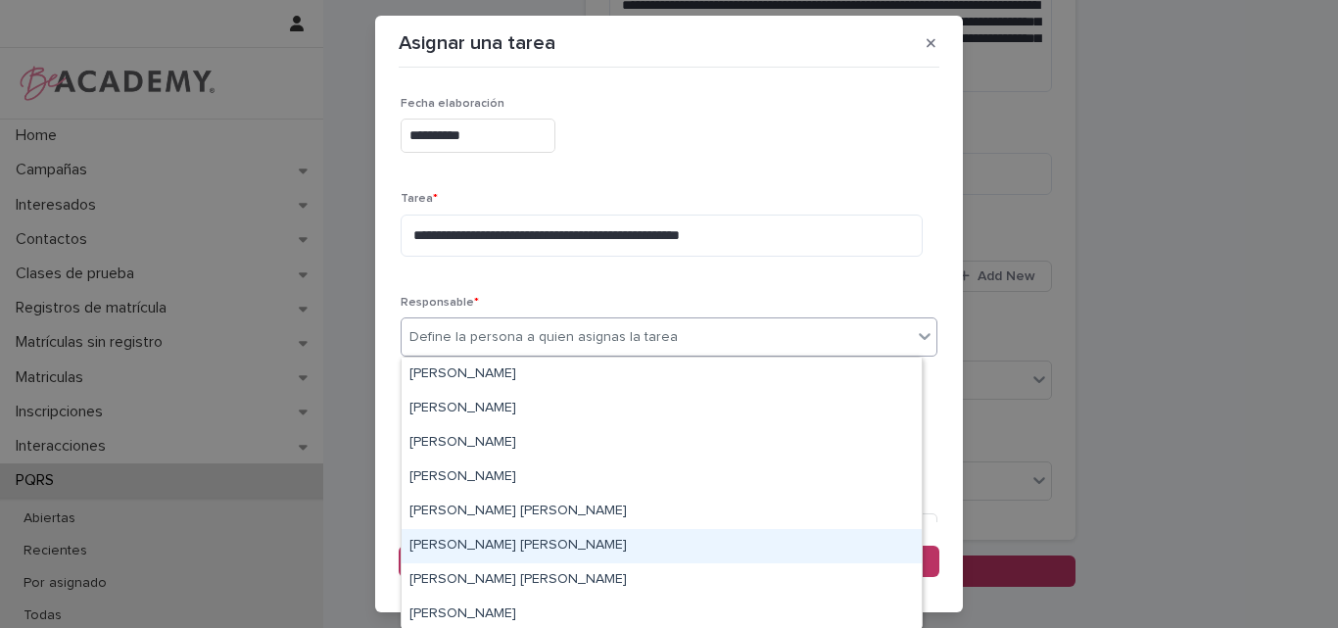
click at [478, 546] on div "Leidy Mesa Alvarez" at bounding box center [662, 546] width 520 height 34
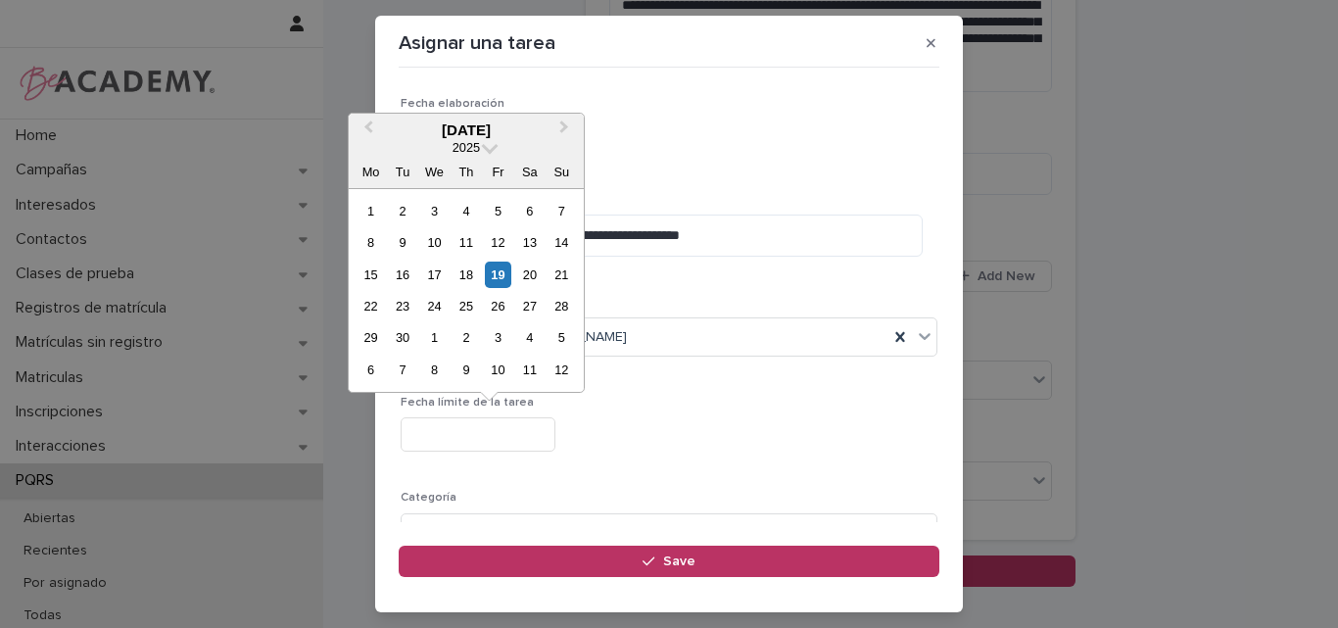
click at [532, 432] on input "text" at bounding box center [478, 434] width 155 height 34
type input "**********"
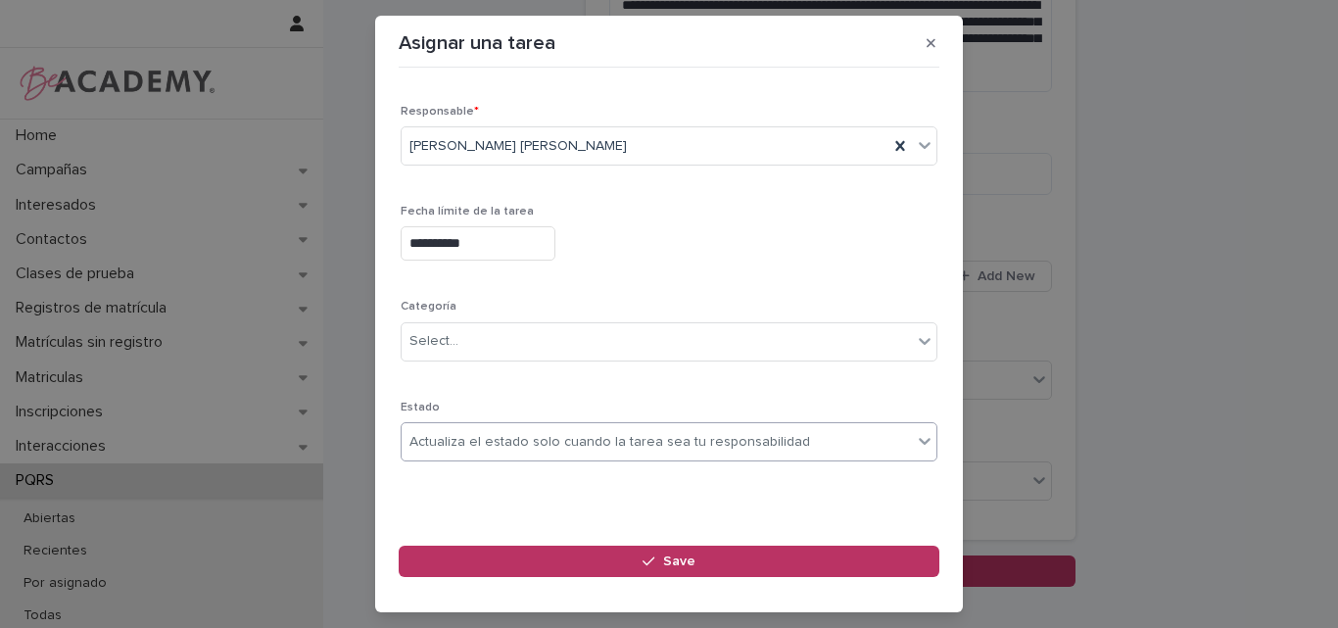
click at [538, 441] on div "Actualiza el estado solo cuando la tarea sea tu responsabilidad" at bounding box center [610, 442] width 401 height 21
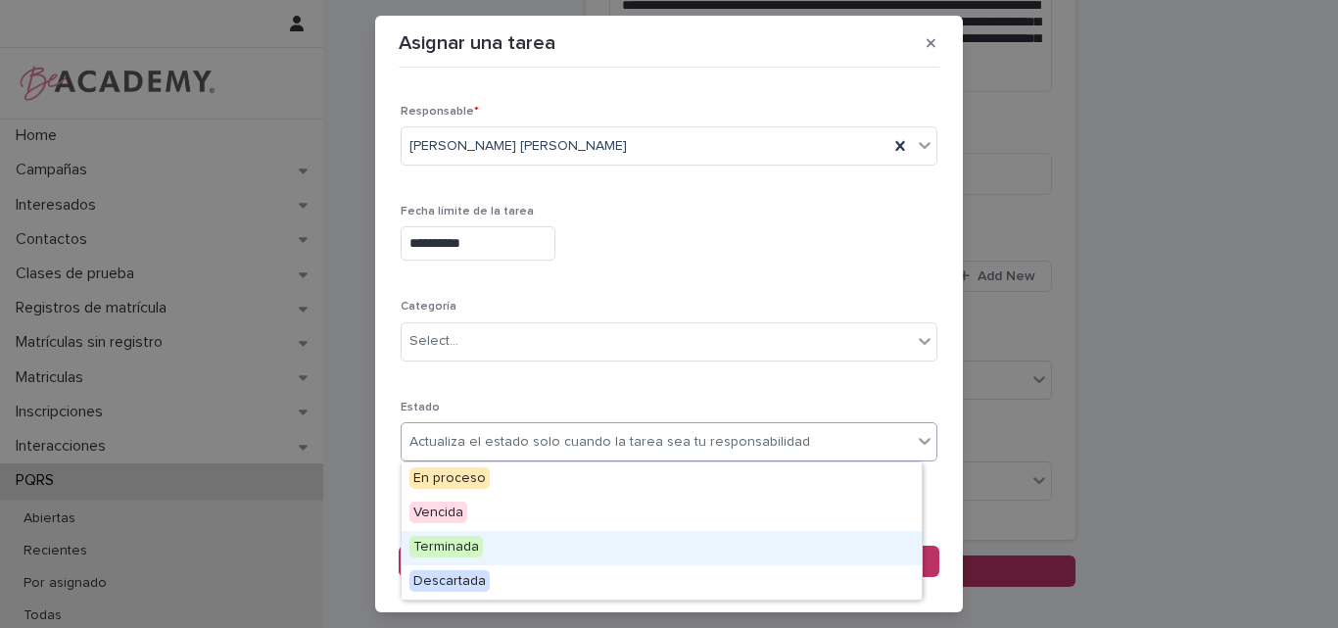
click at [487, 552] on div "Terminada" at bounding box center [662, 548] width 520 height 34
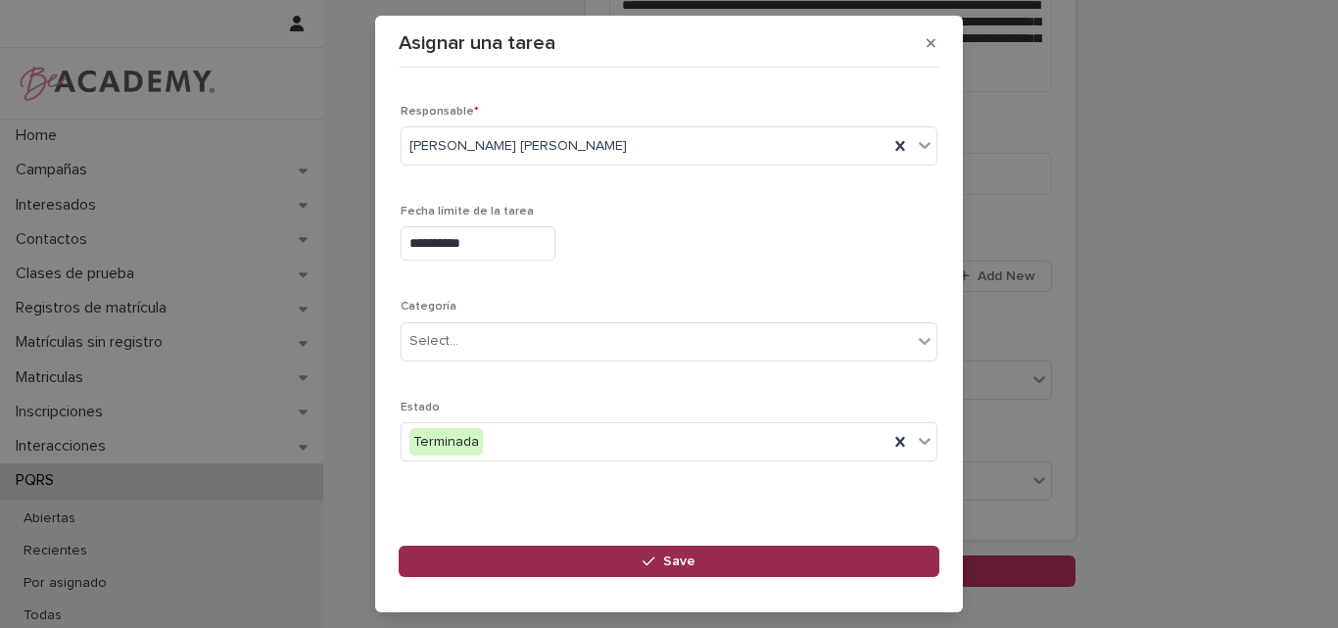
click at [658, 556] on div "button" at bounding box center [653, 562] width 20 height 14
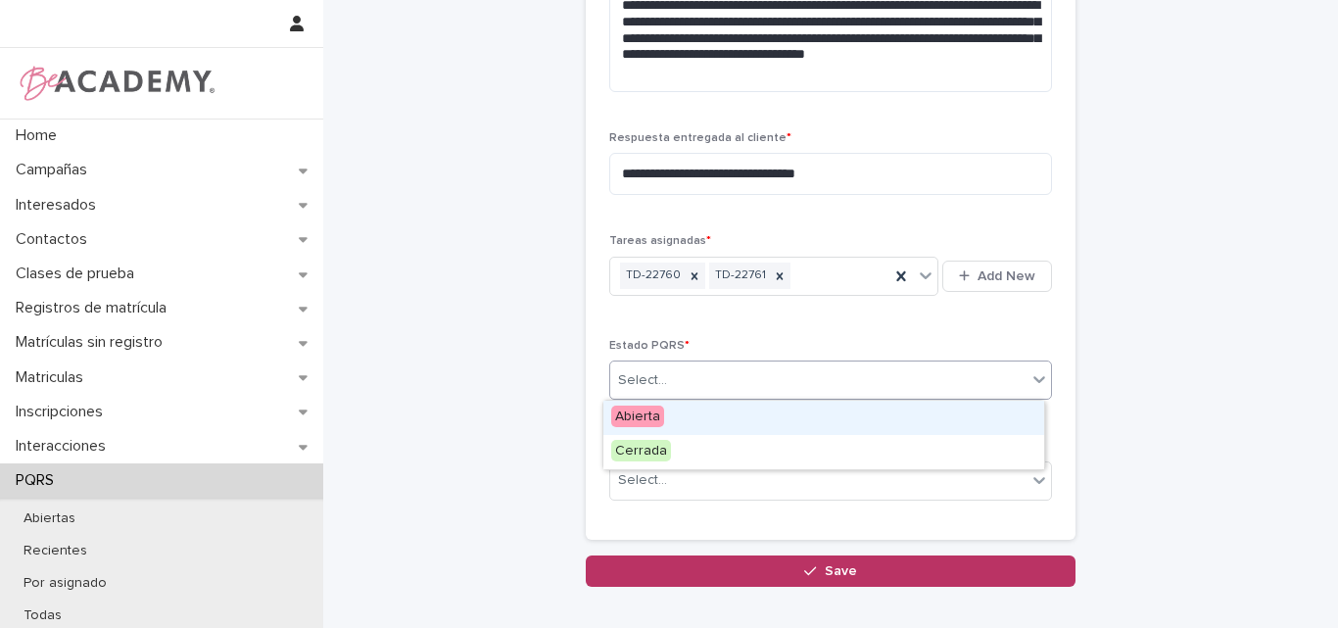
click at [687, 376] on div "Select..." at bounding box center [818, 380] width 416 height 32
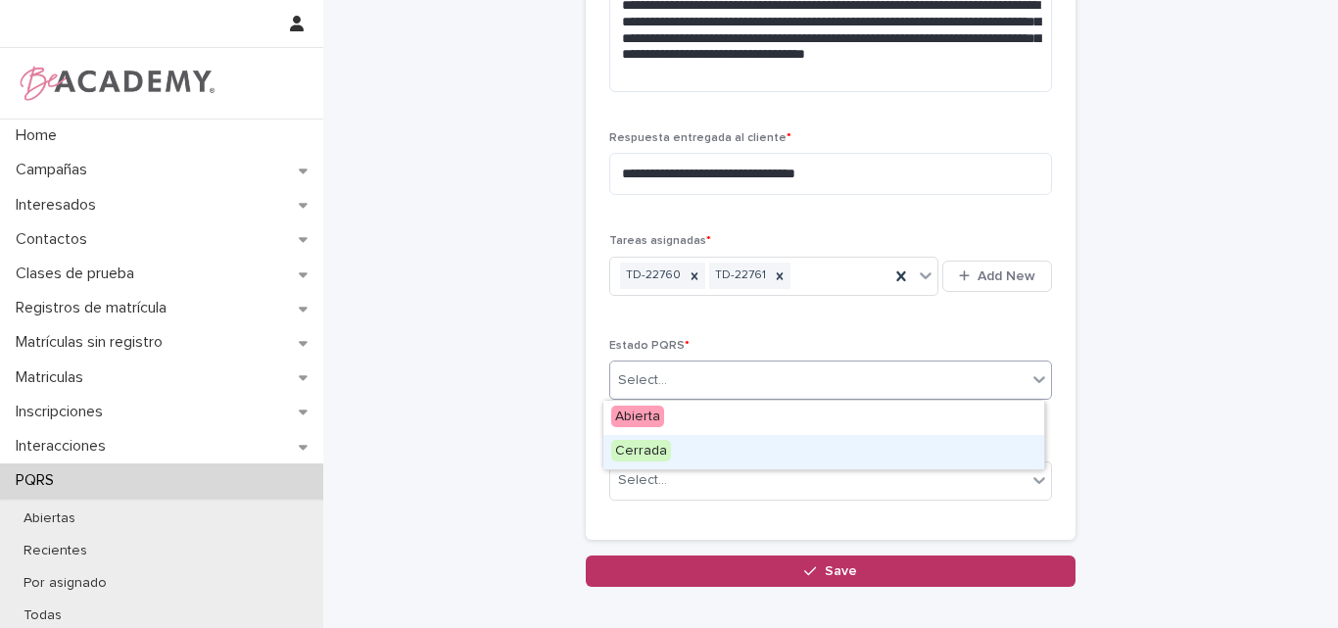
click at [674, 449] on div "Cerrada" at bounding box center [823, 452] width 441 height 34
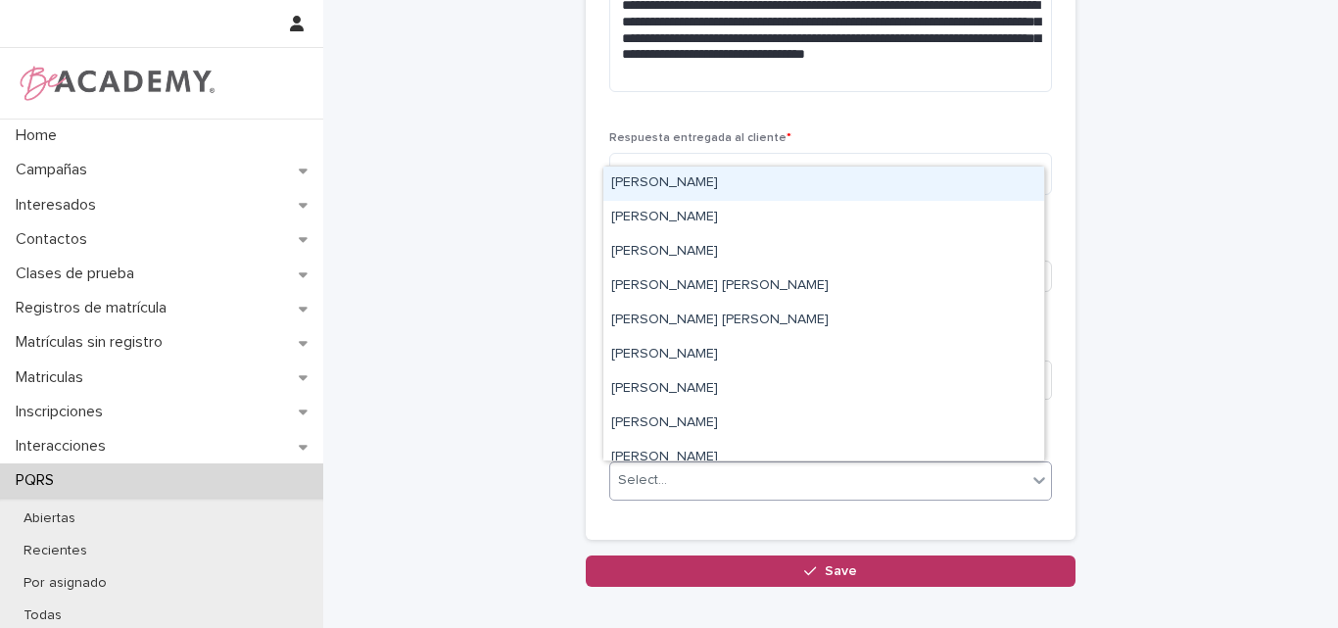
click at [691, 478] on div "Select..." at bounding box center [818, 480] width 416 height 32
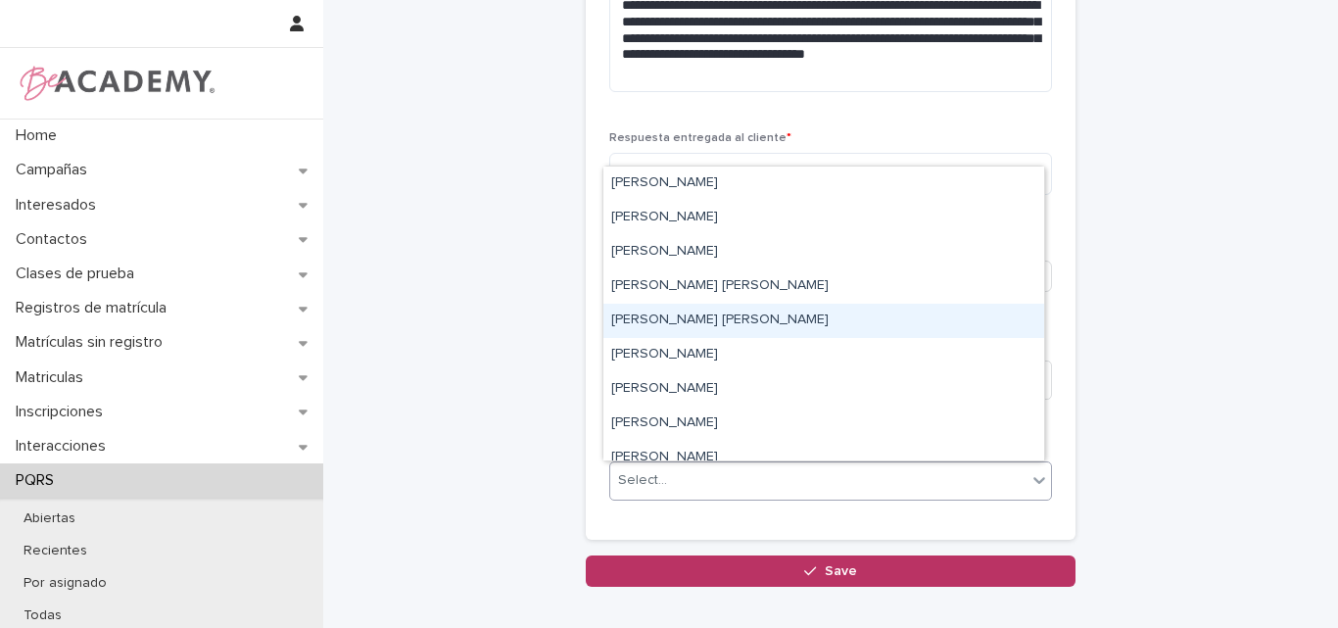
drag, startPoint x: 652, startPoint y: 321, endPoint x: 774, endPoint y: 525, distance: 237.2
click at [653, 321] on div "Lina Rico Montoya" at bounding box center [823, 321] width 441 height 34
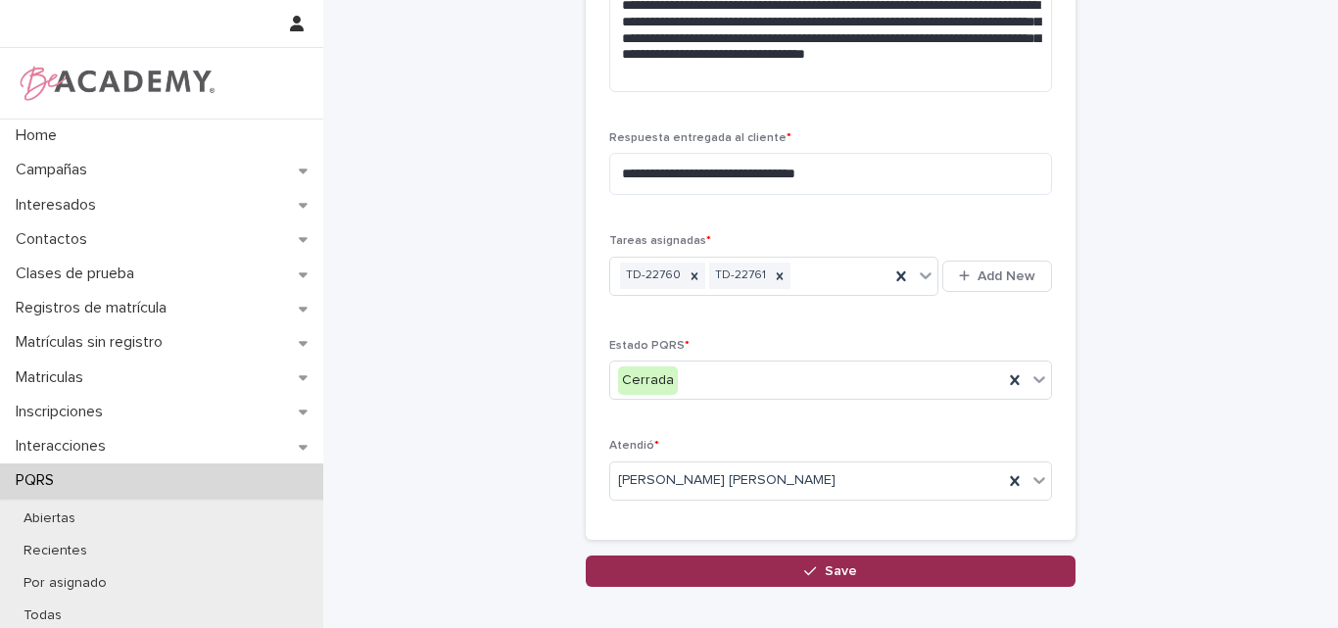
click at [825, 573] on span "Save" at bounding box center [841, 571] width 32 height 14
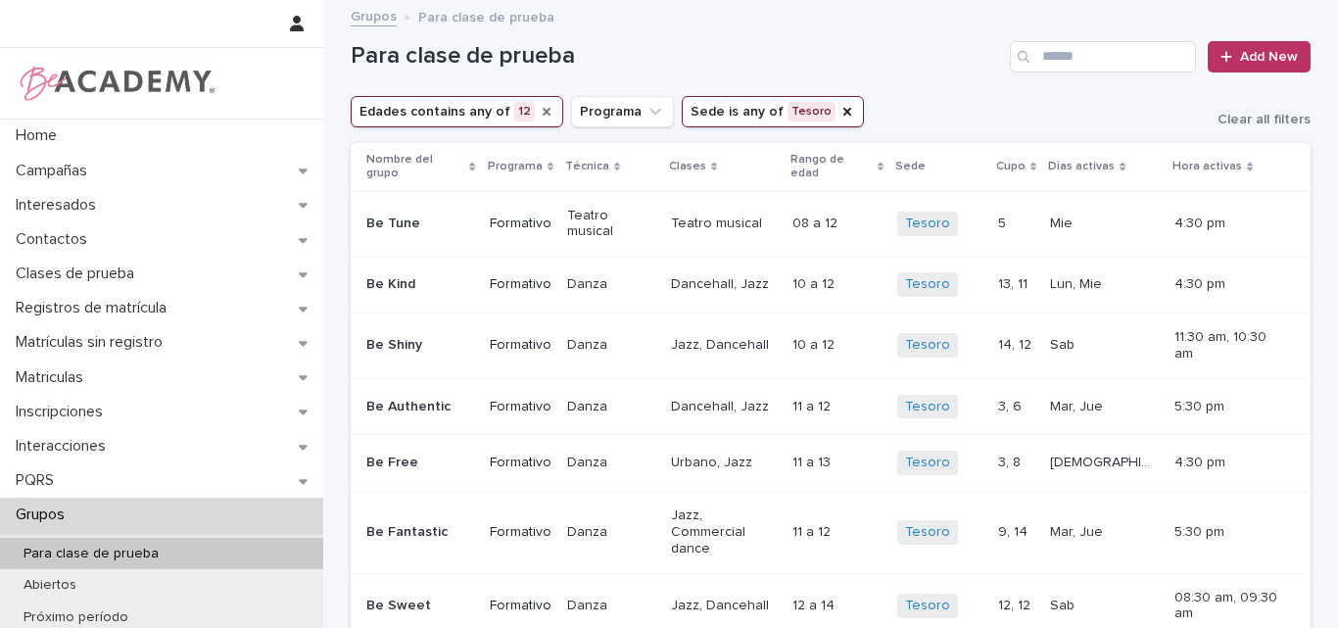
scroll to position [96, 0]
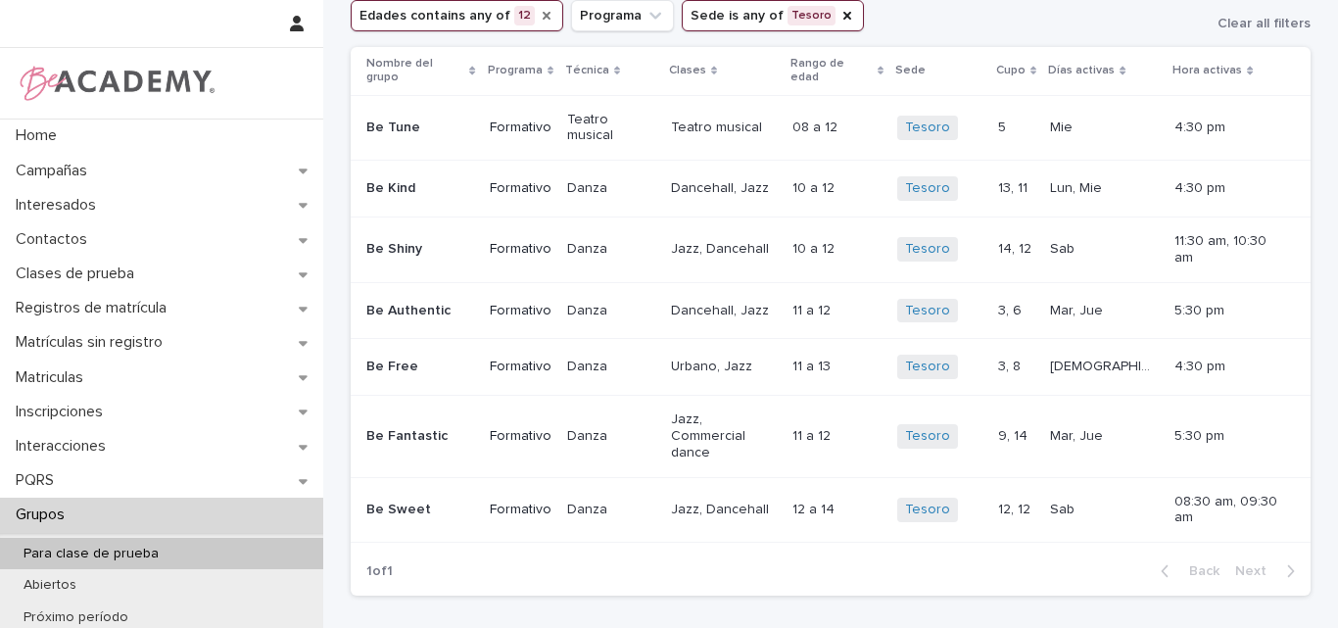
click at [543, 17] on icon "Edades" at bounding box center [547, 16] width 8 height 8
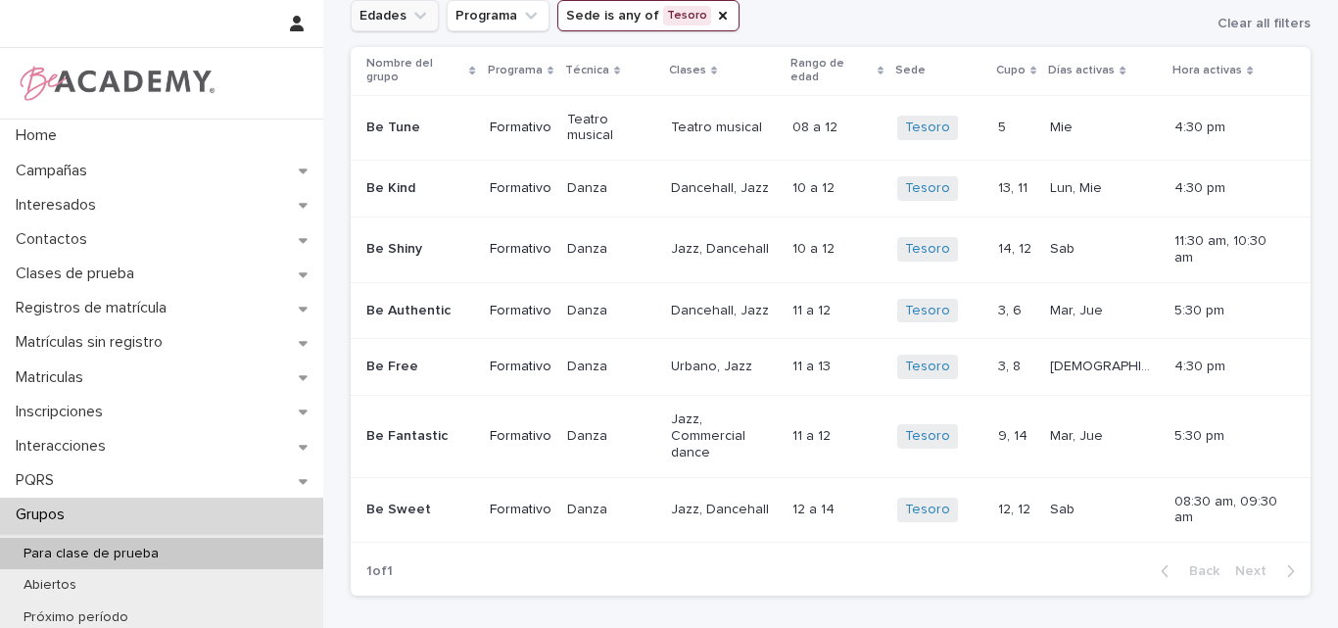
click at [410, 13] on icon "Edades" at bounding box center [420, 16] width 20 height 20
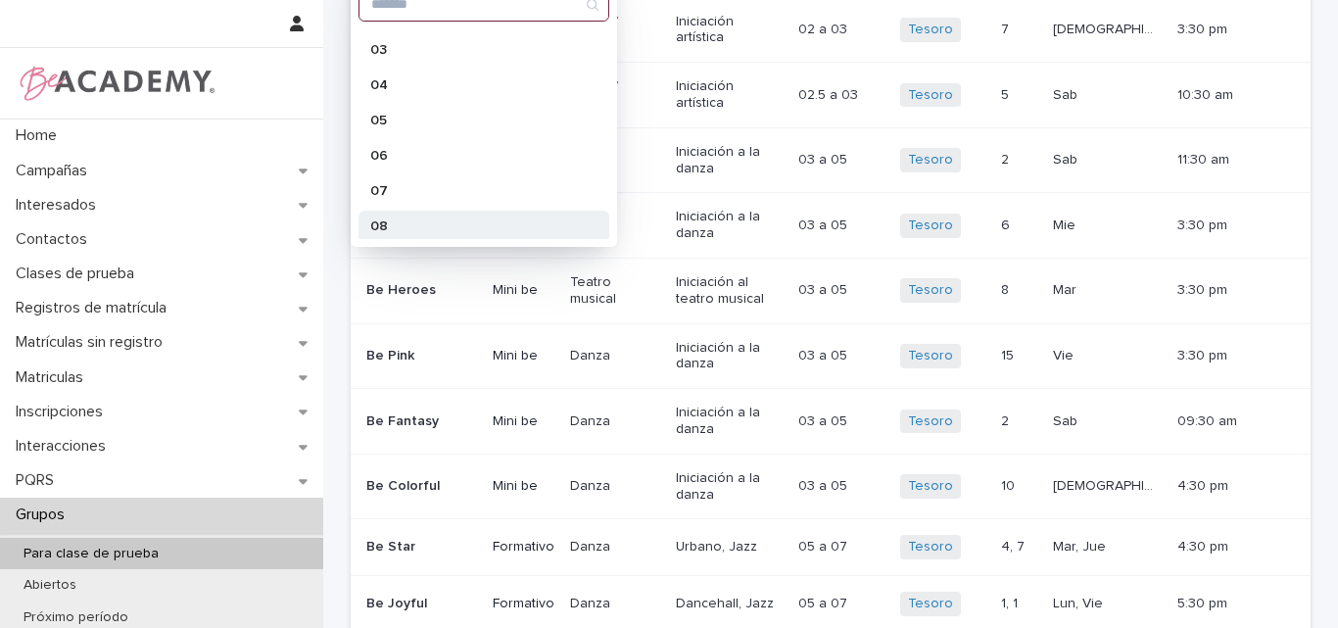
scroll to position [196, 0]
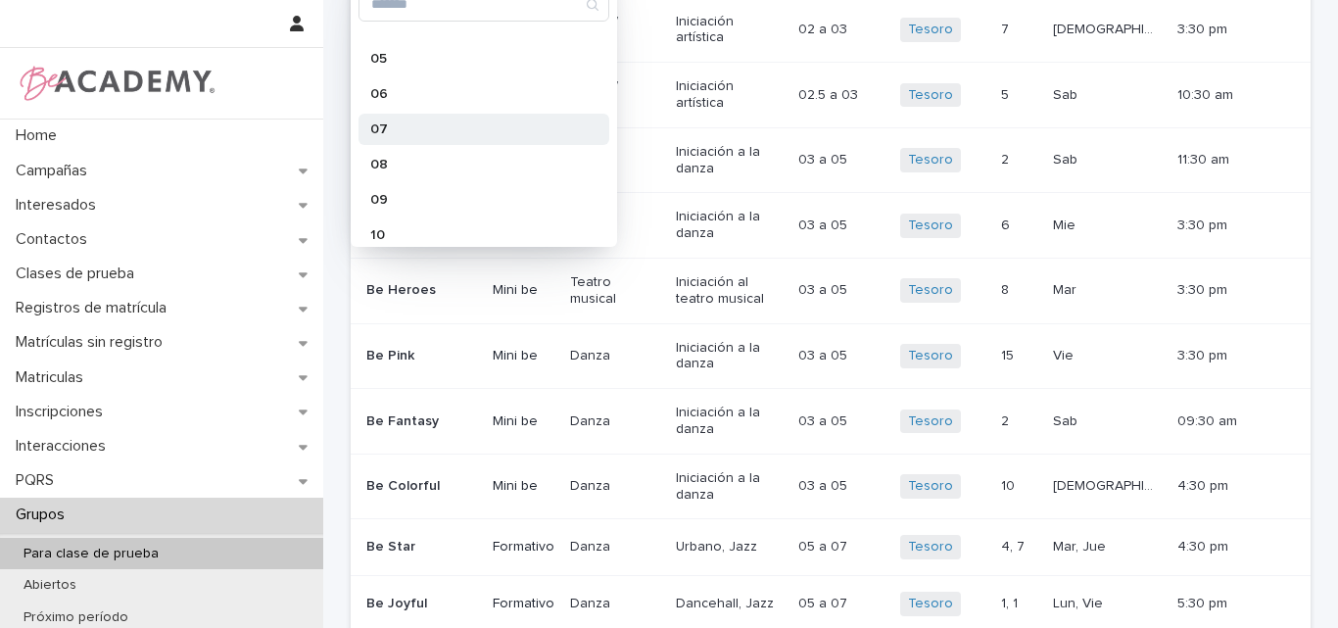
click at [429, 116] on div "07" at bounding box center [484, 129] width 251 height 31
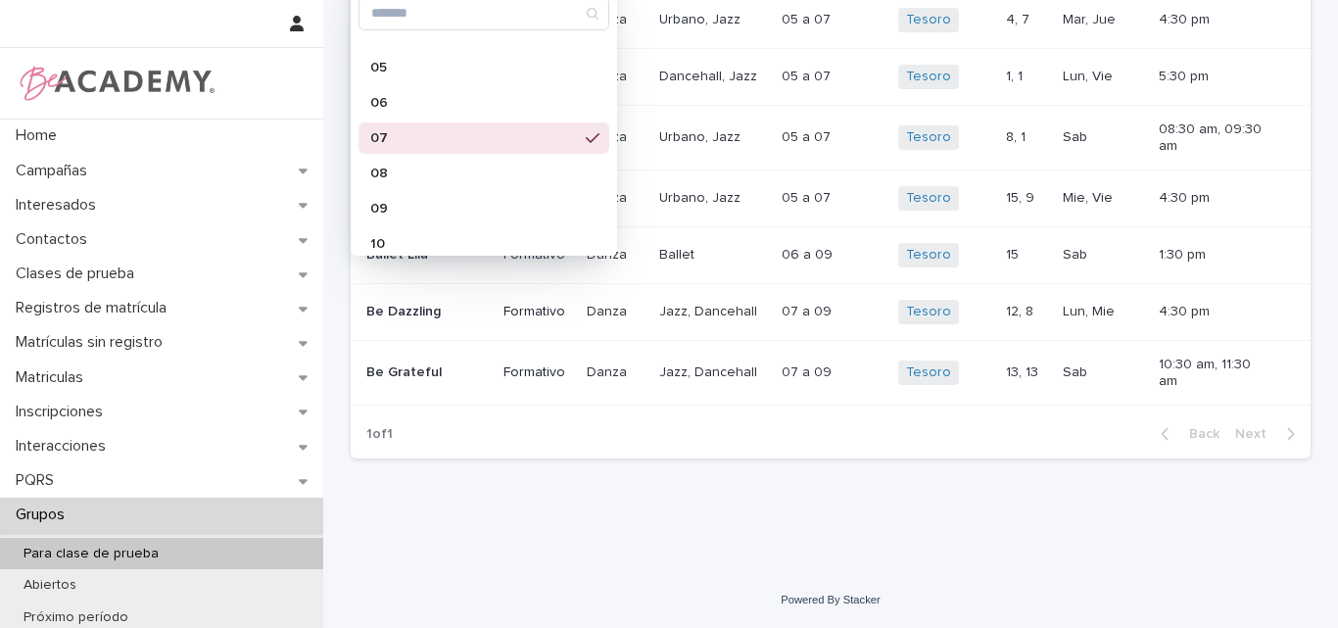
scroll to position [185, 0]
click at [876, 501] on div "Loading... Saving… Loading... Saving… Para clase de prueba Add New Edades conta…" at bounding box center [831, 170] width 980 height 707
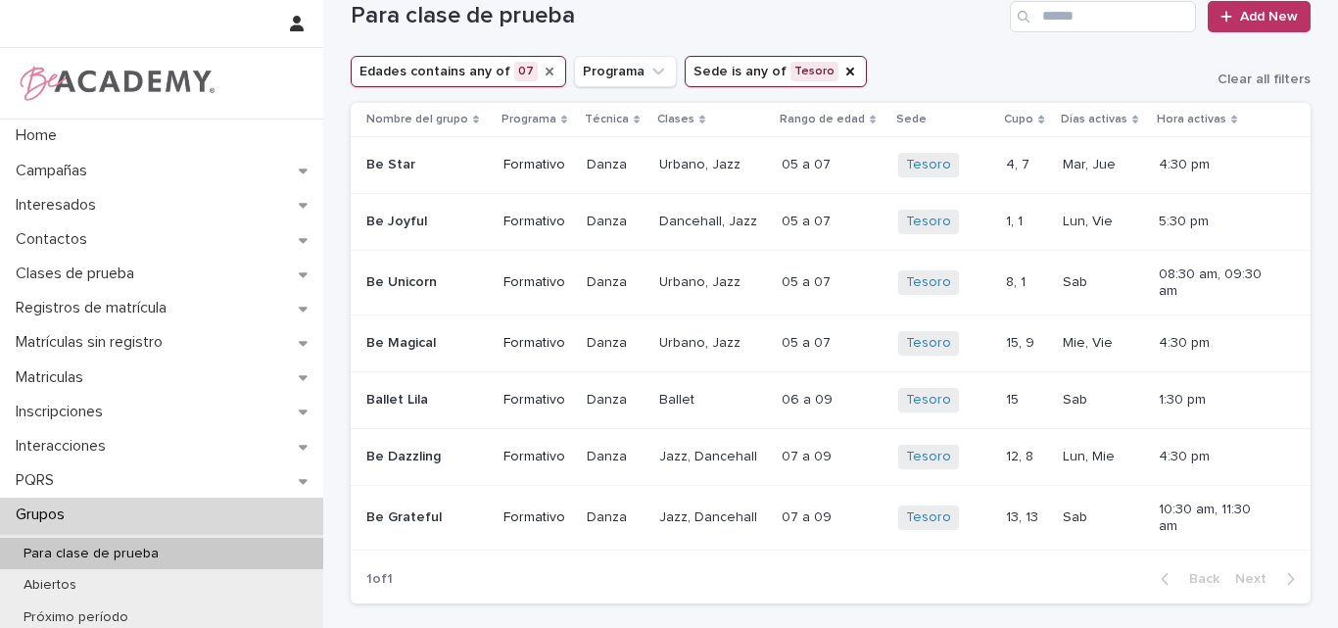
scroll to position [0, 0]
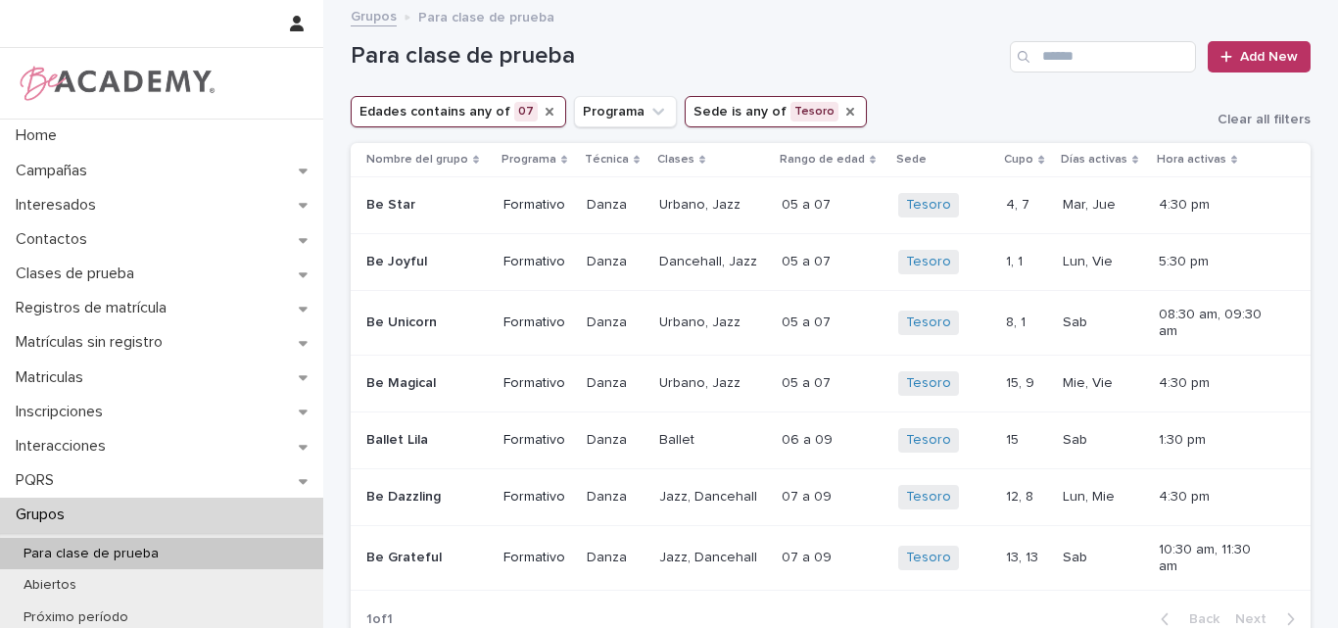
click at [846, 109] on icon "Sede" at bounding box center [850, 112] width 8 height 8
click at [736, 114] on icon "Sede" at bounding box center [742, 111] width 12 height 7
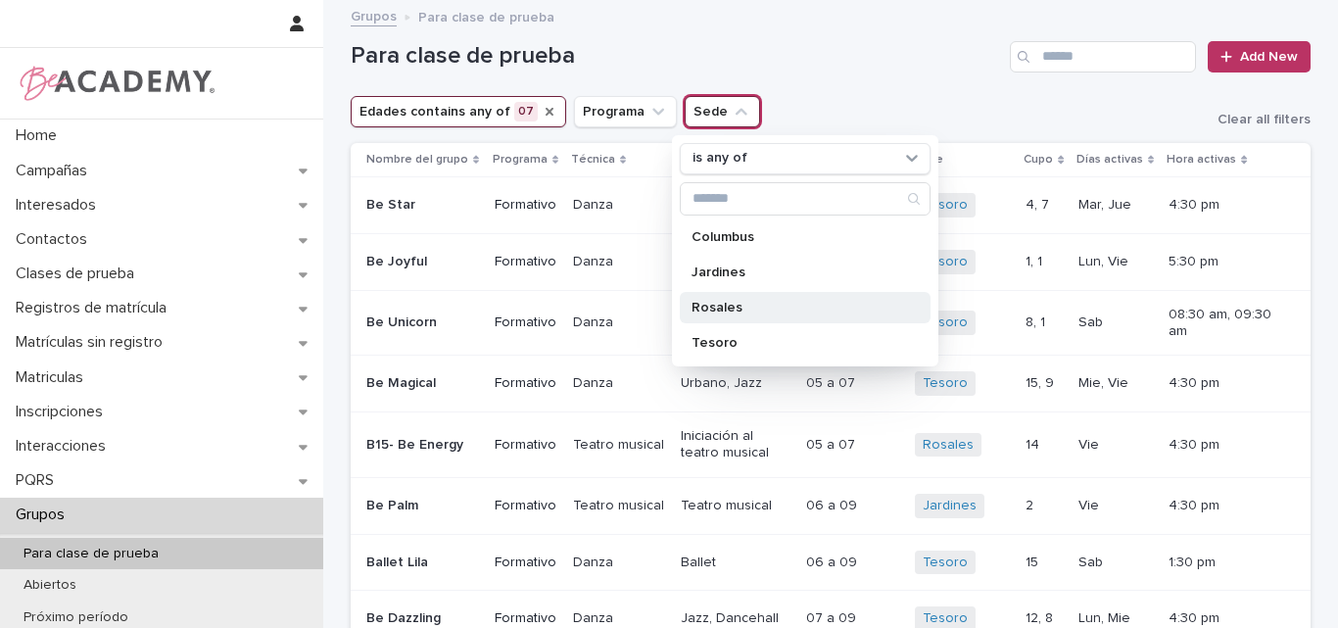
click at [726, 311] on p "Rosales" at bounding box center [796, 308] width 208 height 14
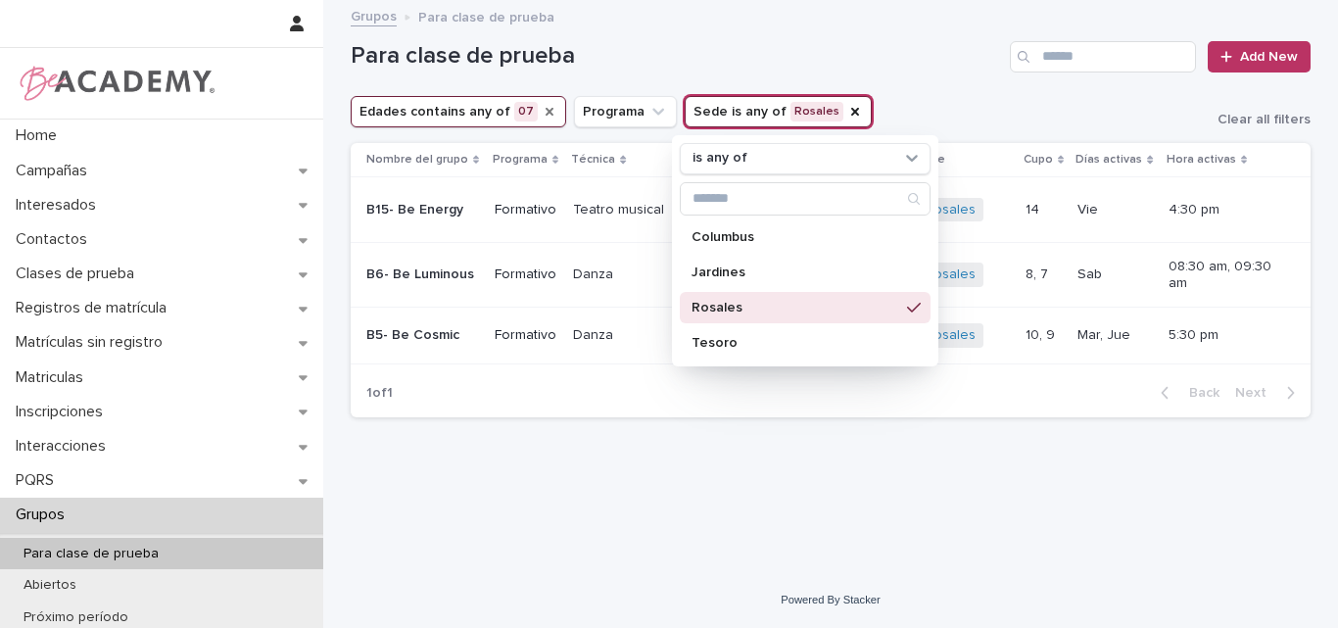
click at [1011, 441] on div "Loading... Saving… Loading... Saving… Para clase de prueba Add New Edades conta…" at bounding box center [831, 262] width 980 height 521
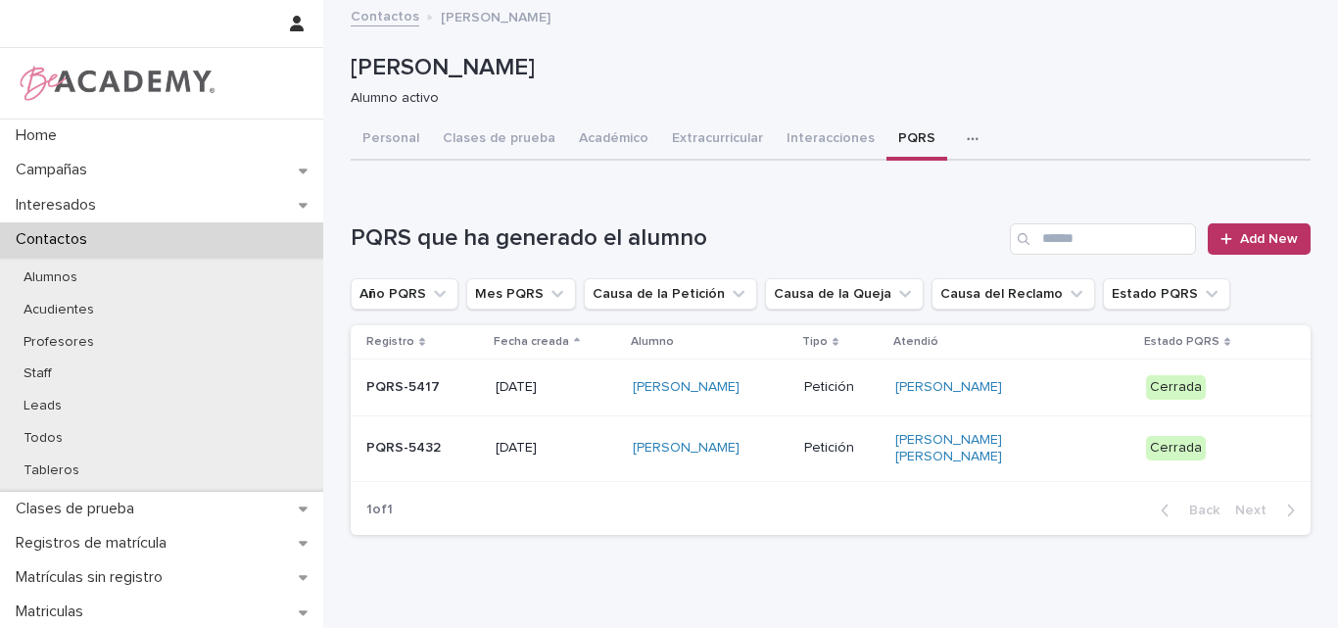
click at [57, 431] on p "Todos" at bounding box center [43, 438] width 71 height 17
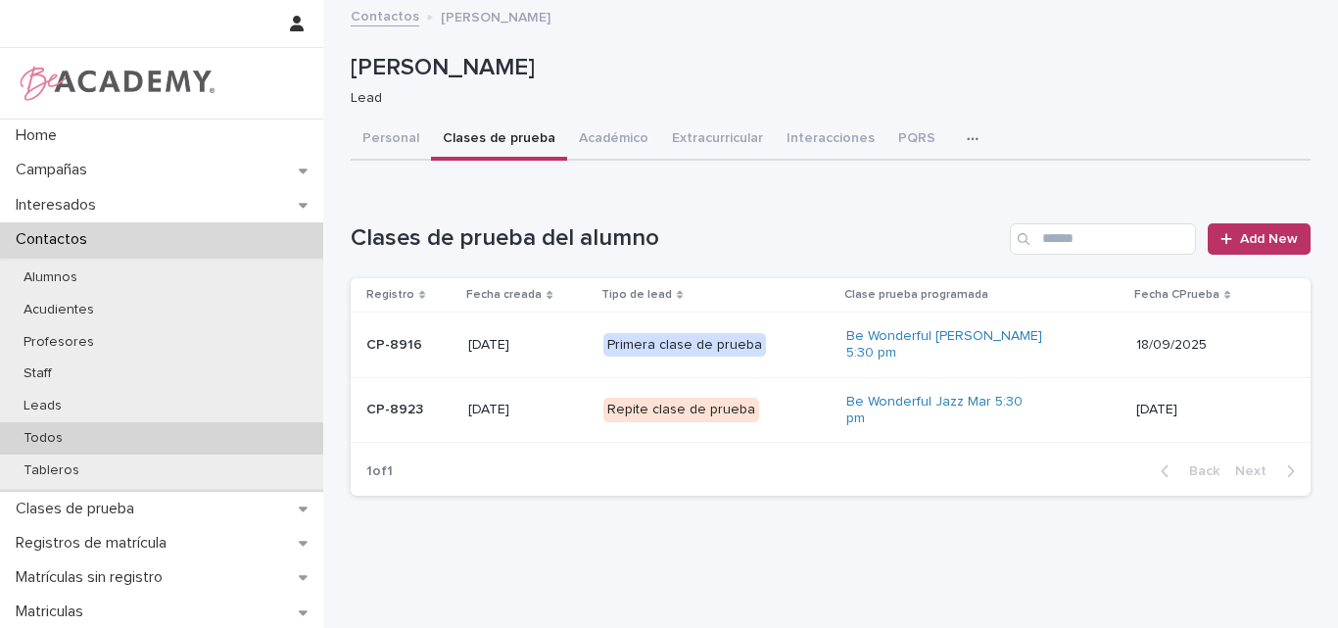
click at [30, 431] on p "Todos" at bounding box center [43, 438] width 71 height 17
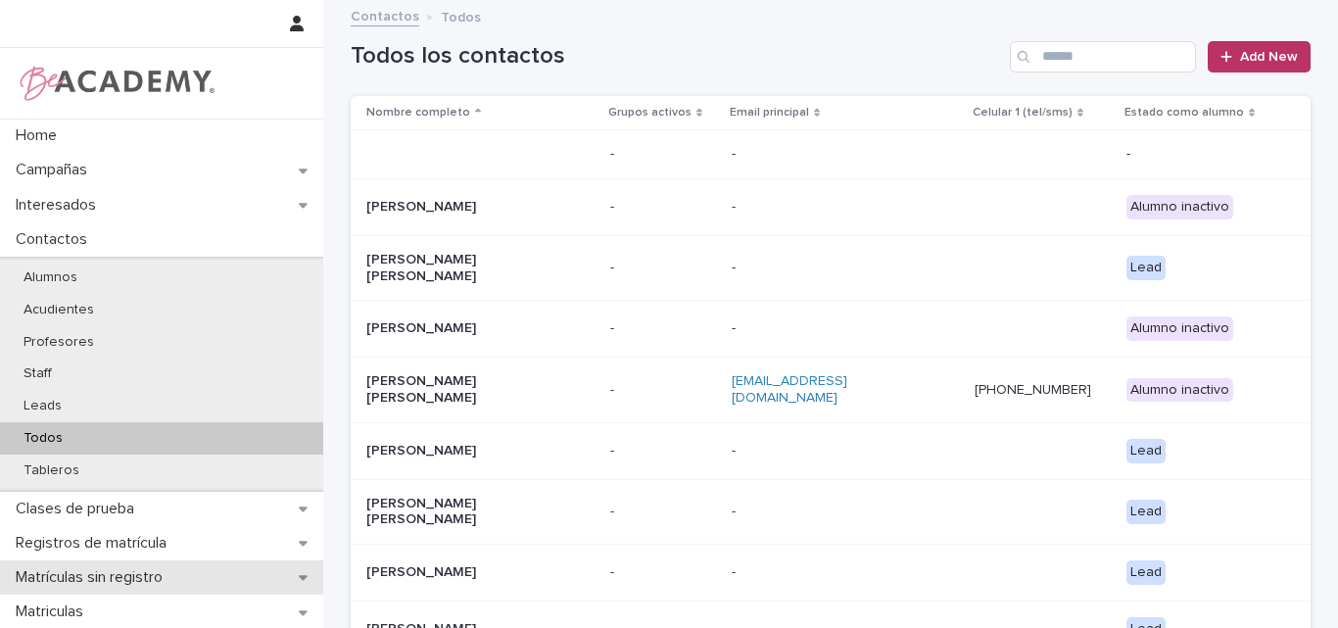
scroll to position [98, 0]
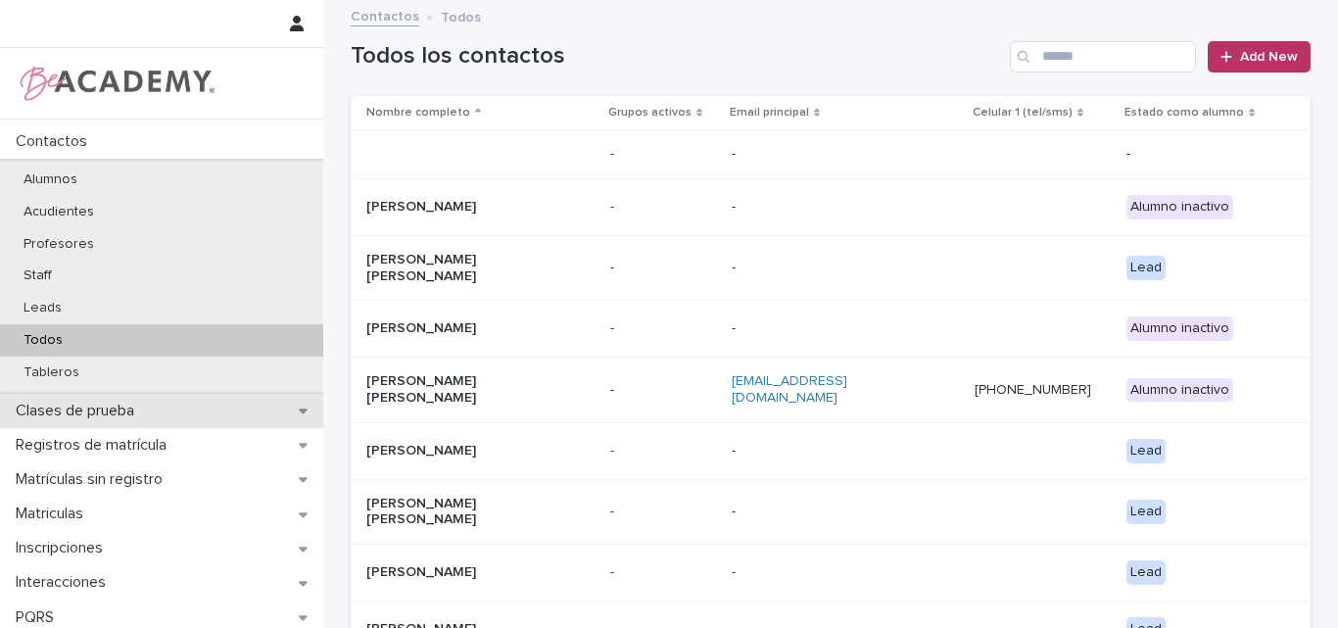
click at [120, 410] on p "Clases de prueba" at bounding box center [79, 411] width 142 height 19
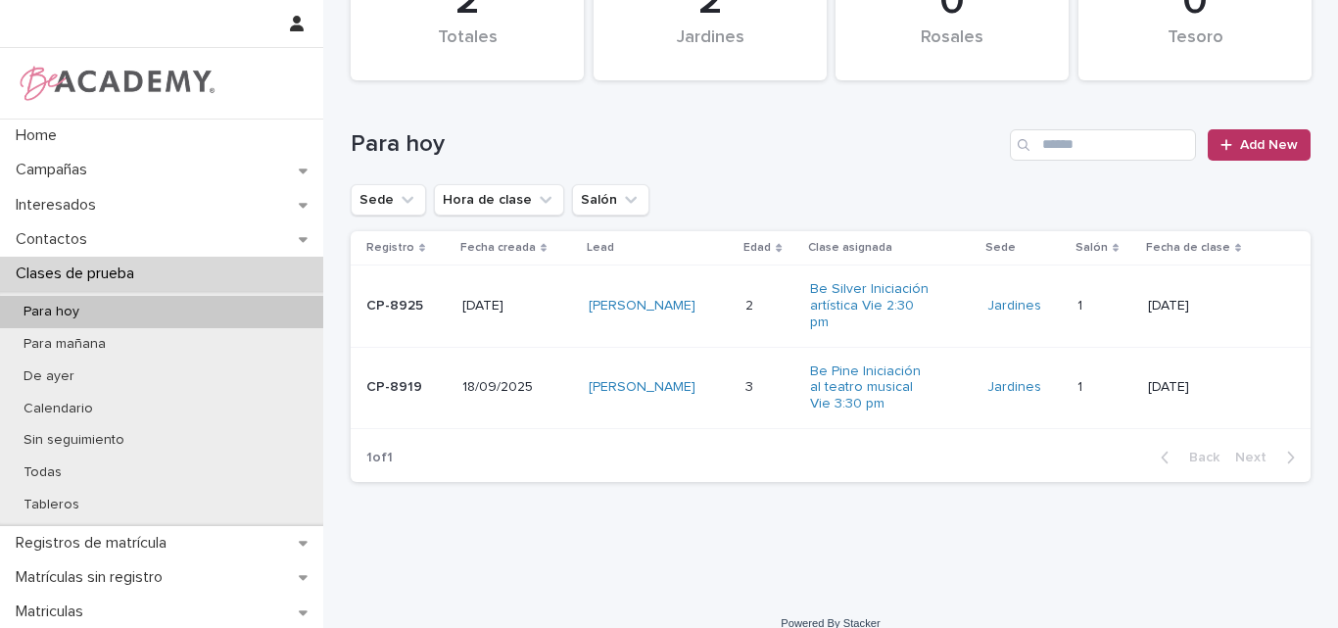
scroll to position [98, 0]
